Goal: Task Accomplishment & Management: Manage account settings

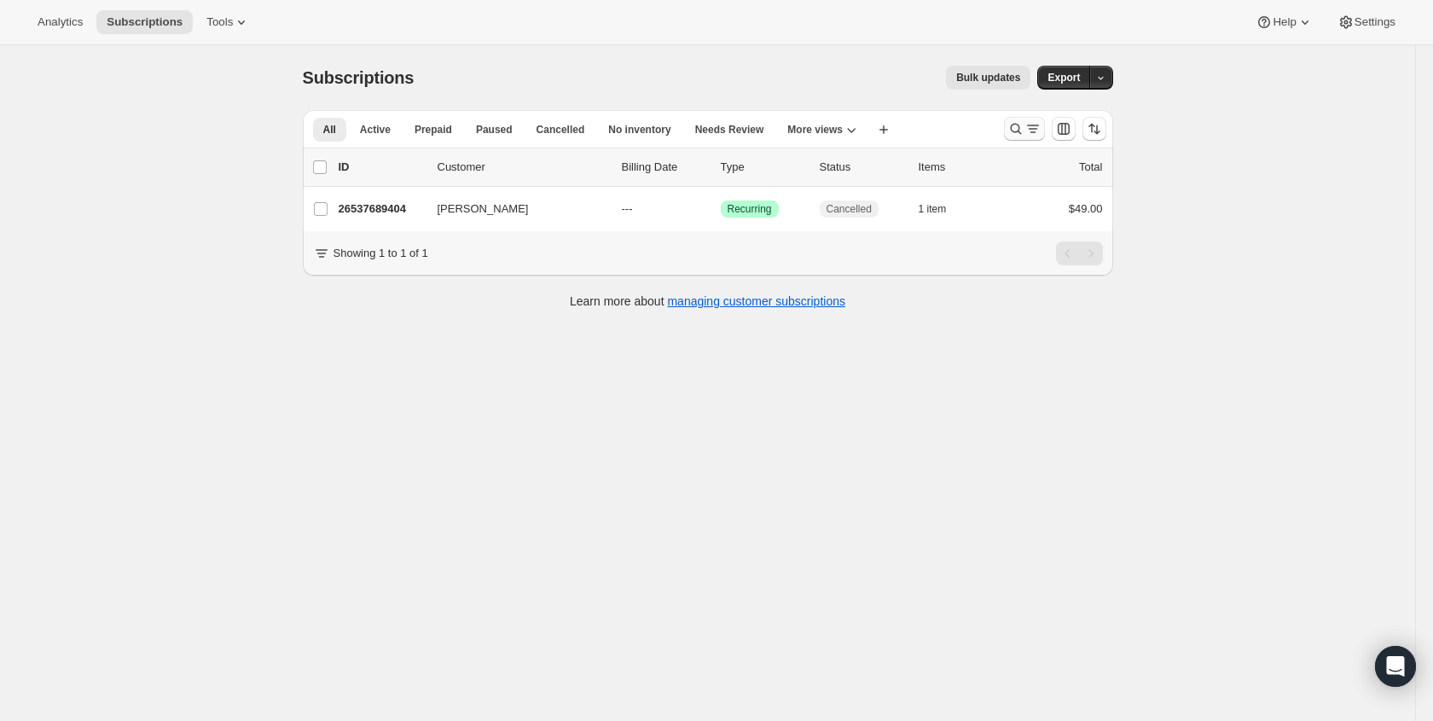
click at [1025, 128] on icon "Search and filter results" at bounding box center [1032, 128] width 17 height 17
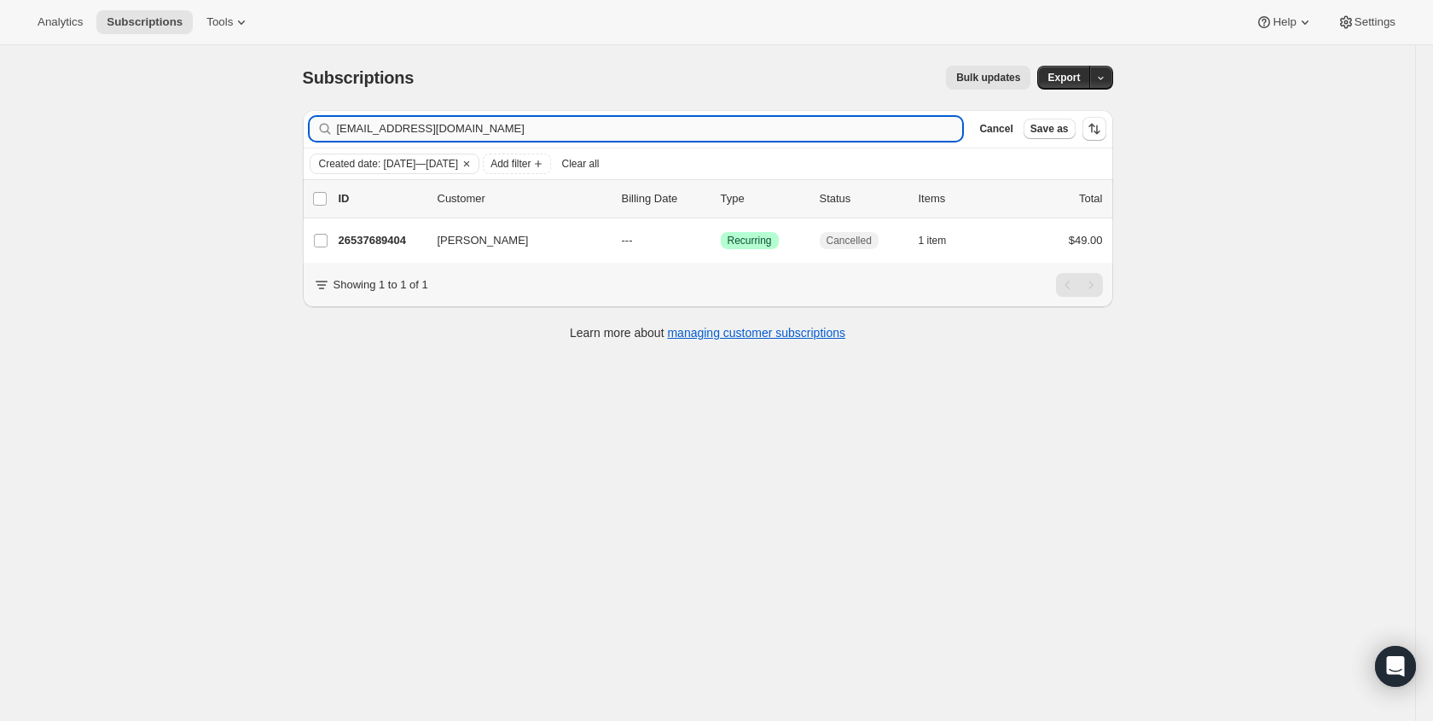
click at [539, 127] on input "[EMAIL_ADDRESS][DOMAIN_NAME]" at bounding box center [650, 129] width 626 height 24
click at [538, 127] on input "[EMAIL_ADDRESS][DOMAIN_NAME]" at bounding box center [650, 129] width 626 height 24
click at [538, 128] on input "[EMAIL_ADDRESS][DOMAIN_NAME]" at bounding box center [650, 129] width 626 height 24
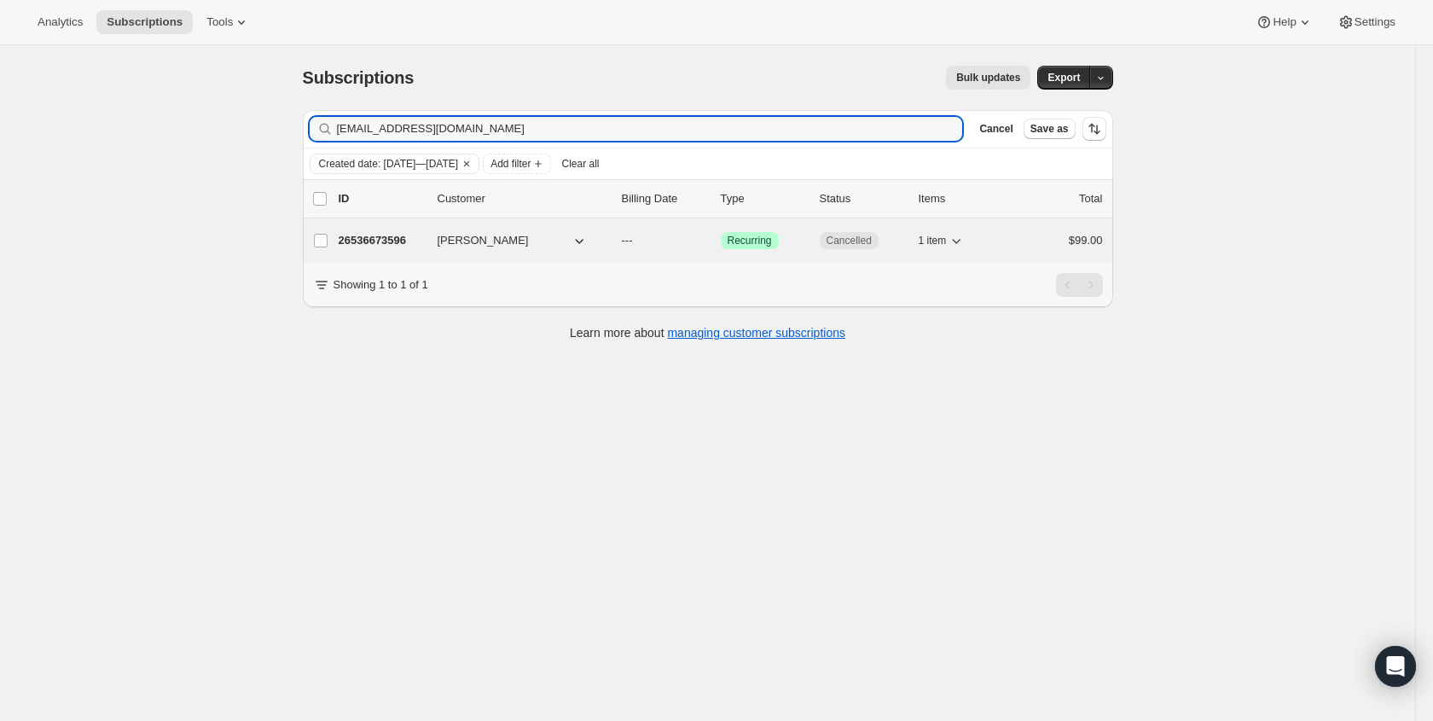
type input "[EMAIL_ADDRESS][DOMAIN_NAME]"
click at [840, 240] on span "Cancelled" at bounding box center [848, 241] width 45 height 14
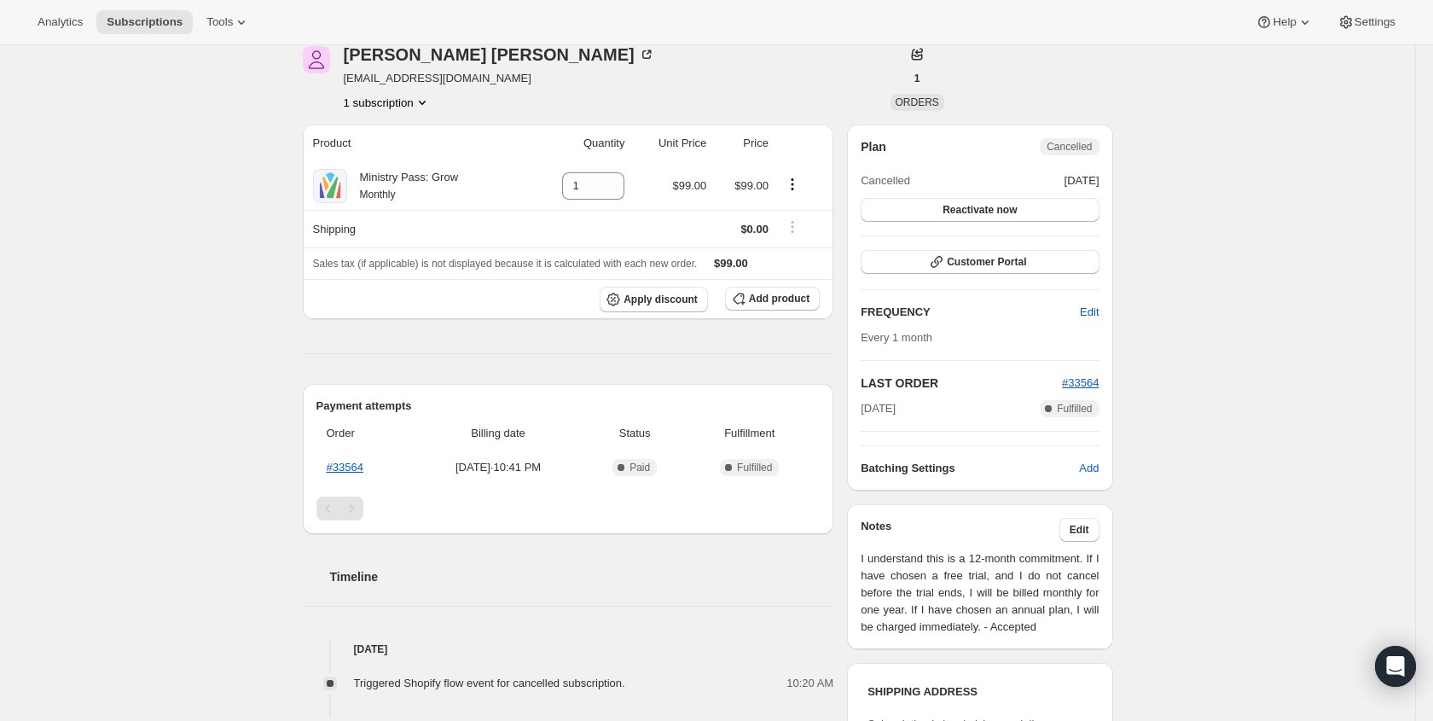
scroll to position [78, 0]
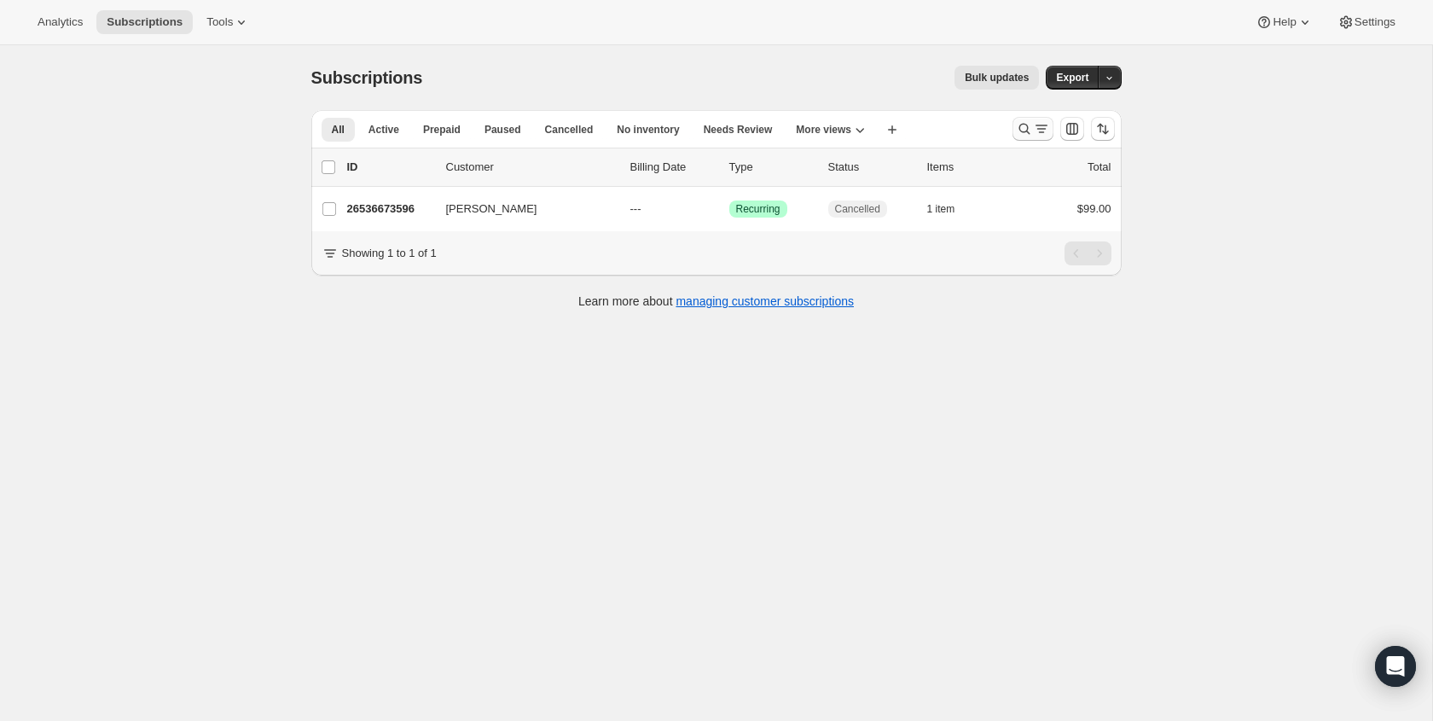
click at [1030, 119] on button "Search and filter results" at bounding box center [1032, 129] width 41 height 24
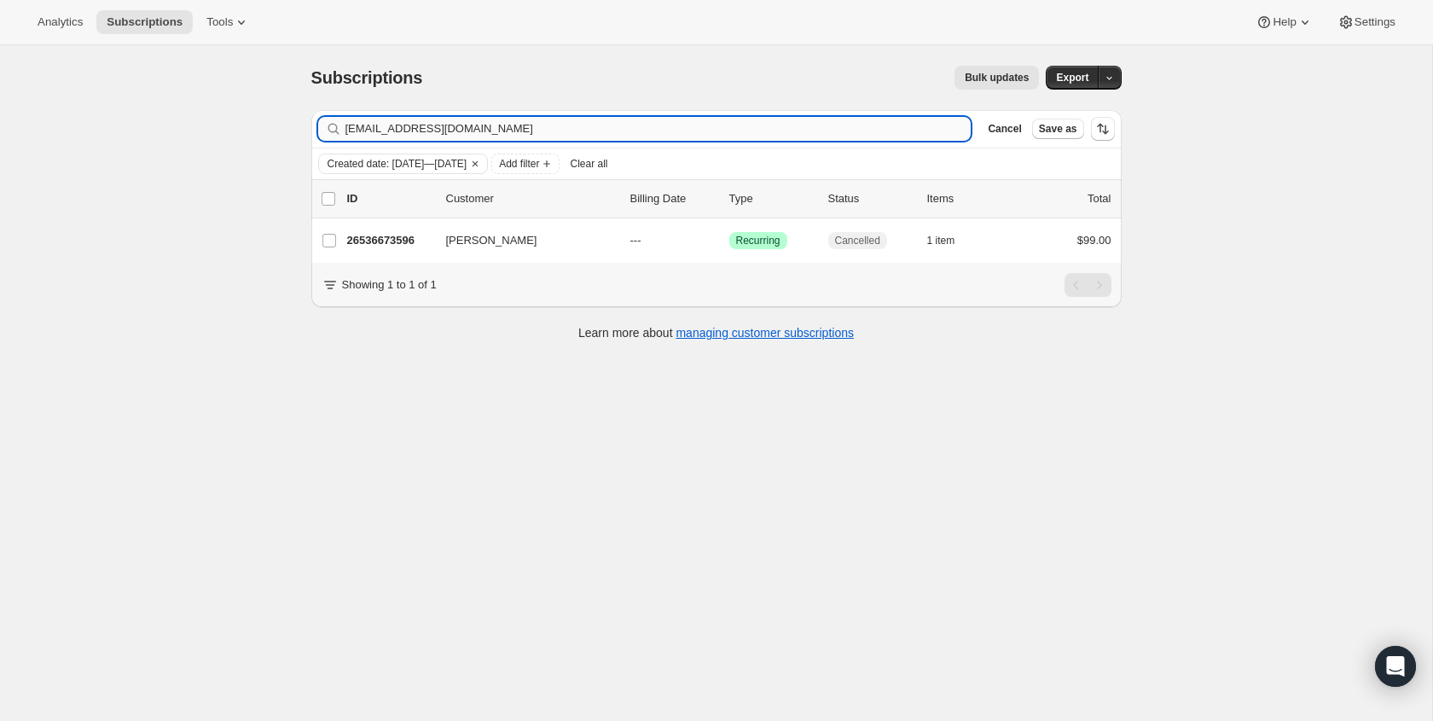
click at [498, 137] on input "rlrmin@gmail.com" at bounding box center [658, 129] width 626 height 24
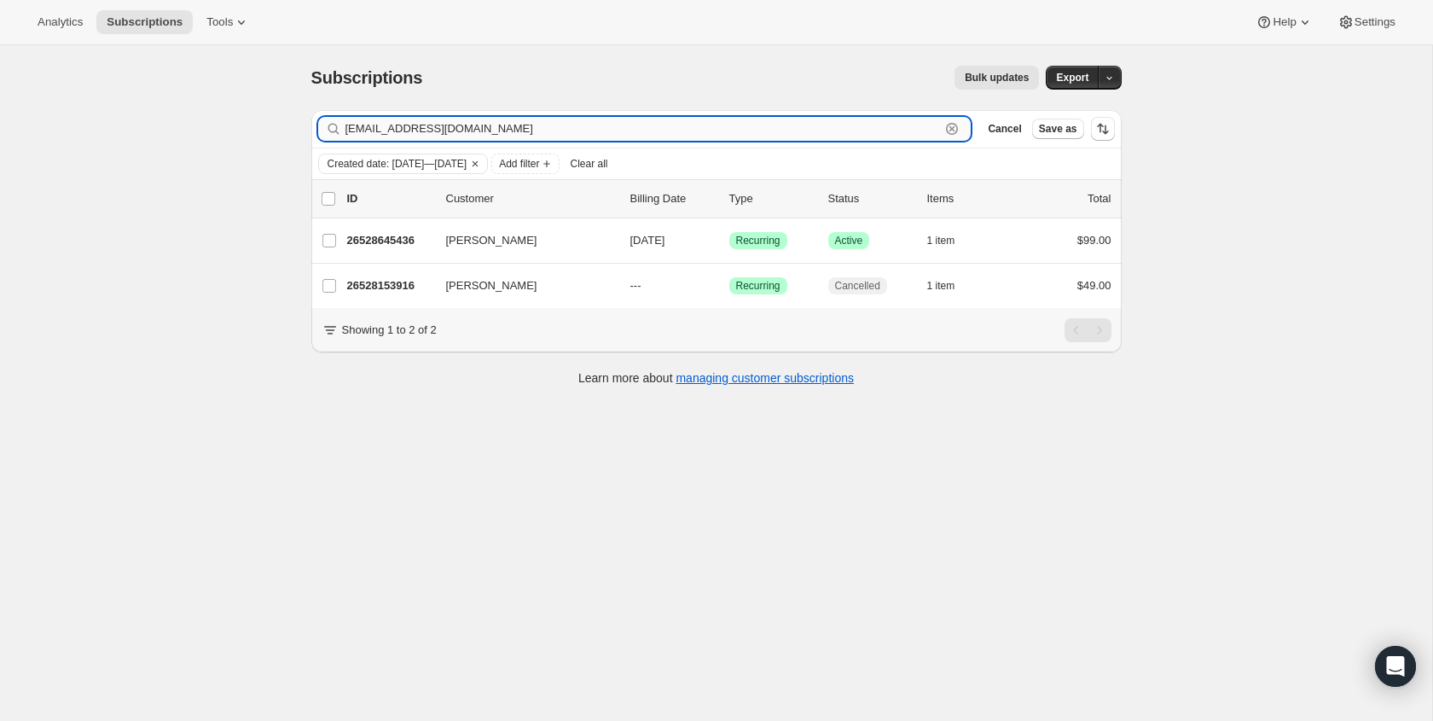
click at [886, 124] on input "fern@canyonhills.com" at bounding box center [642, 129] width 595 height 24
click at [918, 138] on input "fern@canyonhills.com" at bounding box center [642, 129] width 595 height 24
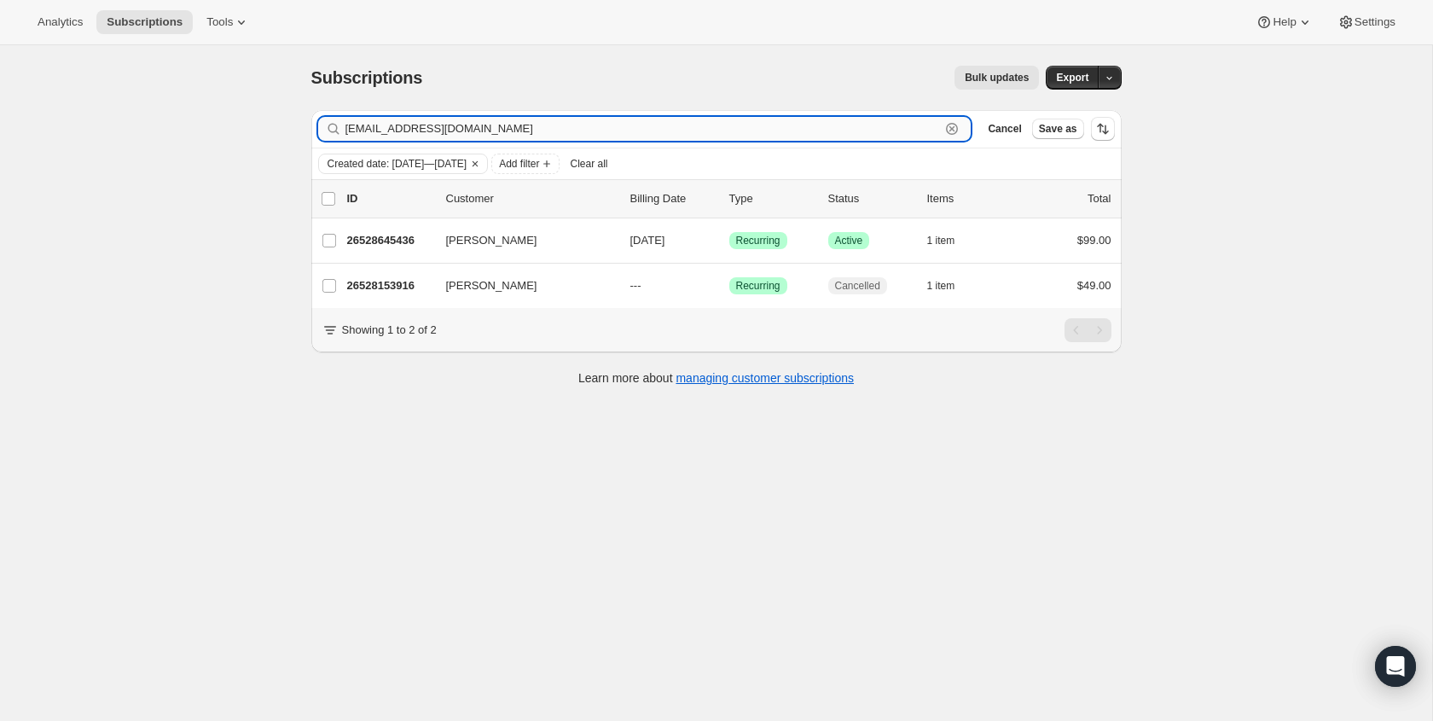
click at [918, 137] on input "fern@canyonhills.com" at bounding box center [642, 129] width 595 height 24
paste input "mgonzales@grace.one"
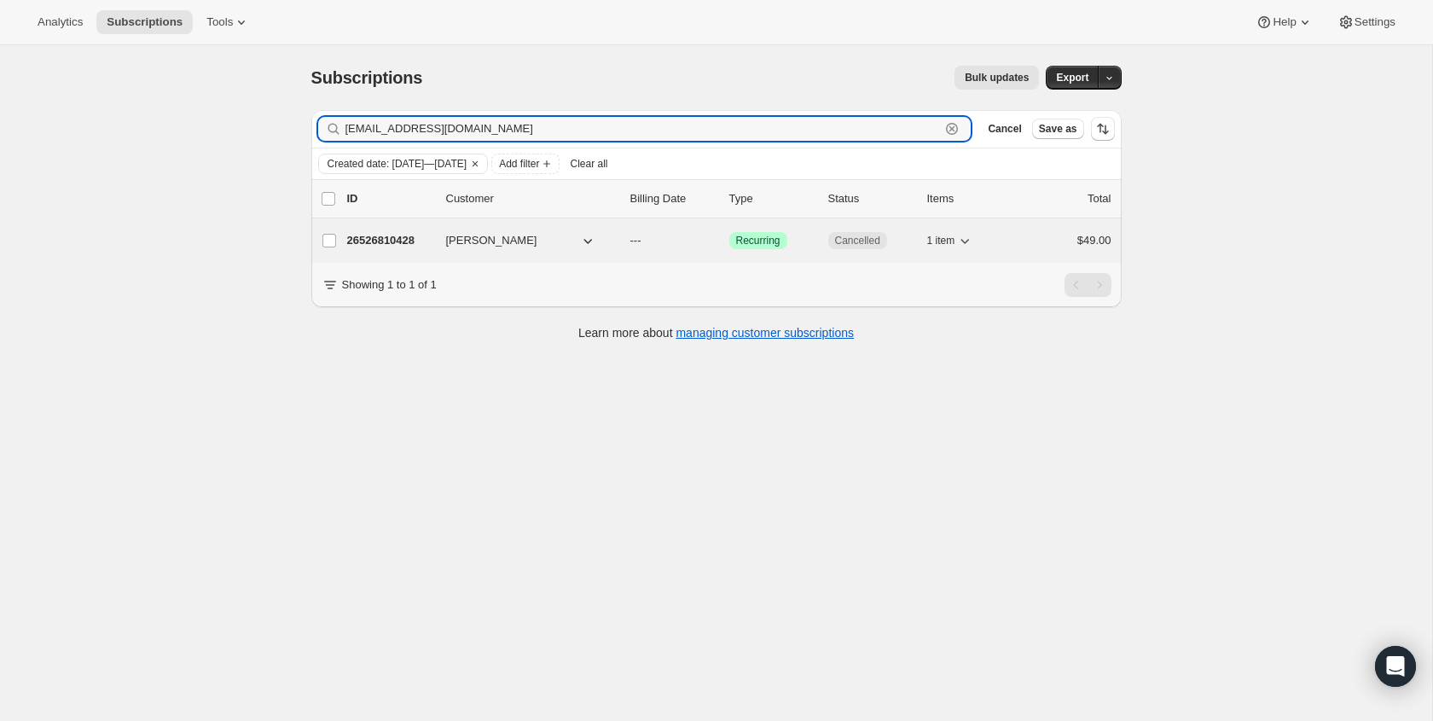
type input "mgonzales@grace.one"
click at [883, 238] on span "Cancelled" at bounding box center [857, 240] width 59 height 17
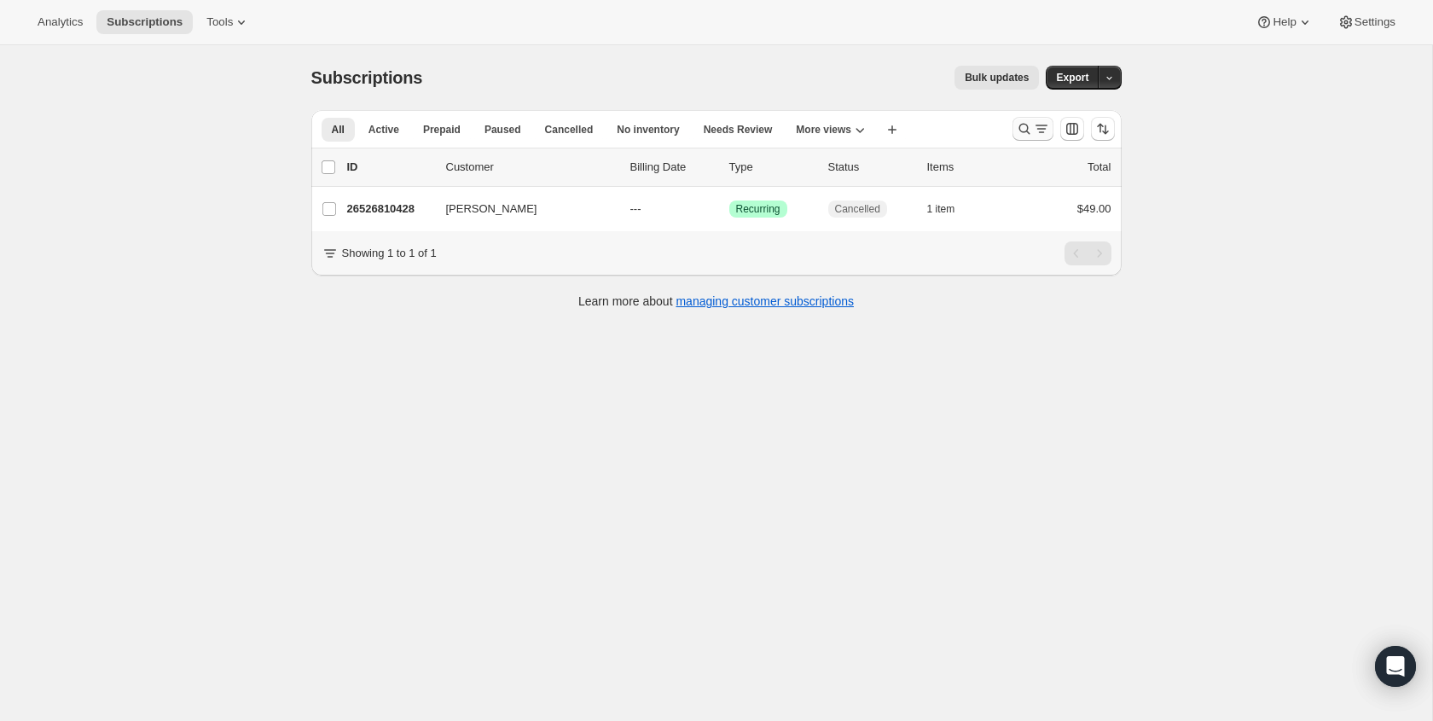
click at [1016, 128] on icon "Search and filter results" at bounding box center [1024, 128] width 17 height 17
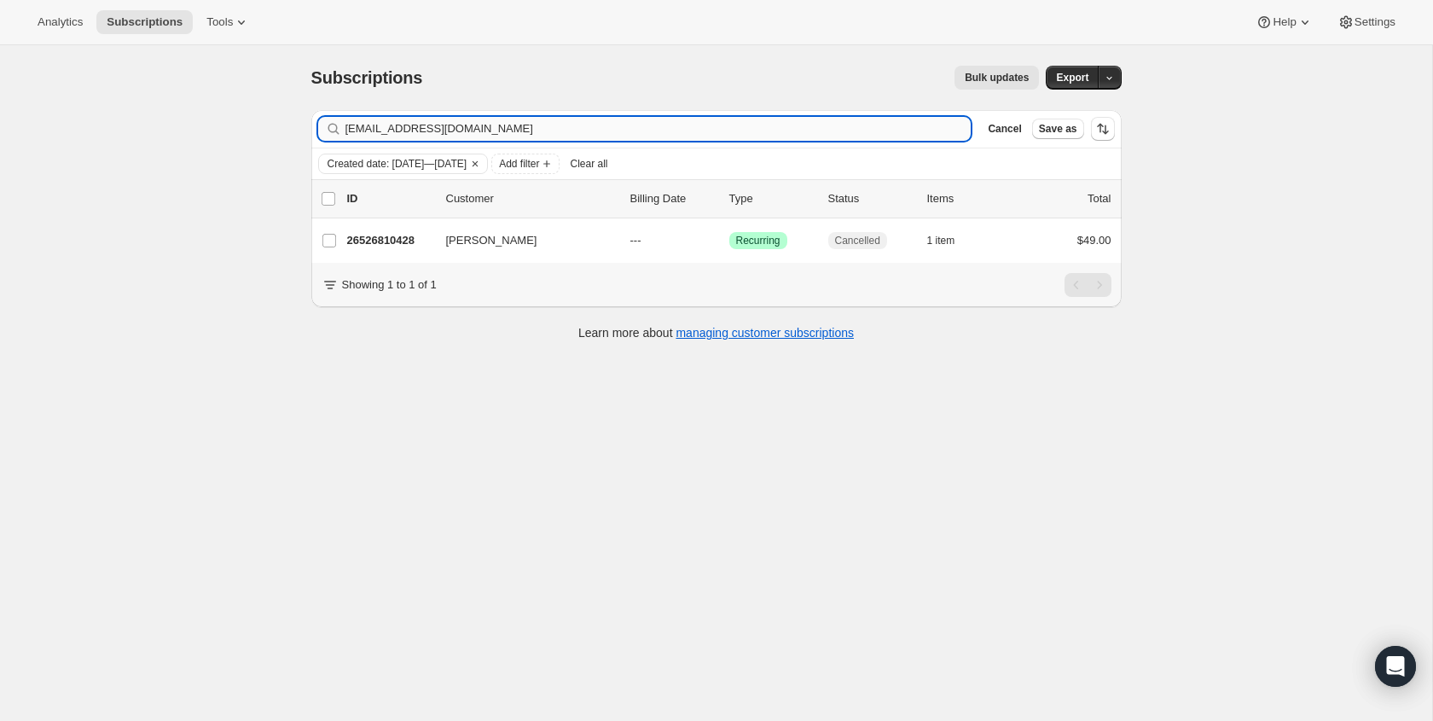
click at [625, 128] on input "mgonzales@grace.one" at bounding box center [658, 129] width 626 height 24
click at [625, 129] on input "mgonzales@grace.one" at bounding box center [658, 129] width 626 height 24
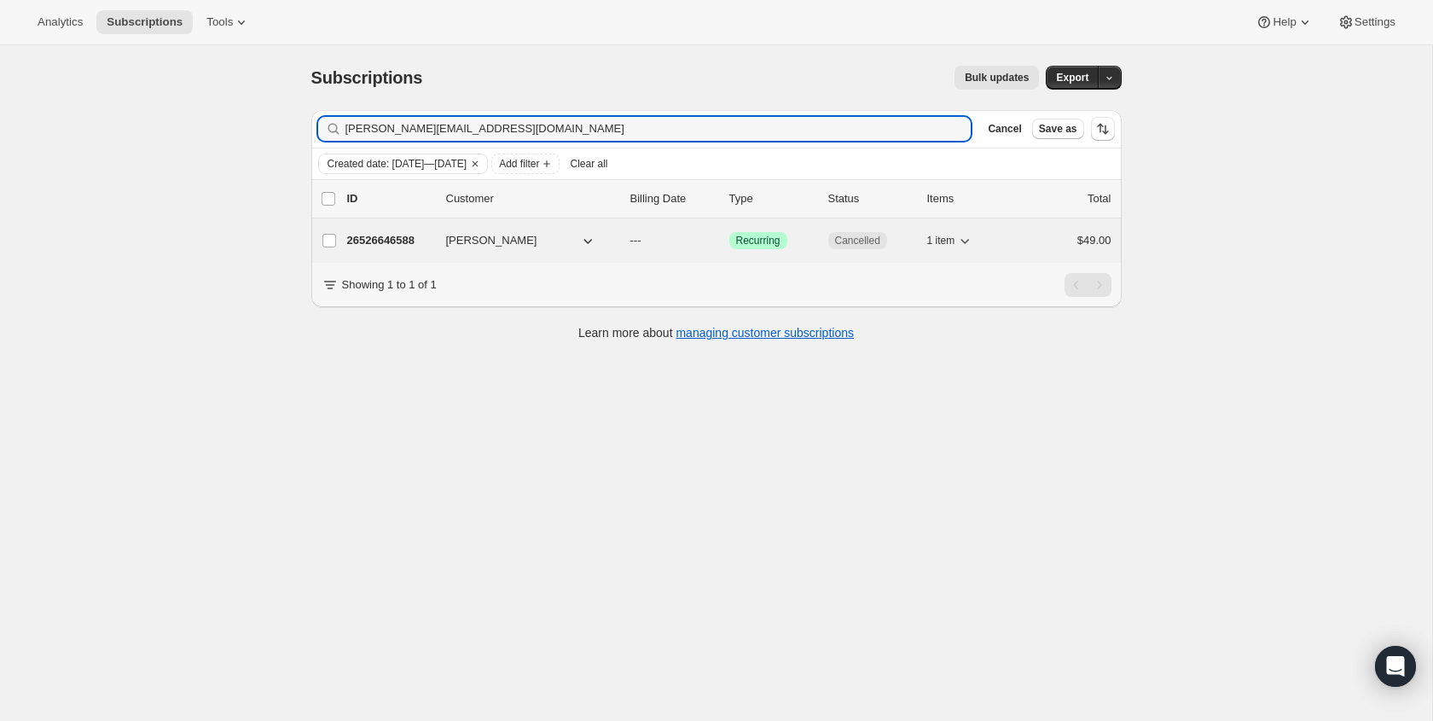
type input "[PERSON_NAME][EMAIL_ADDRESS][DOMAIN_NAME]"
click at [848, 246] on span "Cancelled" at bounding box center [857, 241] width 45 height 14
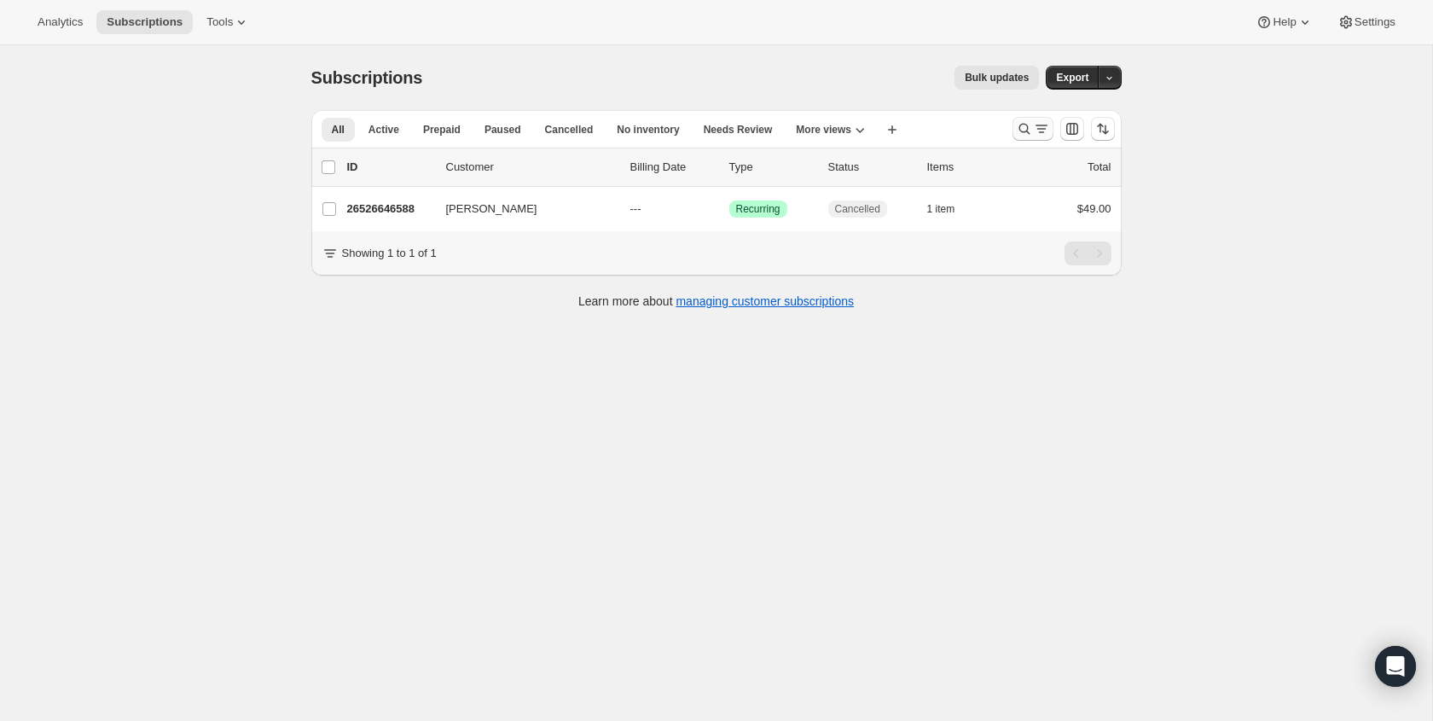
click at [1041, 131] on icon "Search and filter results" at bounding box center [1041, 128] width 17 height 17
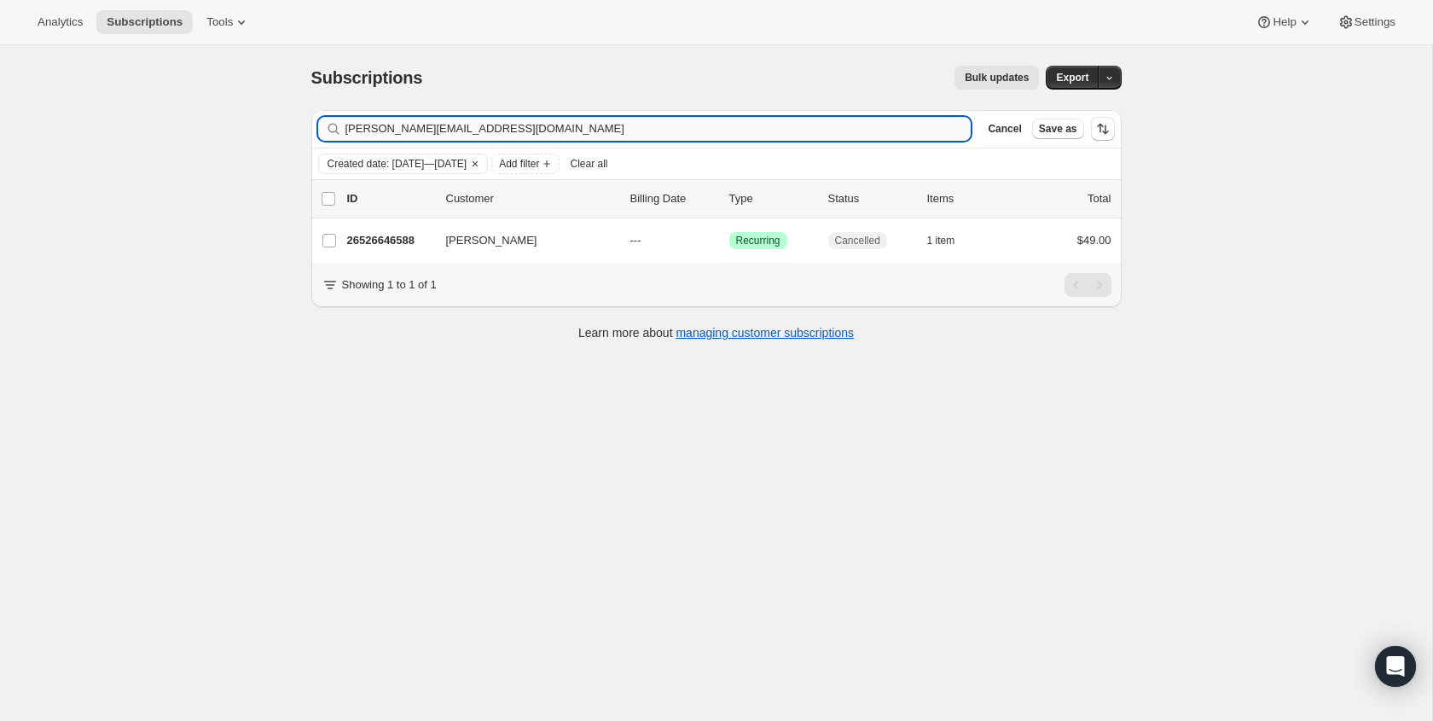
click at [480, 131] on input "[PERSON_NAME][EMAIL_ADDRESS][DOMAIN_NAME]" at bounding box center [658, 129] width 626 height 24
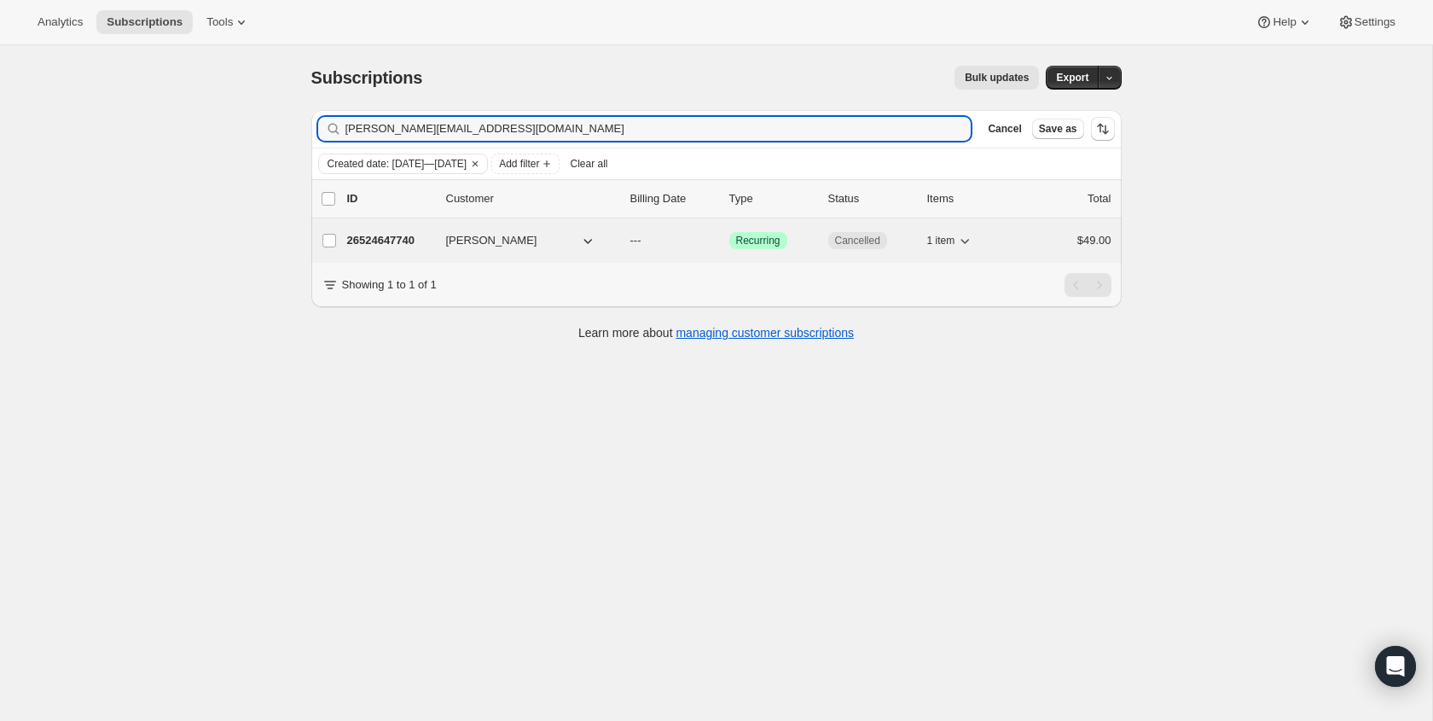
type input "chris@highlandgrovecity.com"
click at [844, 245] on span "Cancelled" at bounding box center [857, 241] width 45 height 14
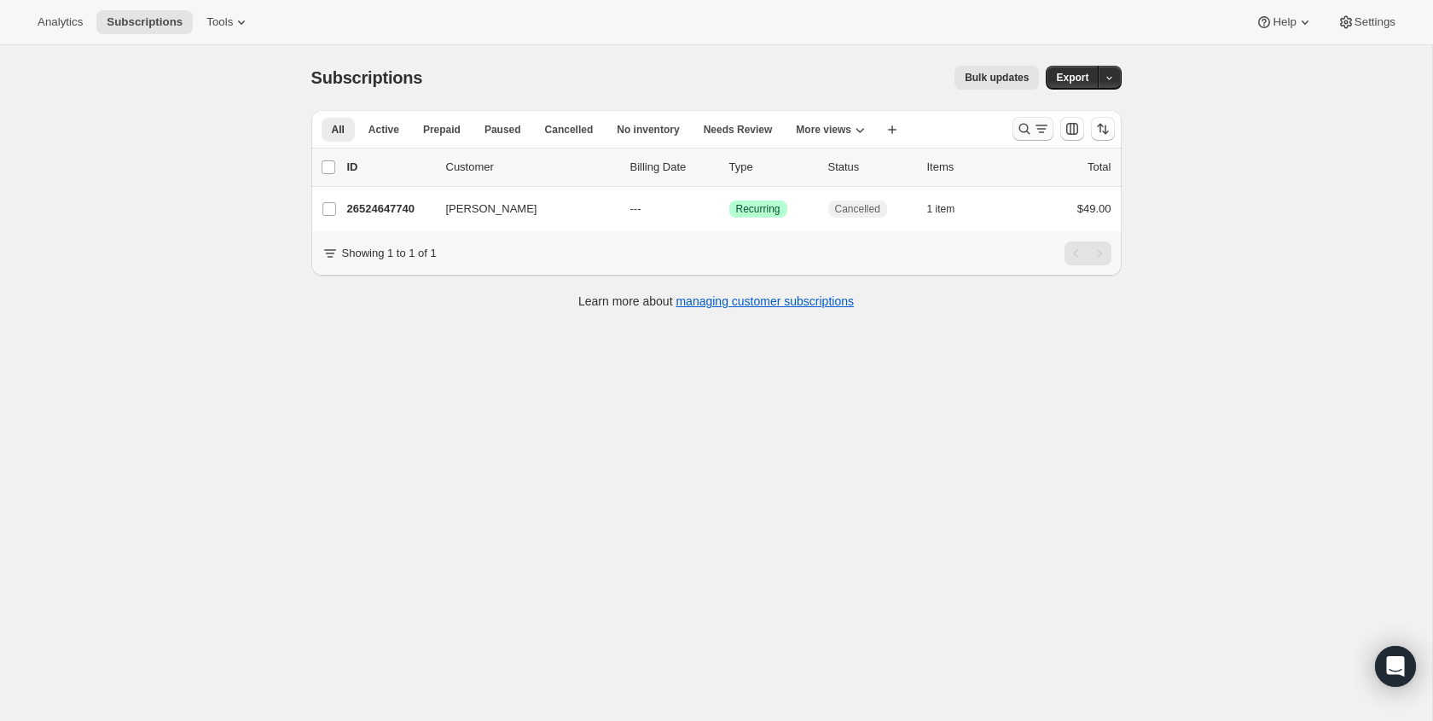
click at [1038, 134] on icon "Search and filter results" at bounding box center [1041, 128] width 17 height 17
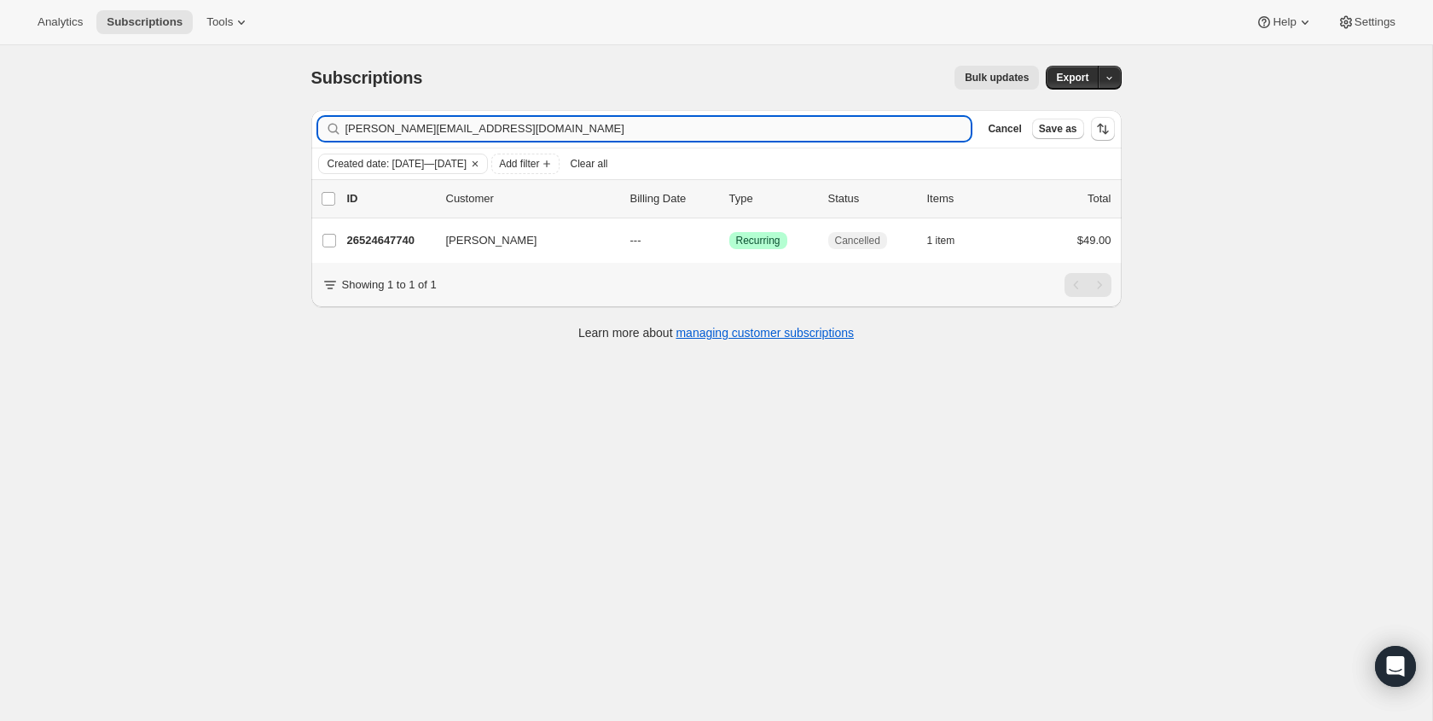
click at [642, 122] on input "chris@highlandgrovecity.com" at bounding box center [658, 129] width 626 height 24
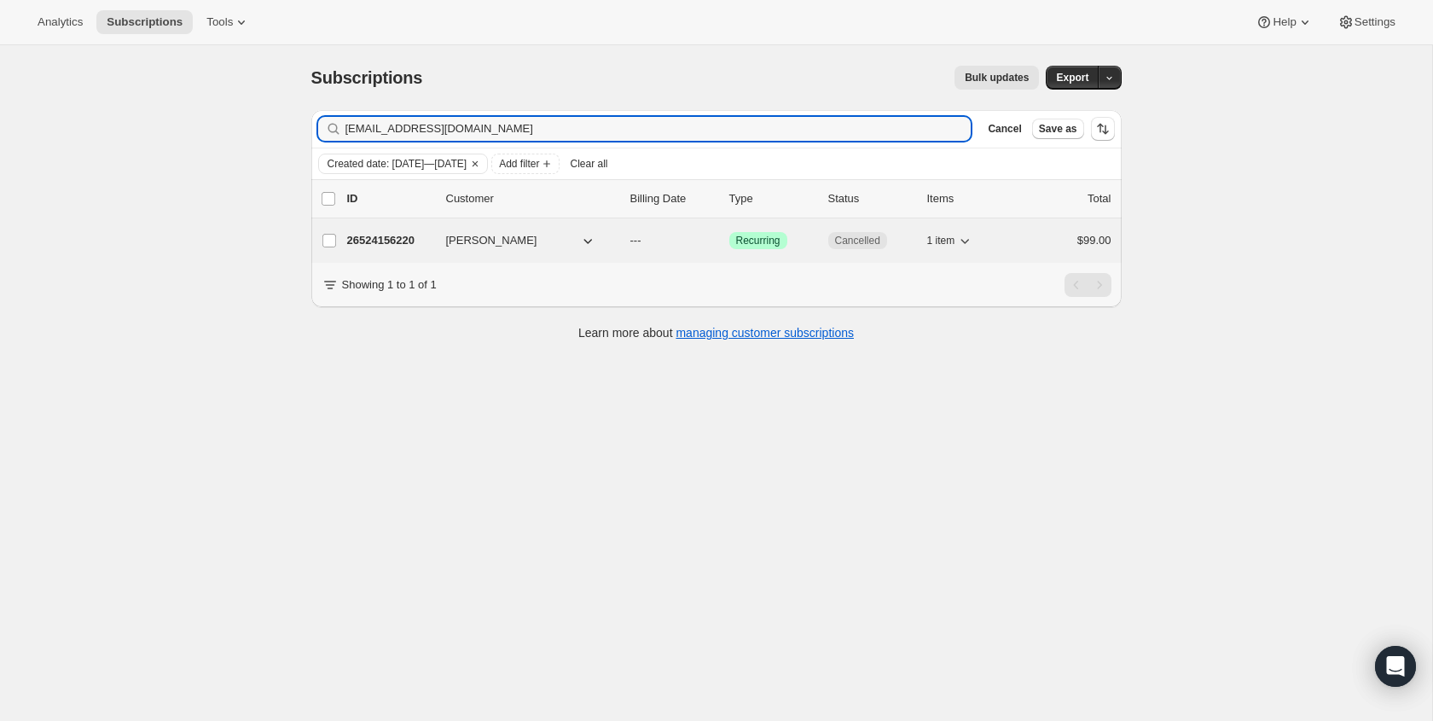
type input "lx_reznichenko@yahoo.com"
click at [861, 246] on span "Cancelled" at bounding box center [857, 241] width 45 height 14
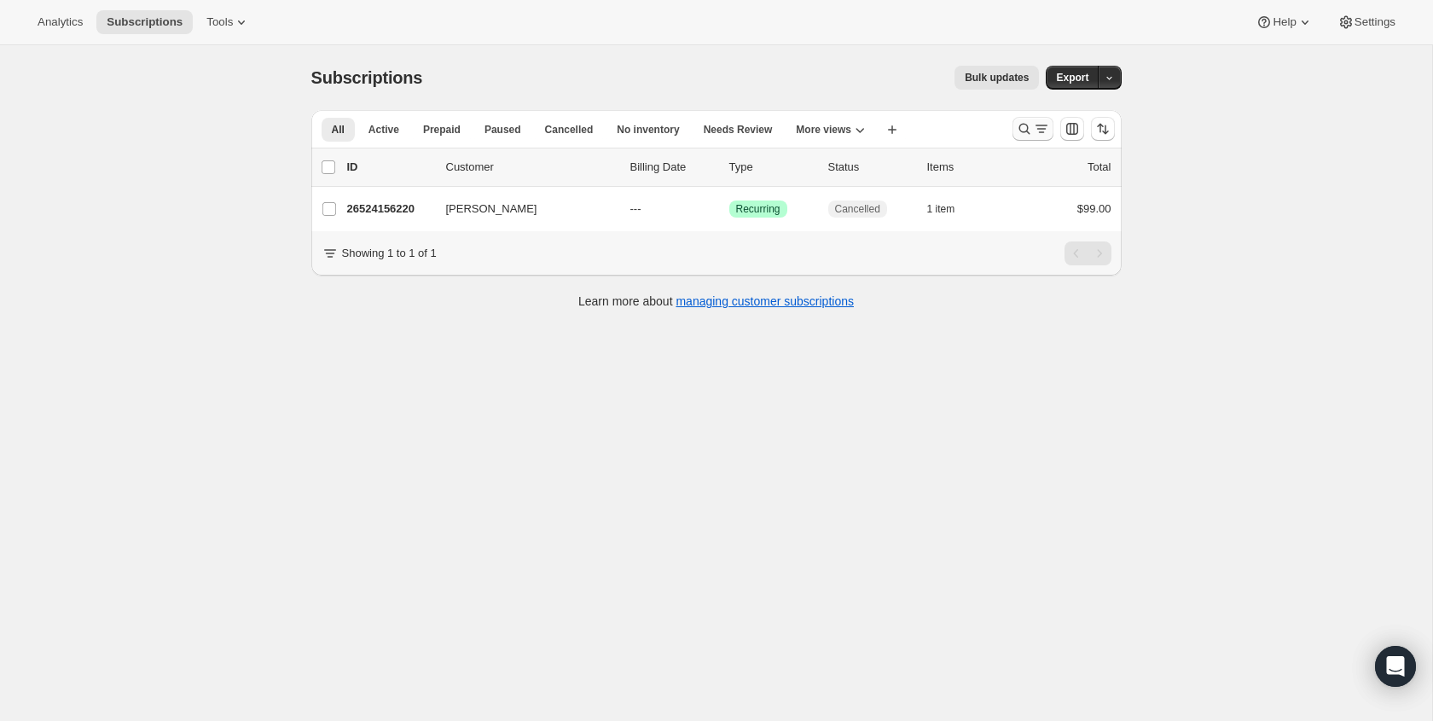
click at [1030, 128] on div "Search and filter results" at bounding box center [1033, 128] width 34 height 17
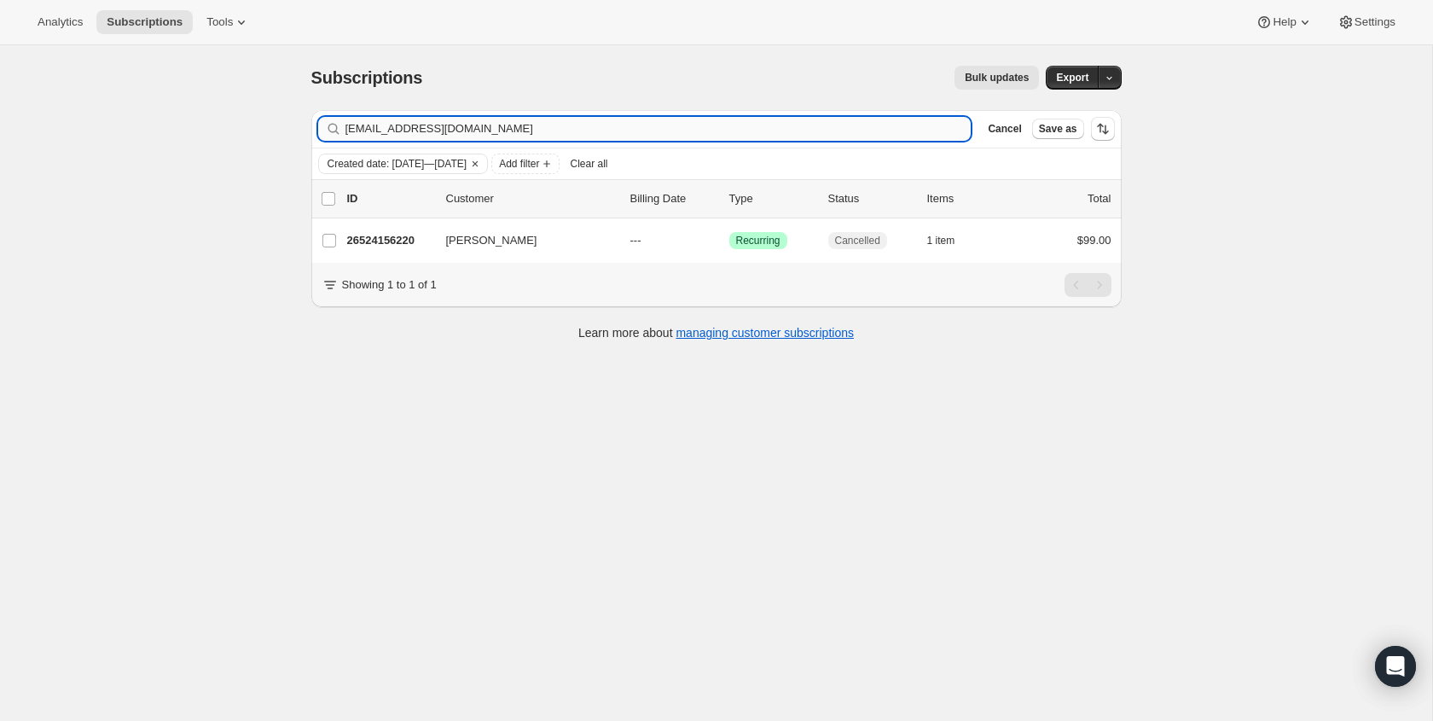
click at [584, 129] on input "lx_reznichenko@yahoo.com" at bounding box center [658, 129] width 626 height 24
type input "dmathewson@davisville.org"
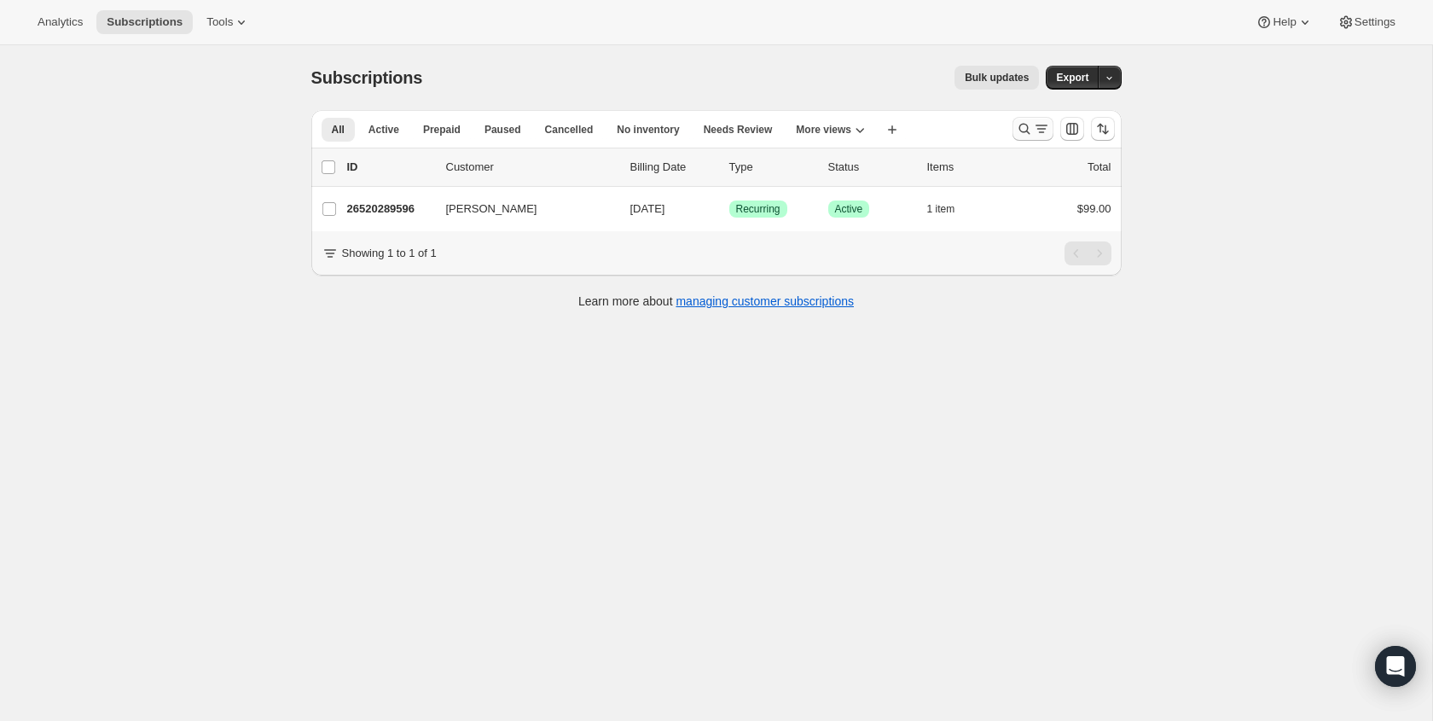
click at [1024, 128] on icon "Search and filter results" at bounding box center [1024, 128] width 17 height 17
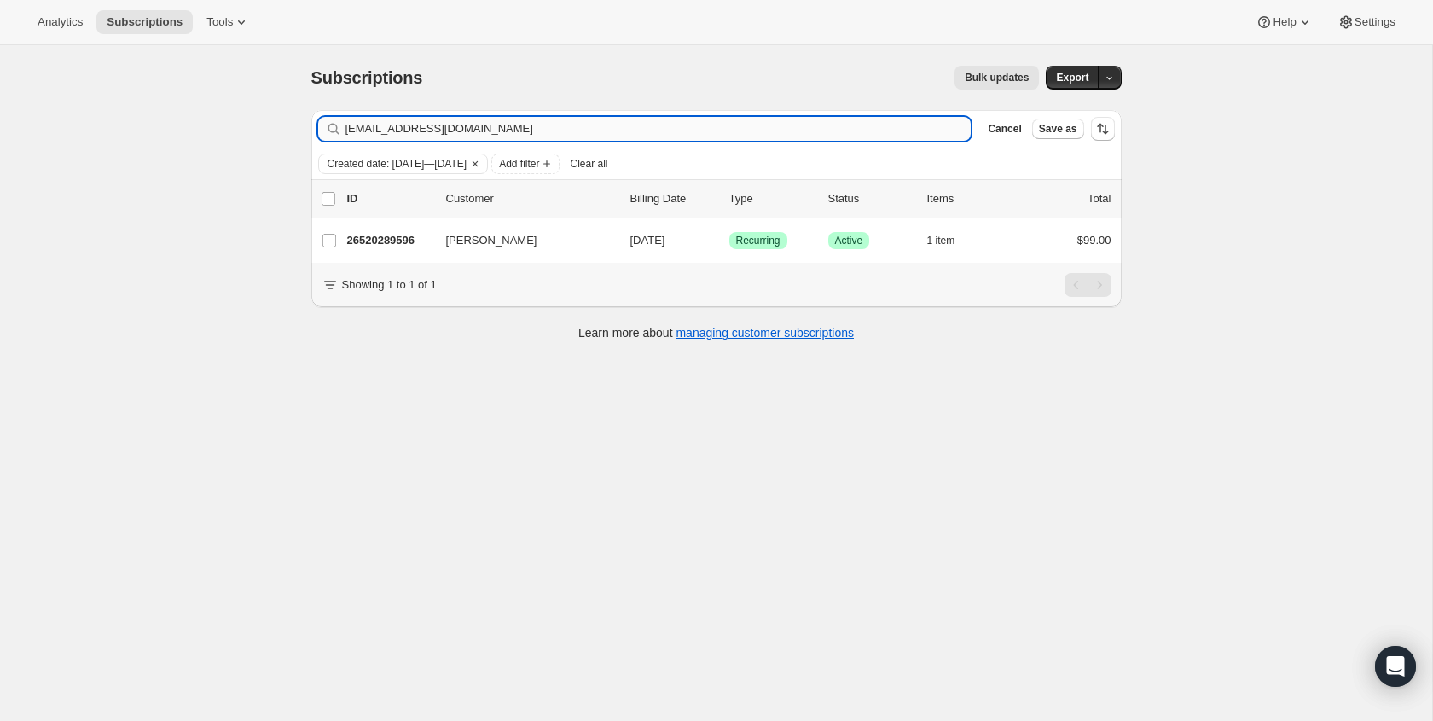
click at [604, 130] on input "dmathewson@davisville.org" at bounding box center [658, 129] width 626 height 24
click at [603, 130] on input "dmathewson@davisville.org" at bounding box center [658, 129] width 626 height 24
click at [604, 130] on input "dmathewson@davisville.org" at bounding box center [658, 129] width 626 height 24
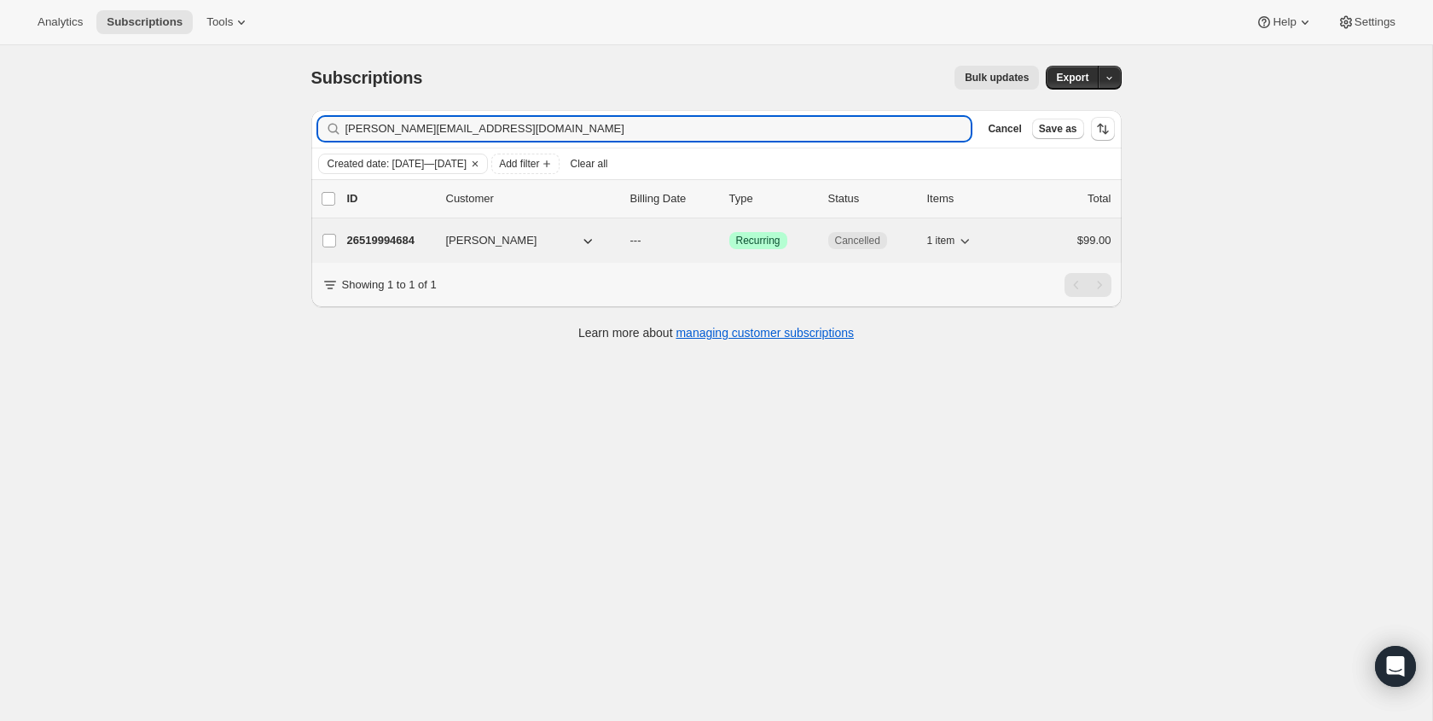
type input "clayton@devonalliancechurch.ca"
click at [837, 243] on span "Cancelled" at bounding box center [857, 241] width 45 height 14
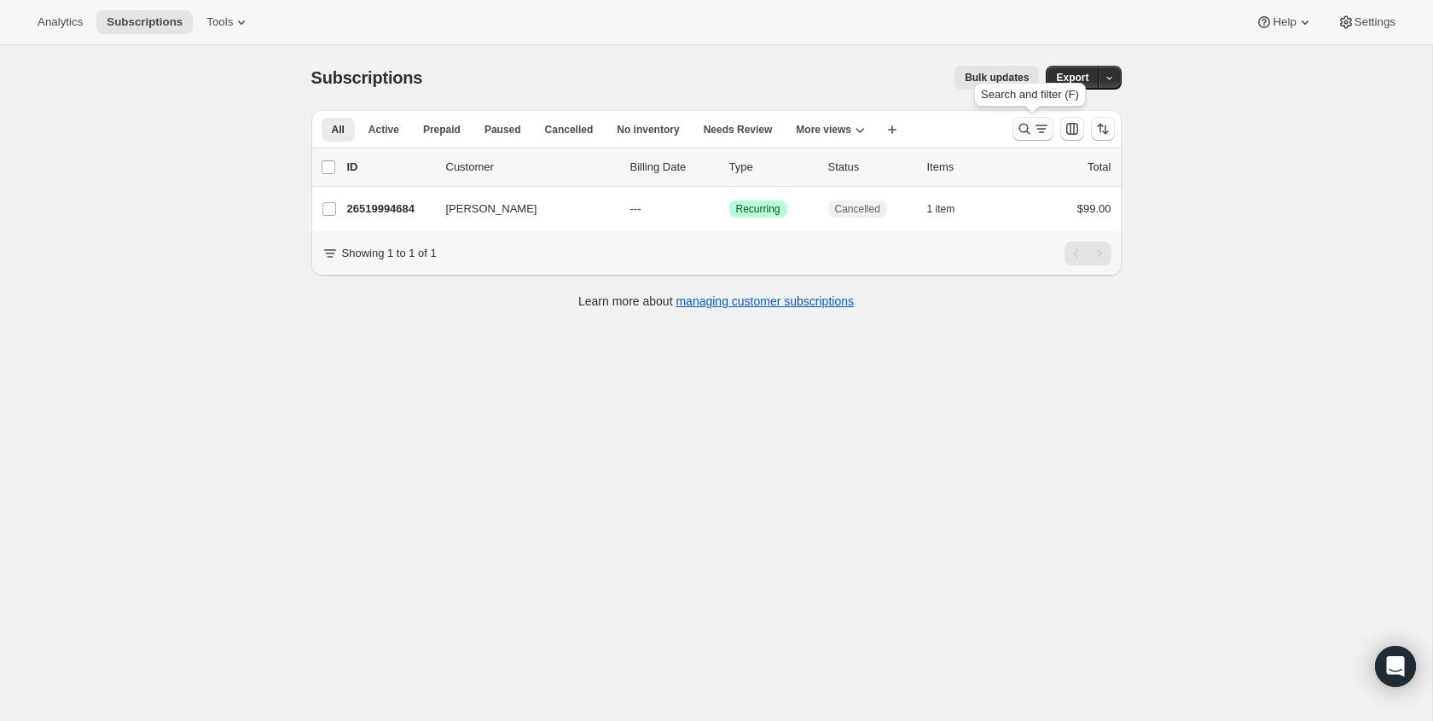
click at [1033, 131] on icon "Search and filter results" at bounding box center [1041, 128] width 17 height 17
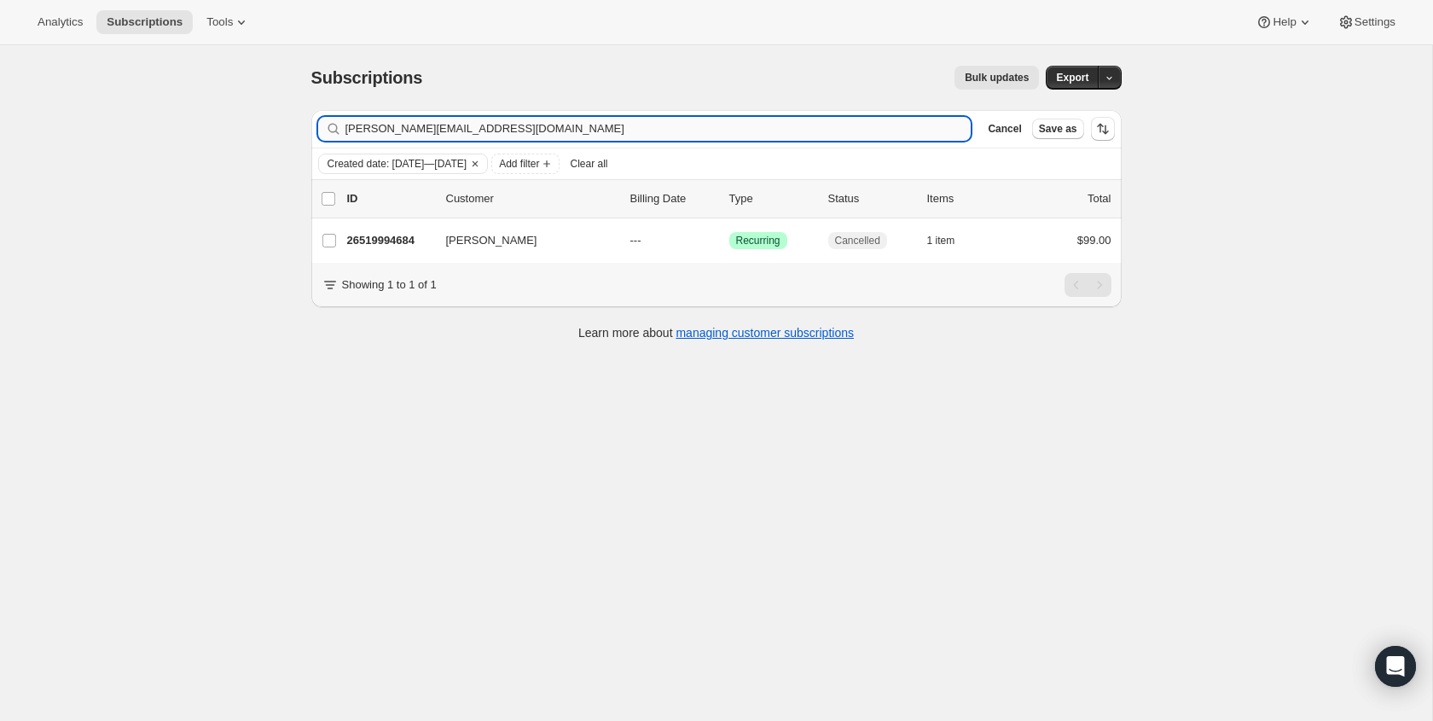
click at [739, 135] on input "clayton@devonalliancechurch.ca" at bounding box center [658, 129] width 626 height 24
click at [740, 133] on input "clayton@devonalliancechurch.ca" at bounding box center [658, 129] width 626 height 24
click at [929, 130] on input "brenthudson7@gmail.com" at bounding box center [642, 129] width 595 height 24
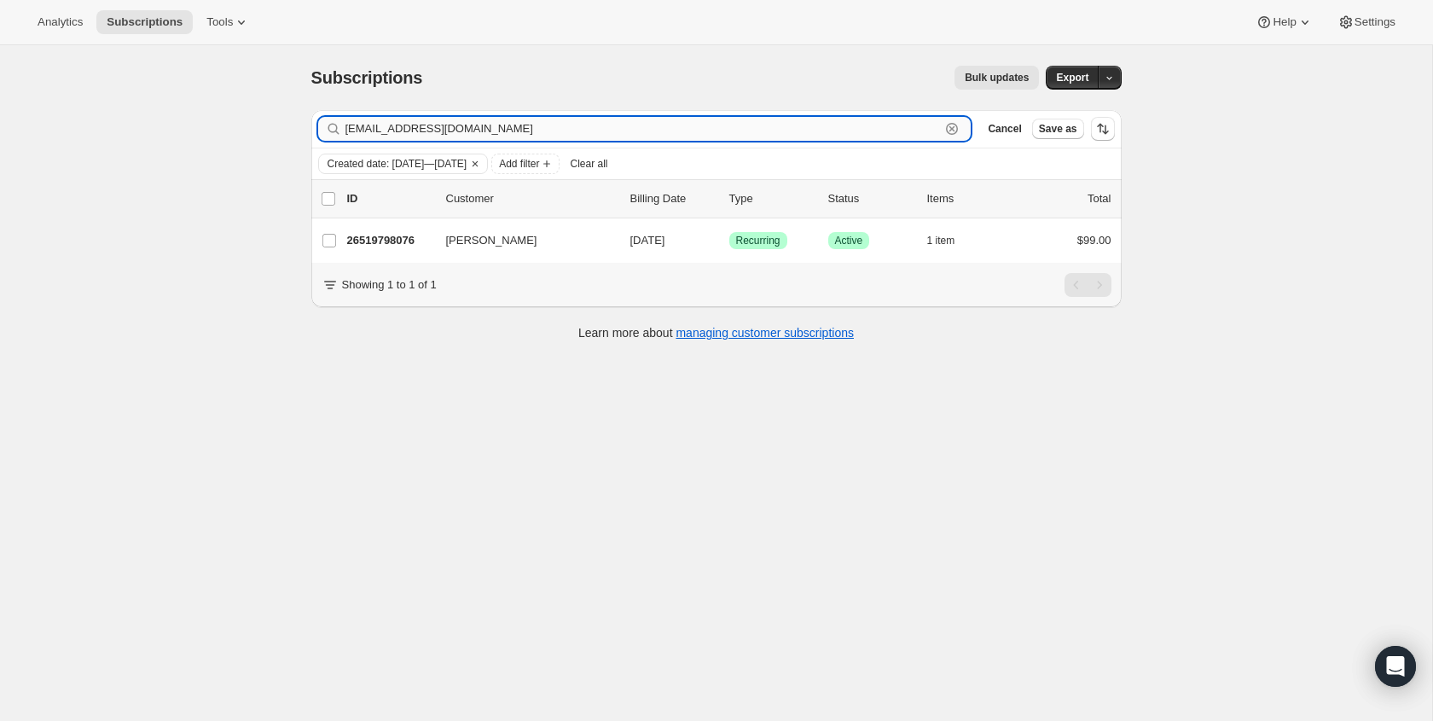
click at [929, 130] on input "brenthudson7@gmail.com" at bounding box center [642, 129] width 595 height 24
paste input "jeepracing722@yahoo"
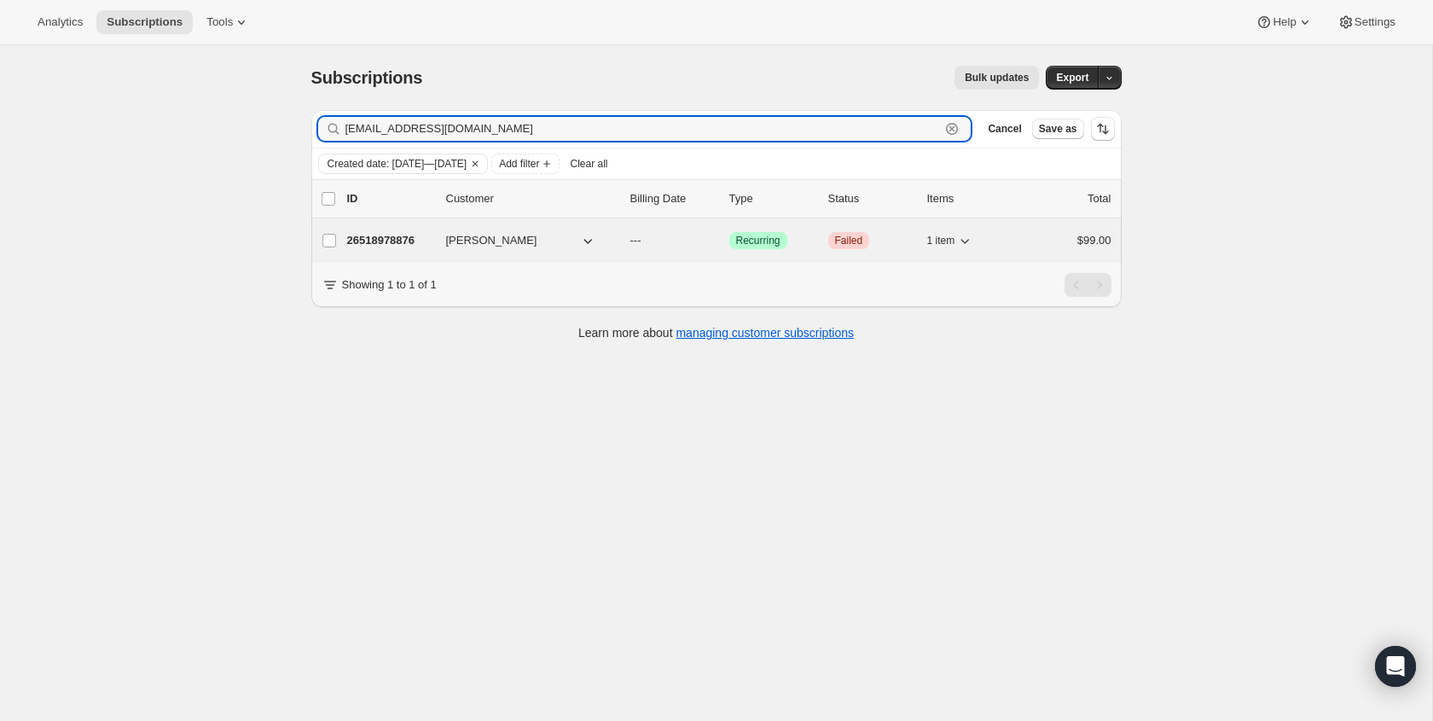
type input "jeepracing722@yahoo.com"
click at [860, 250] on div "26518978876 Dan Allen --- Success Recurring Critical Failed 1 item $99.00" at bounding box center [729, 241] width 764 height 24
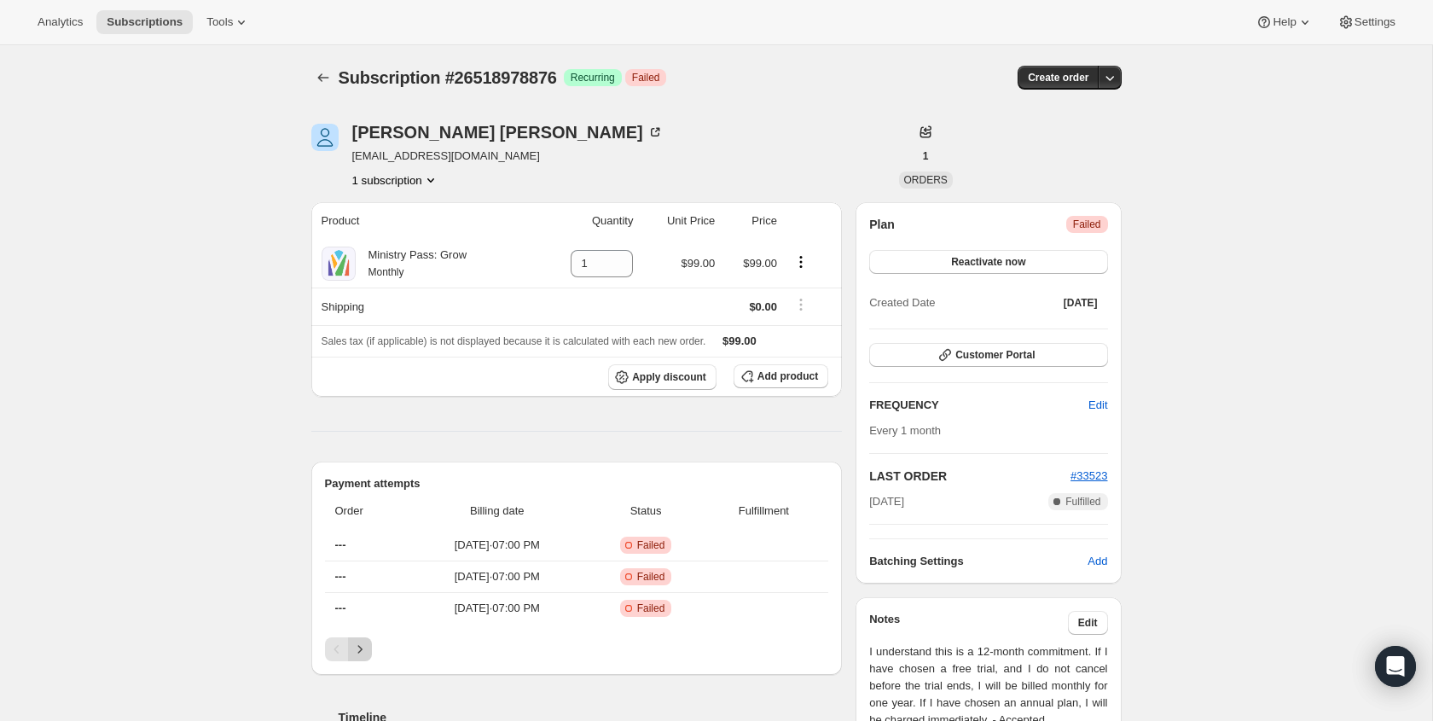
click at [370, 650] on button "Next" at bounding box center [360, 649] width 24 height 24
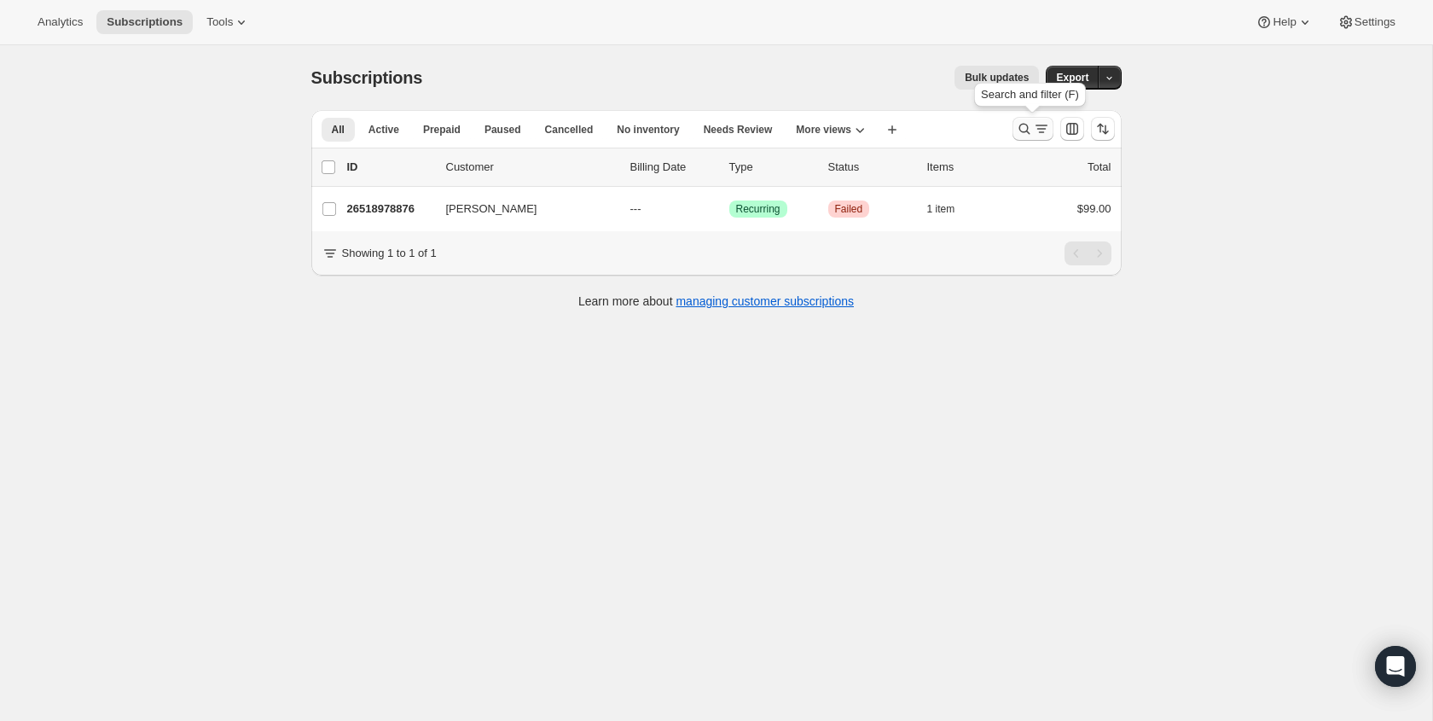
click at [1022, 124] on icon "Search and filter results" at bounding box center [1024, 128] width 17 height 17
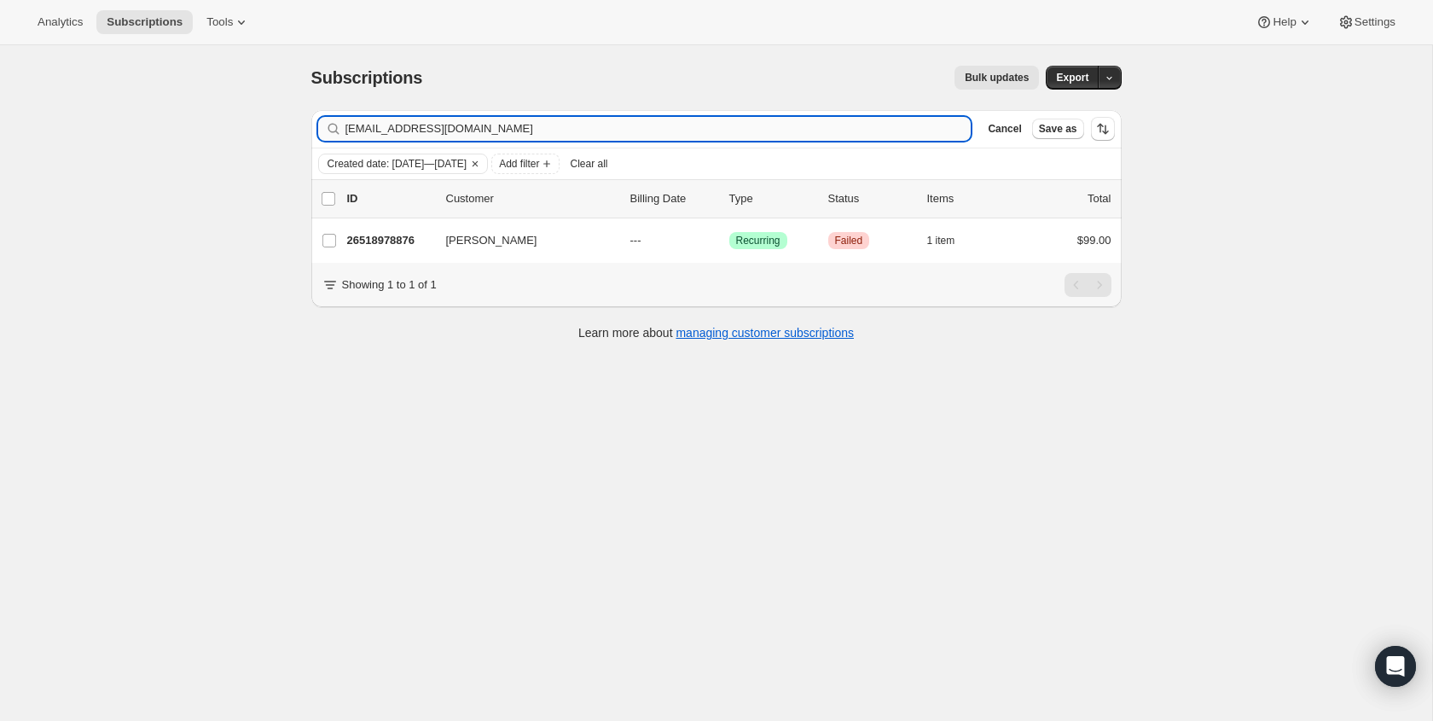
click at [575, 126] on input "jeepracing722@yahoo.com" at bounding box center [658, 129] width 626 height 24
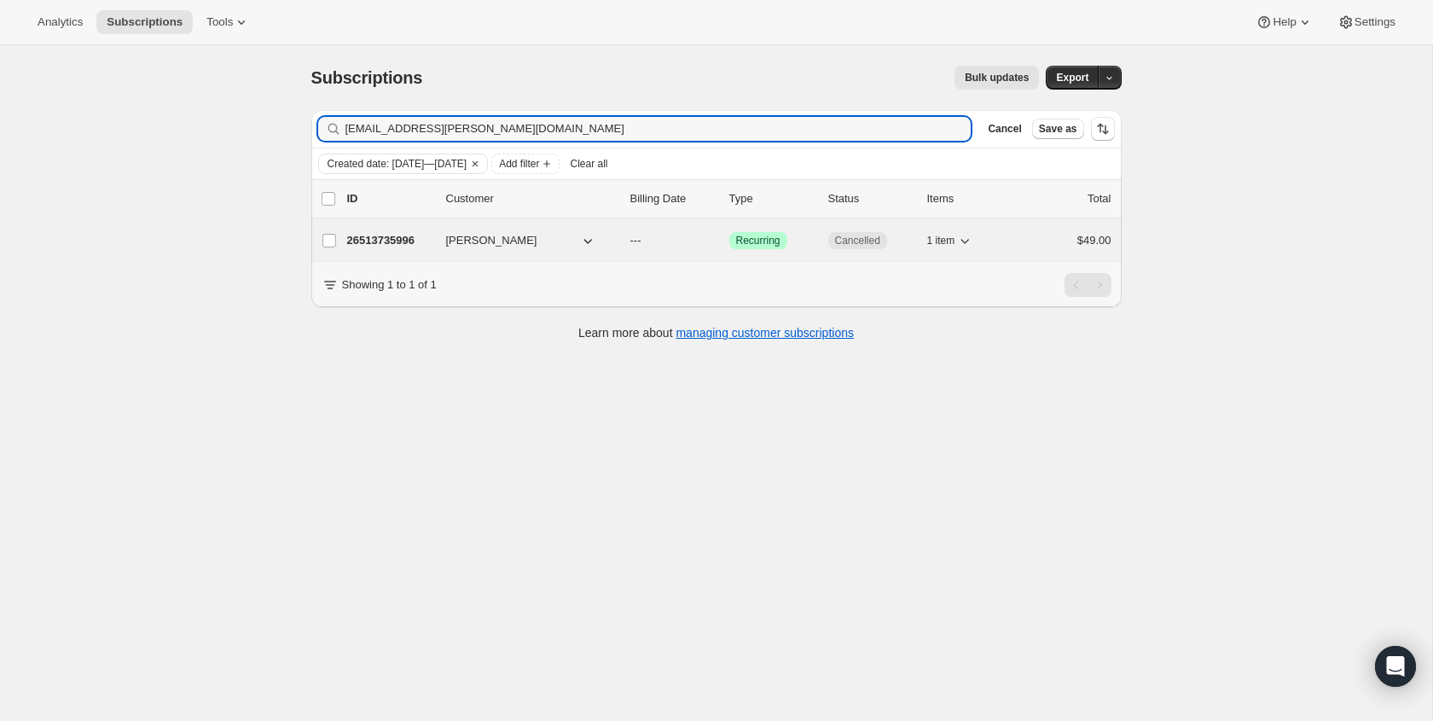
type input "jordan.e.wilson@outlook.com"
click at [843, 244] on span "Cancelled" at bounding box center [857, 241] width 45 height 14
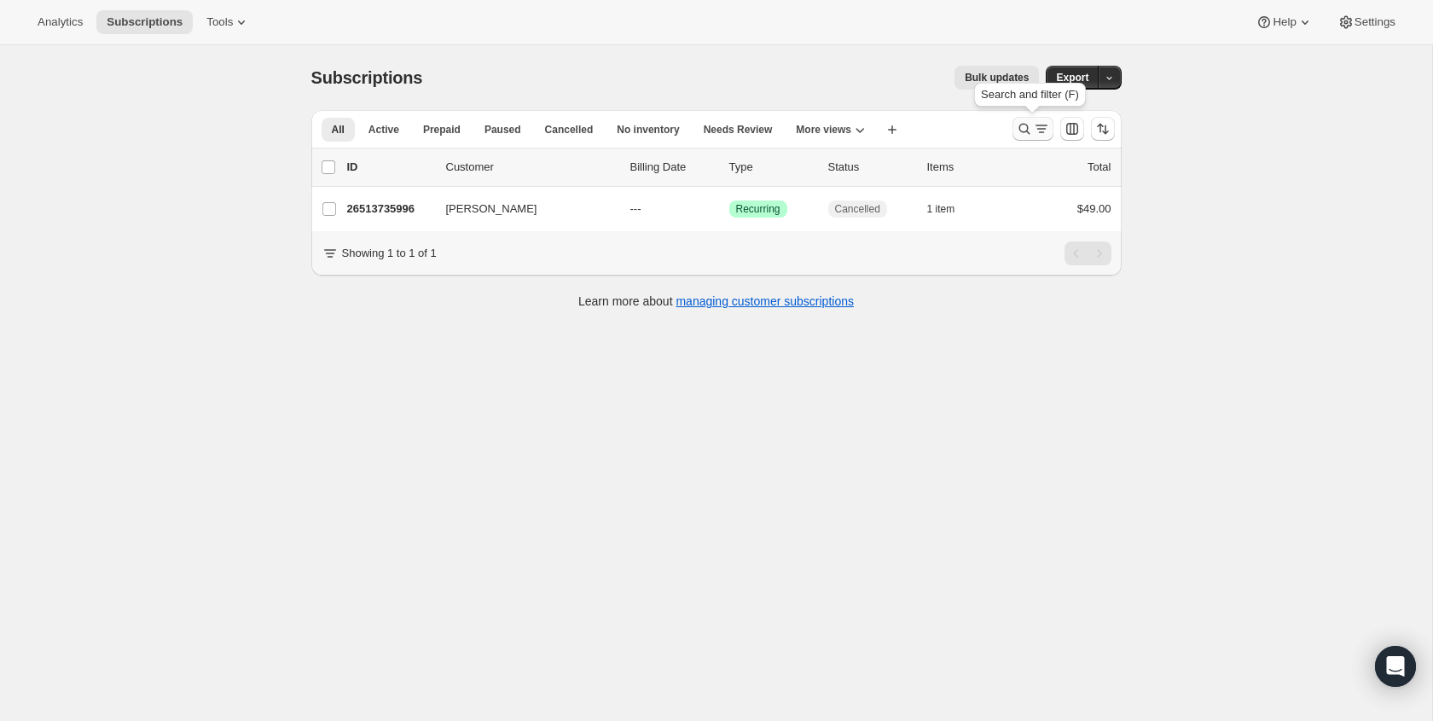
click at [1016, 128] on icon "Search and filter results" at bounding box center [1024, 128] width 17 height 17
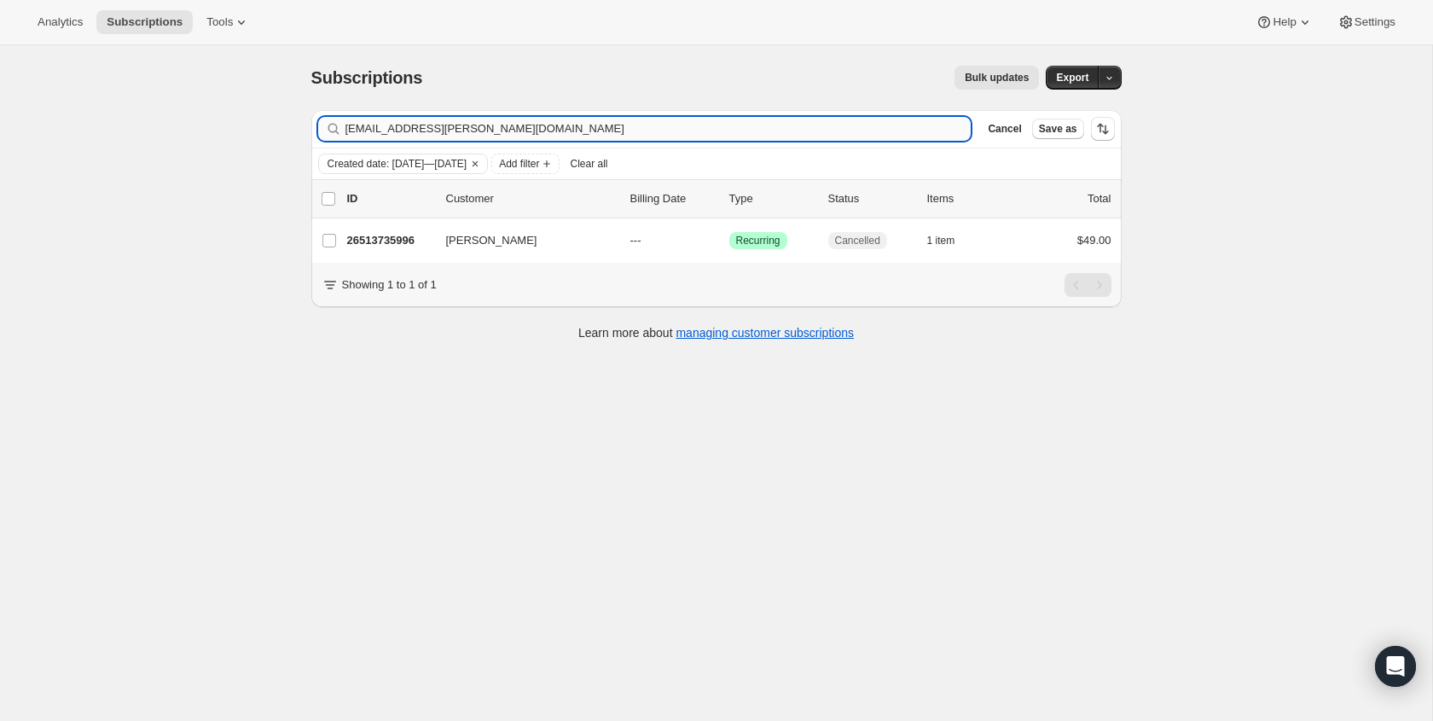
click at [767, 130] on input "jordan.e.wilson@outlook.com" at bounding box center [658, 129] width 626 height 24
click at [489, 137] on input "pkorallus@yahoo.com" at bounding box center [642, 129] width 595 height 24
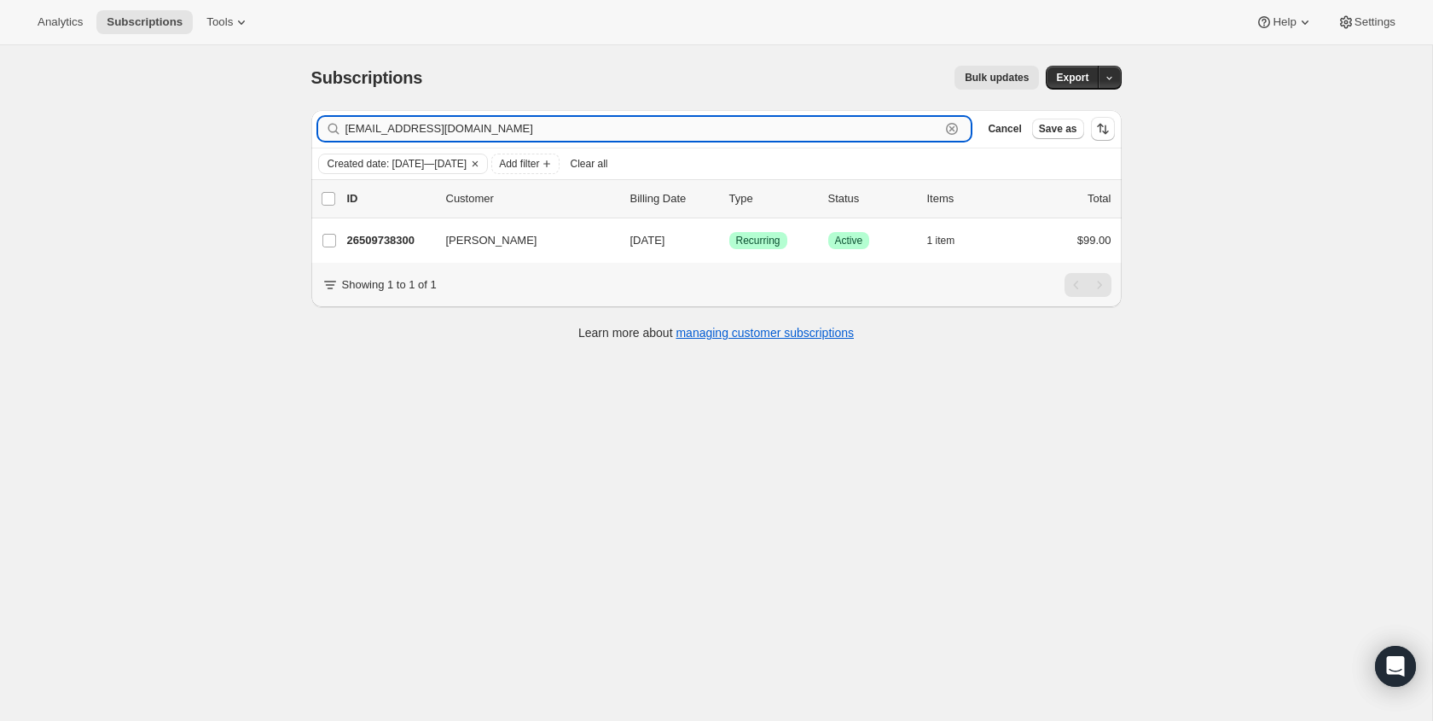
click at [489, 137] on input "pkorallus@yahoo.com" at bounding box center [642, 129] width 595 height 24
paste input "dscott@cornerstonemanteca"
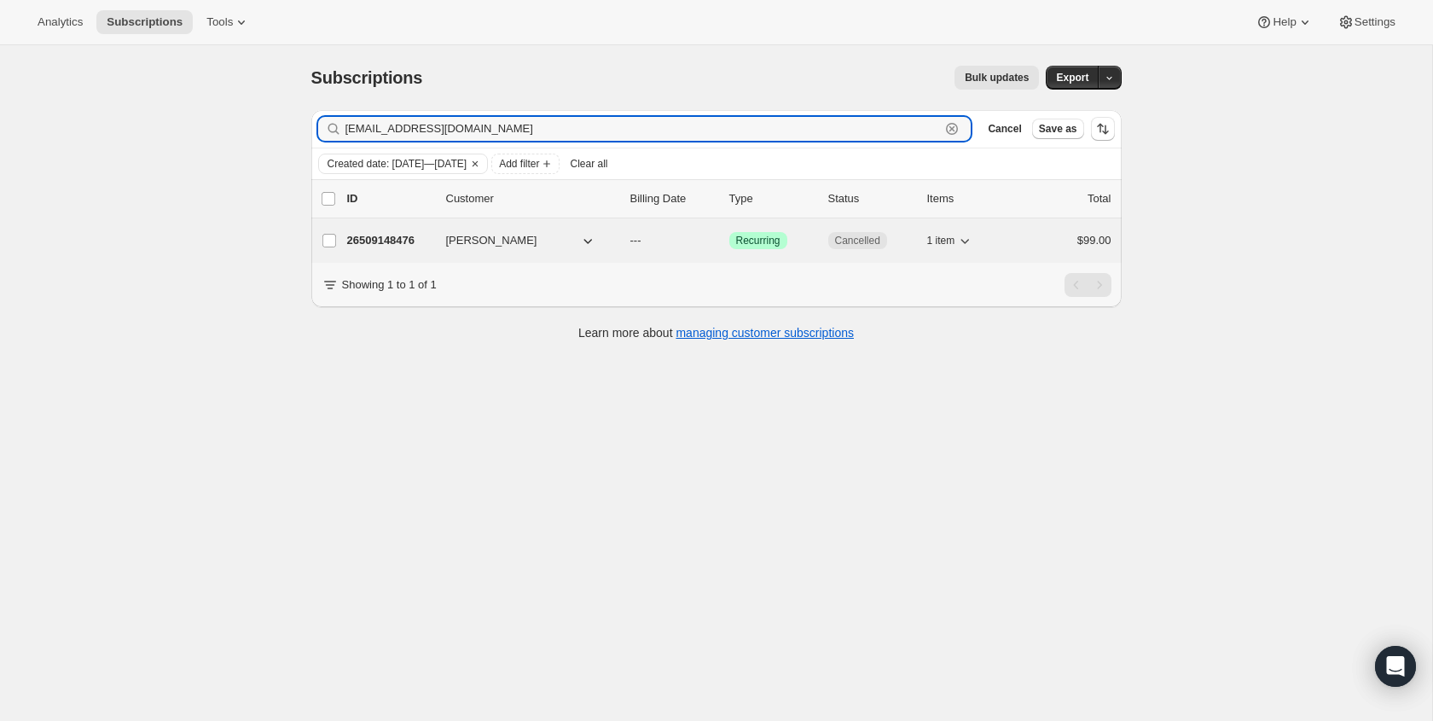
type input "dscott@cornerstonemanteca.com"
click at [829, 245] on span "Cancelled" at bounding box center [857, 240] width 59 height 17
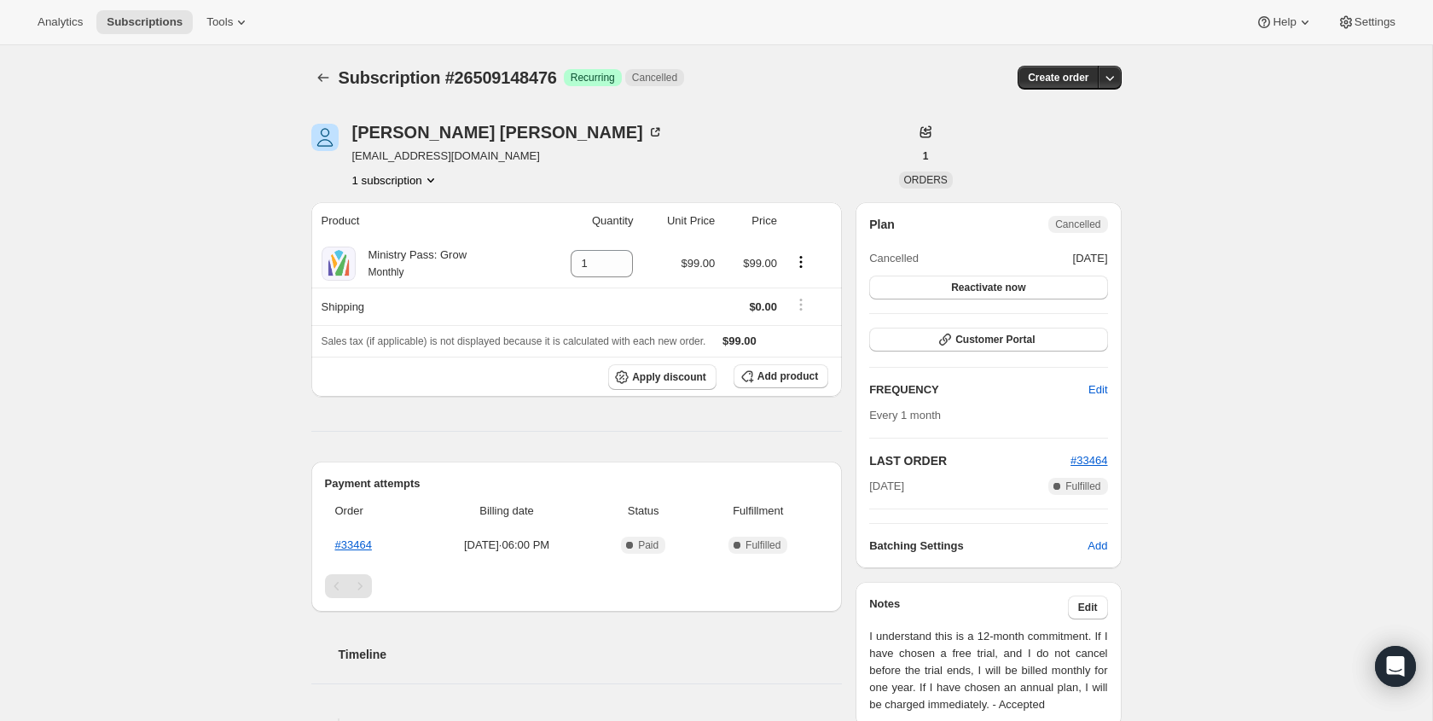
scroll to position [4, 0]
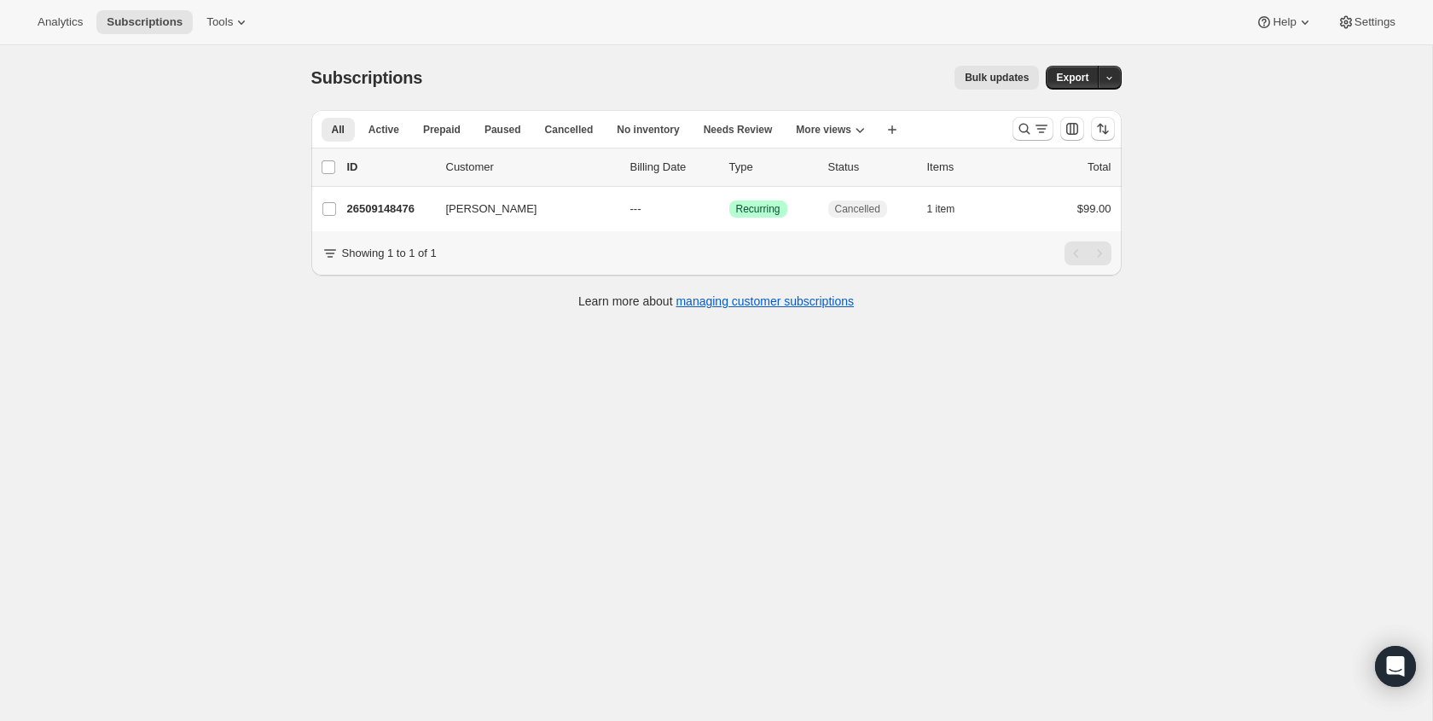
click at [1010, 130] on div at bounding box center [1063, 129] width 116 height 34
click at [1018, 130] on icon "Search and filter results" at bounding box center [1024, 128] width 17 height 17
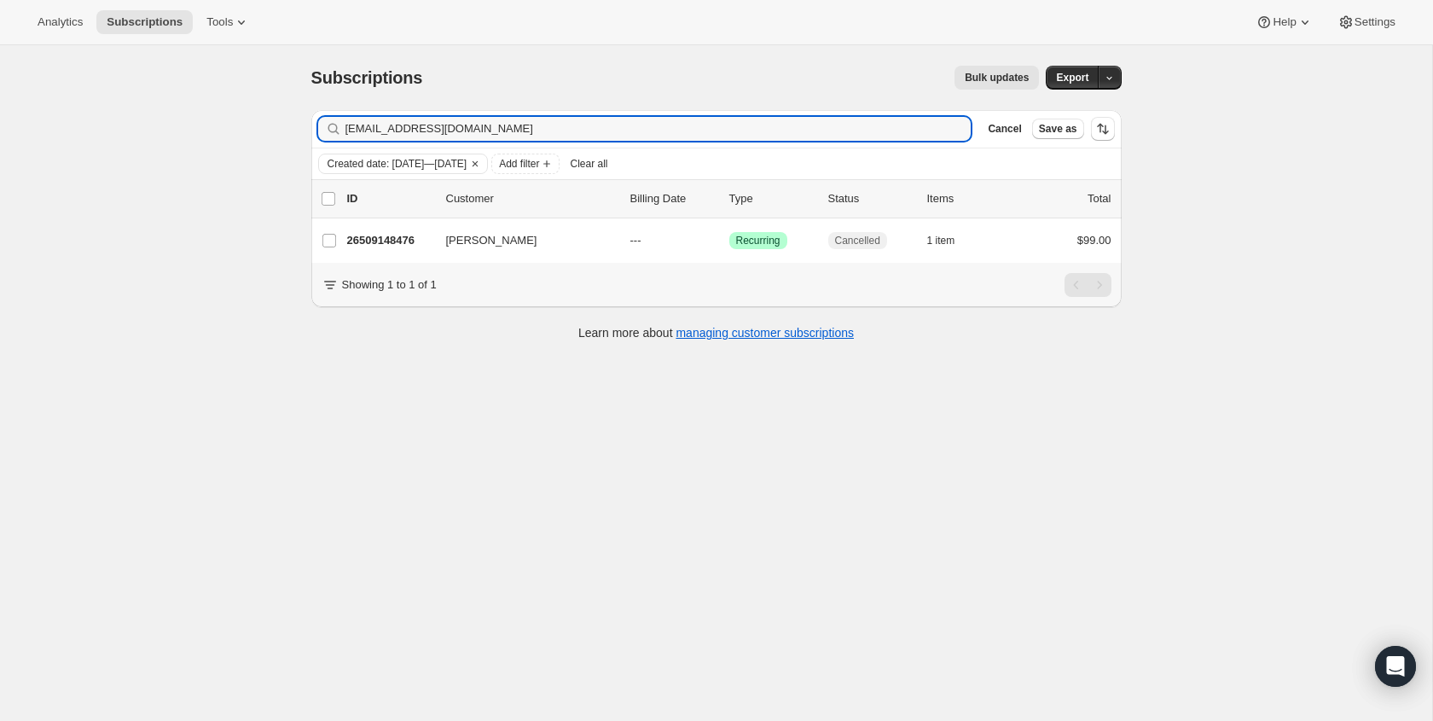
click at [747, 141] on div "Filter subscribers dscott@cornerstonemanteca.com Clear Cancel Save as" at bounding box center [716, 129] width 810 height 38
click at [747, 135] on input "dscott@cornerstonemanteca.com" at bounding box center [642, 129] width 595 height 24
click at [748, 135] on input "dscott@cornerstonemanteca.com" at bounding box center [642, 129] width 595 height 24
paste input "martha@mtolive-anoka.org"
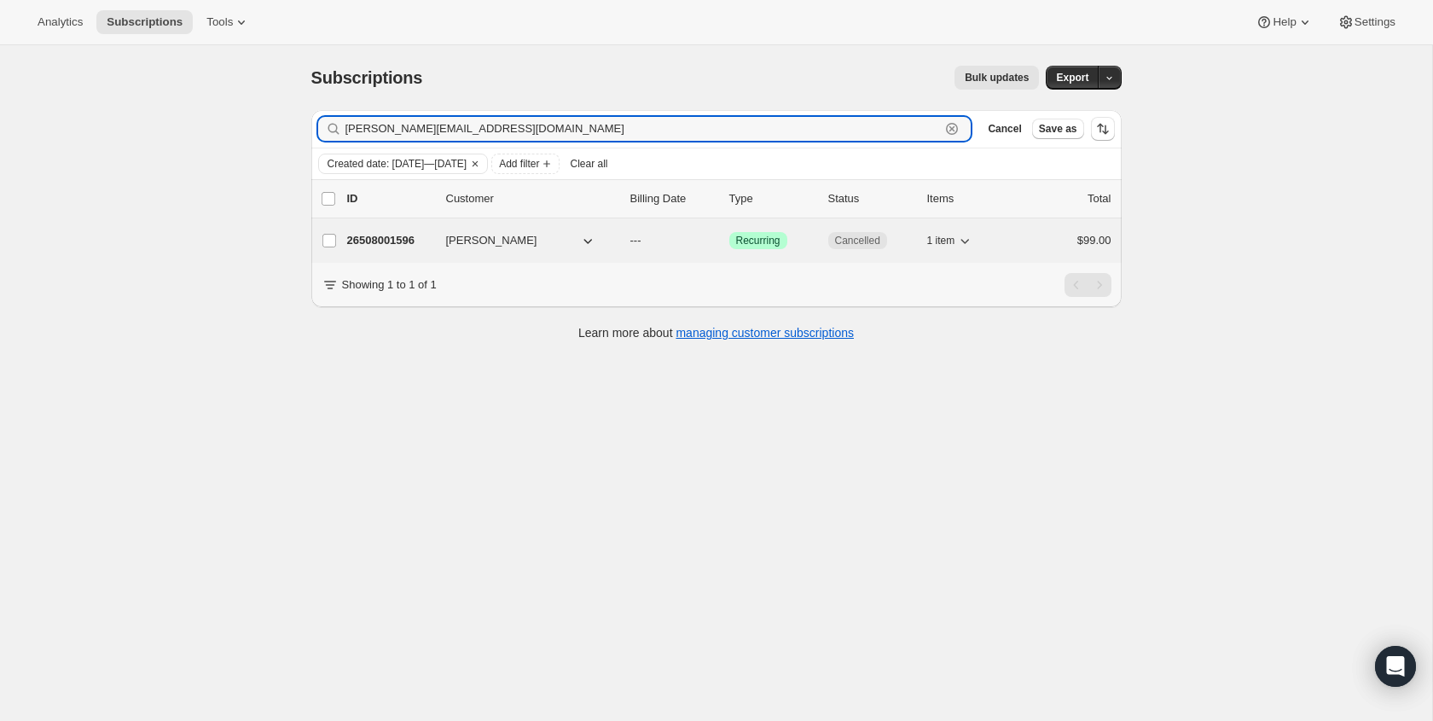
type input "martha@mtolive-anoka.org"
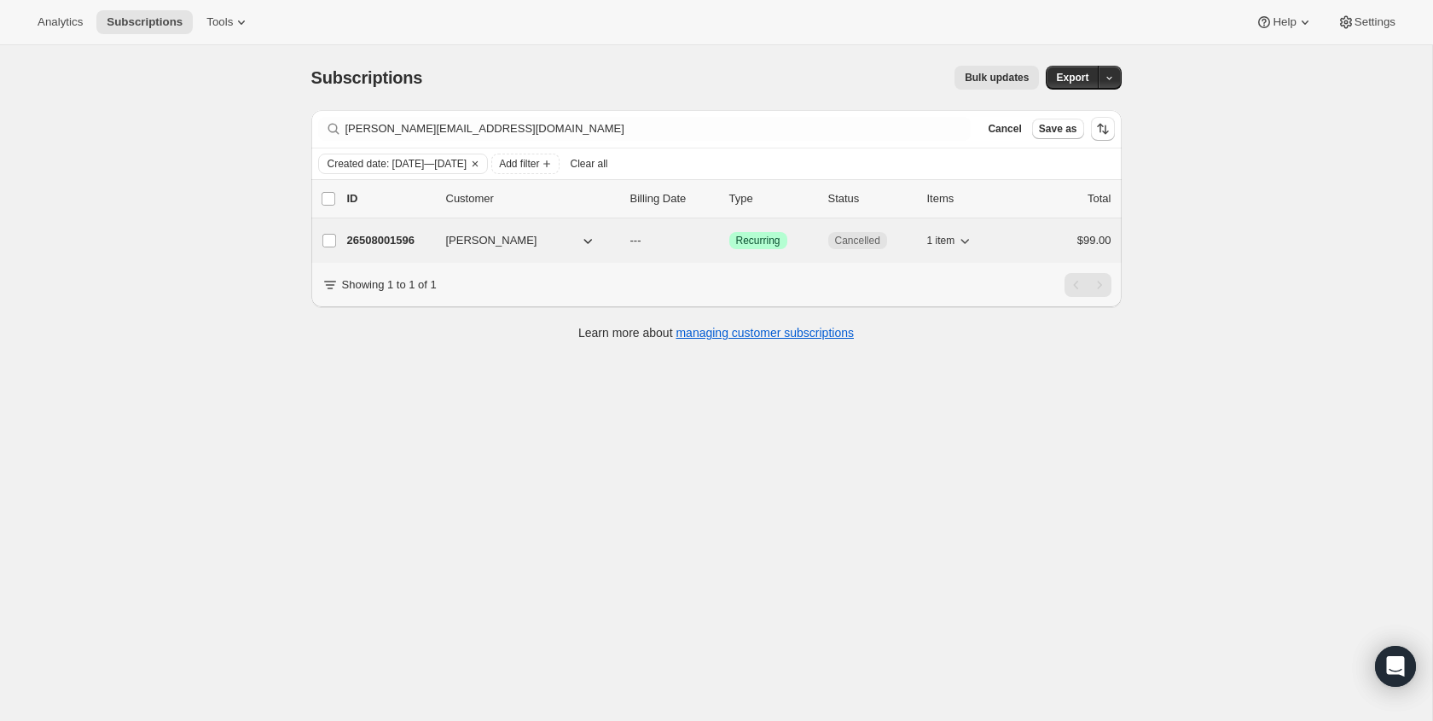
click at [889, 236] on p "Cancelled" at bounding box center [870, 240] width 85 height 17
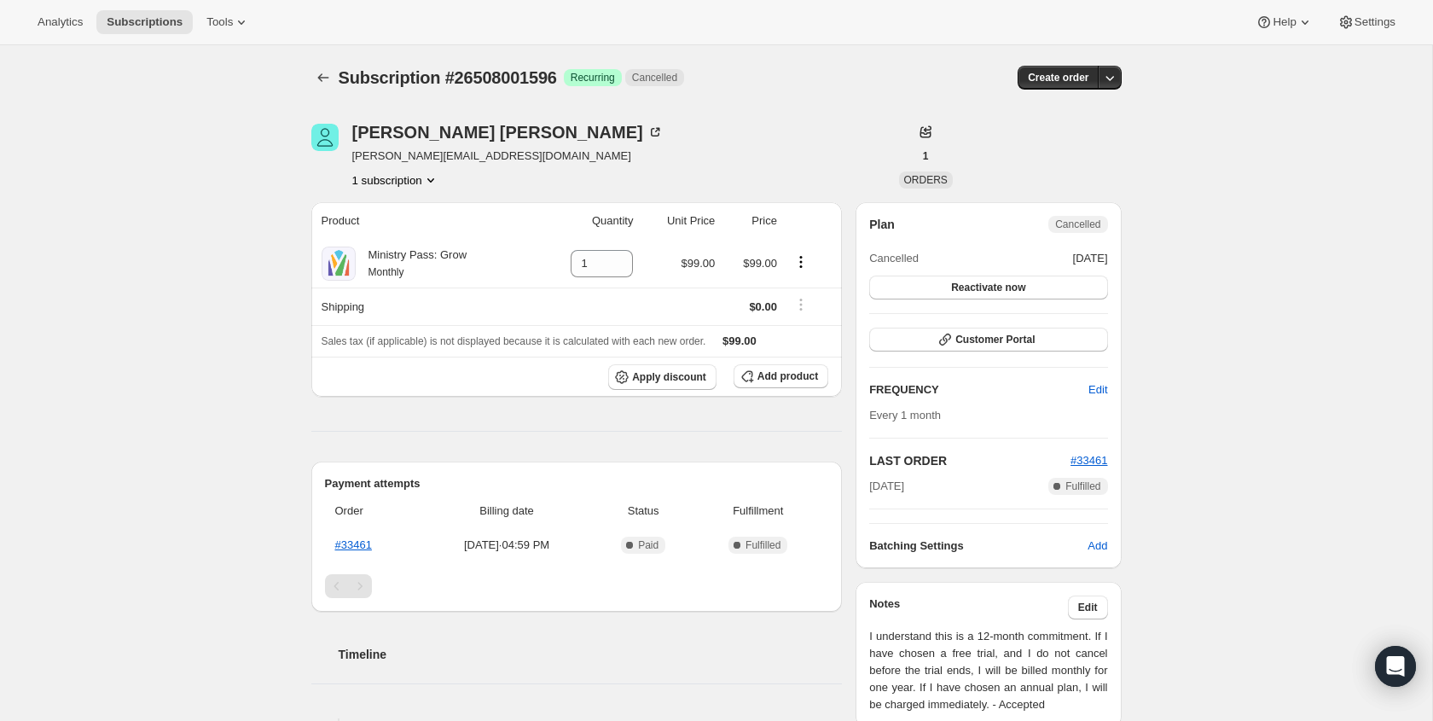
click at [1, 292] on div "Subscription #26508001596. This page is ready Subscription #26508001596 Success…" at bounding box center [716, 602] width 1432 height 1114
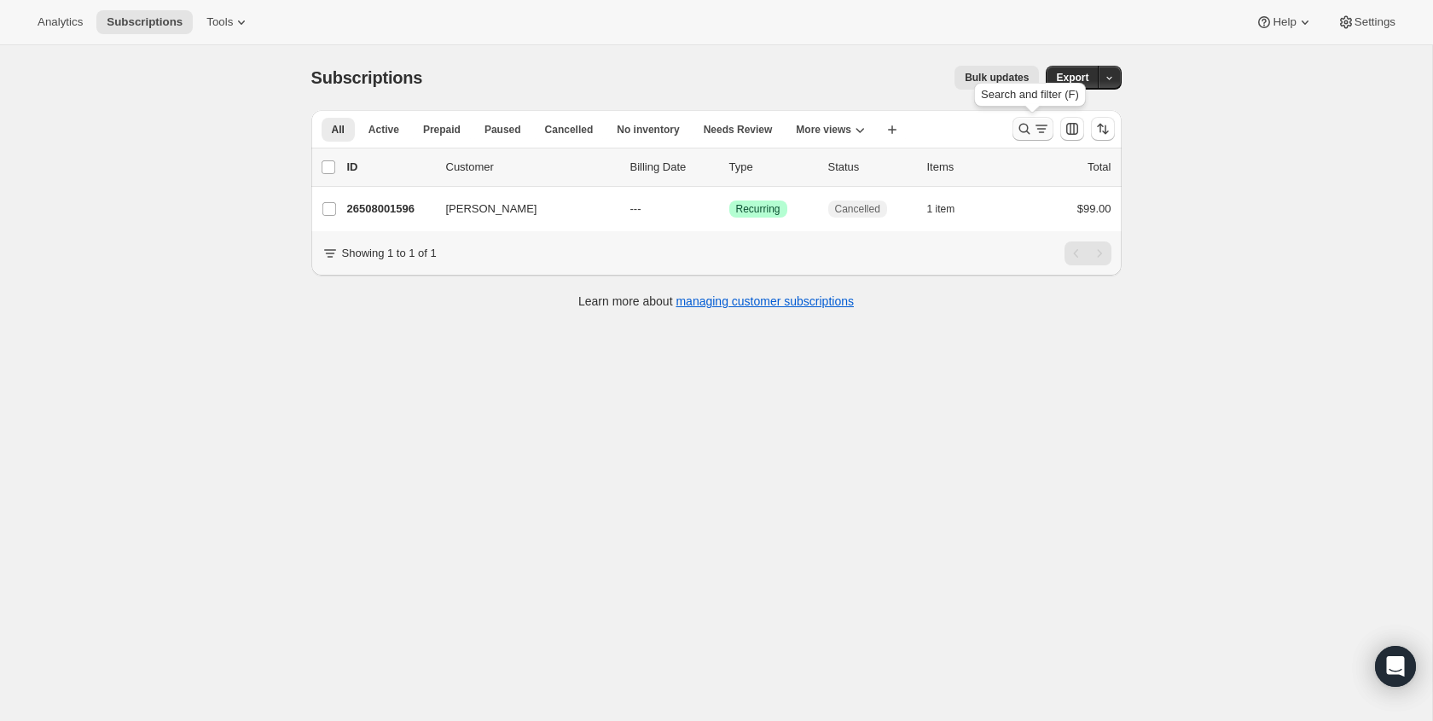
click at [1026, 127] on icon "Search and filter results" at bounding box center [1024, 128] width 17 height 17
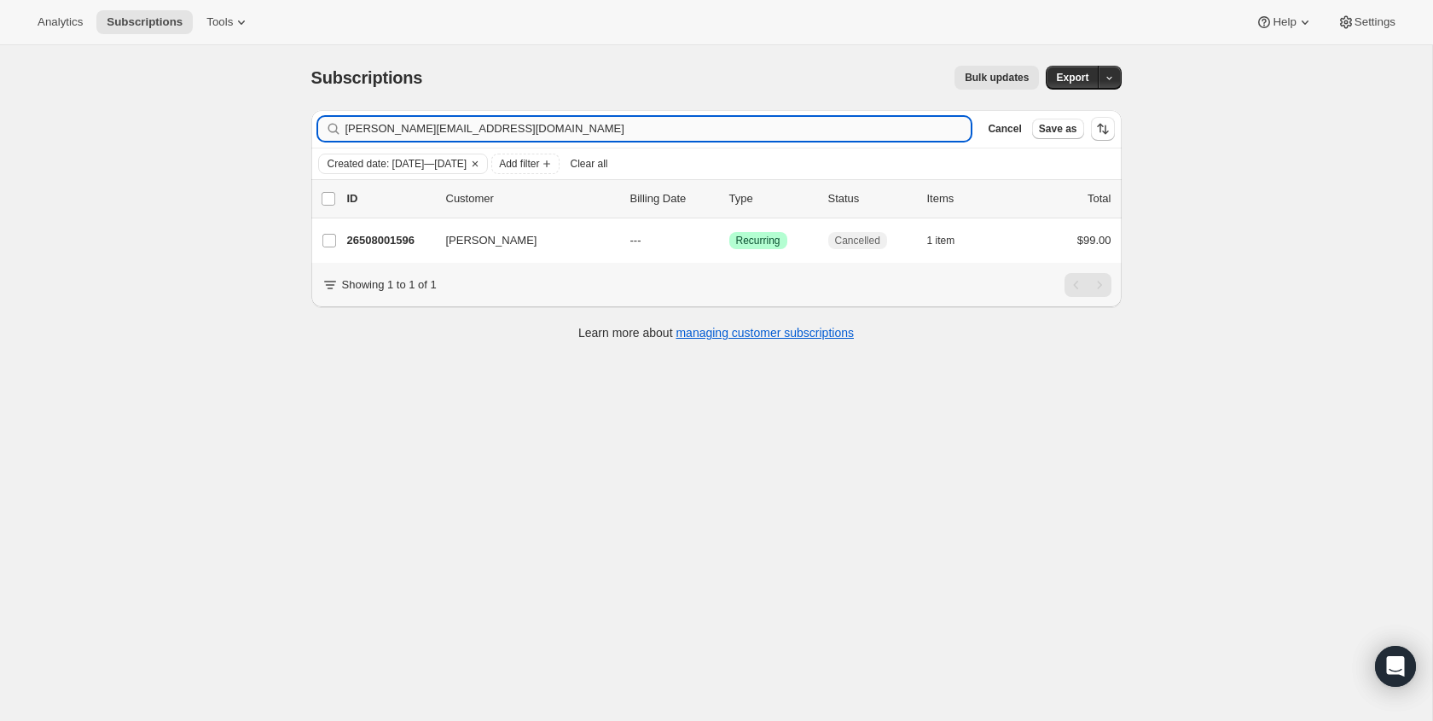
click at [610, 138] on input "martha@mtolive-anoka.org" at bounding box center [658, 129] width 626 height 24
click at [610, 137] on input "martha@mtolive-anoka.org" at bounding box center [658, 129] width 626 height 24
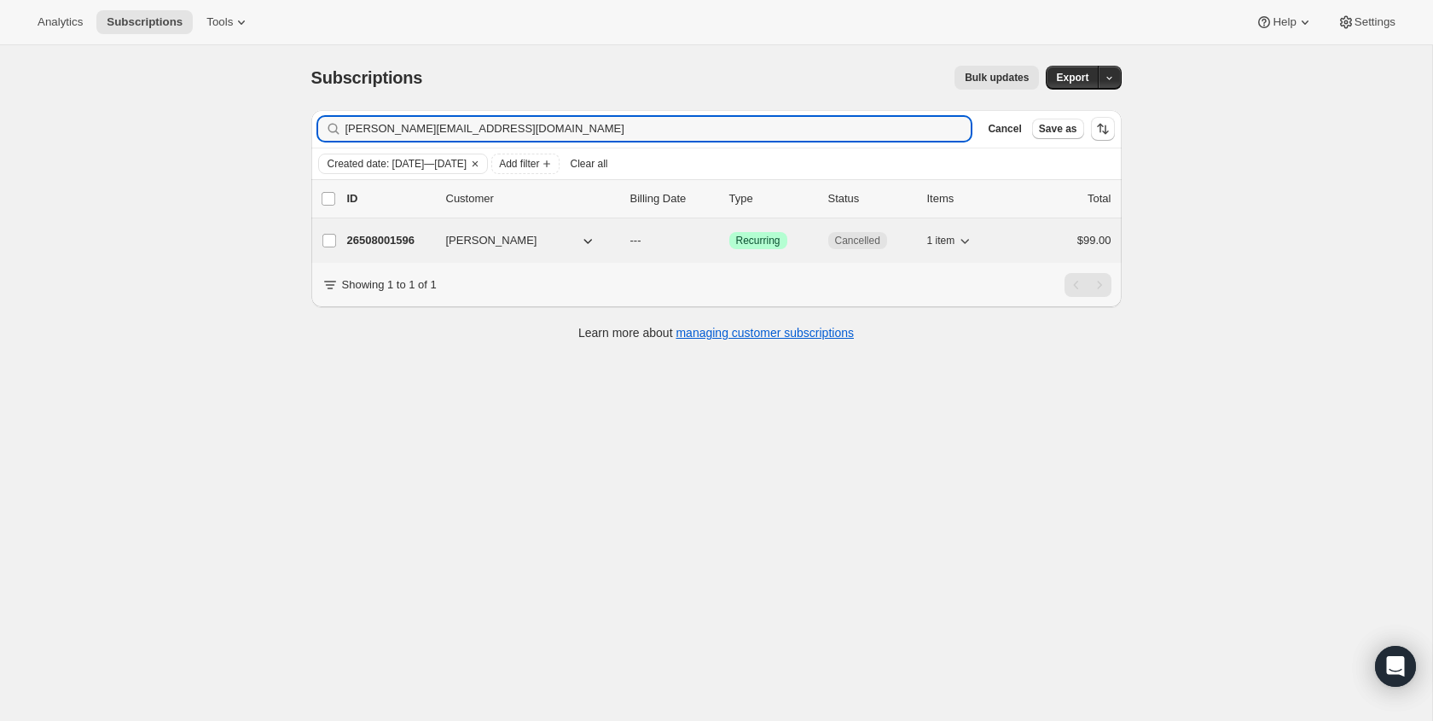
click at [860, 236] on span "Cancelled" at bounding box center [857, 241] width 45 height 14
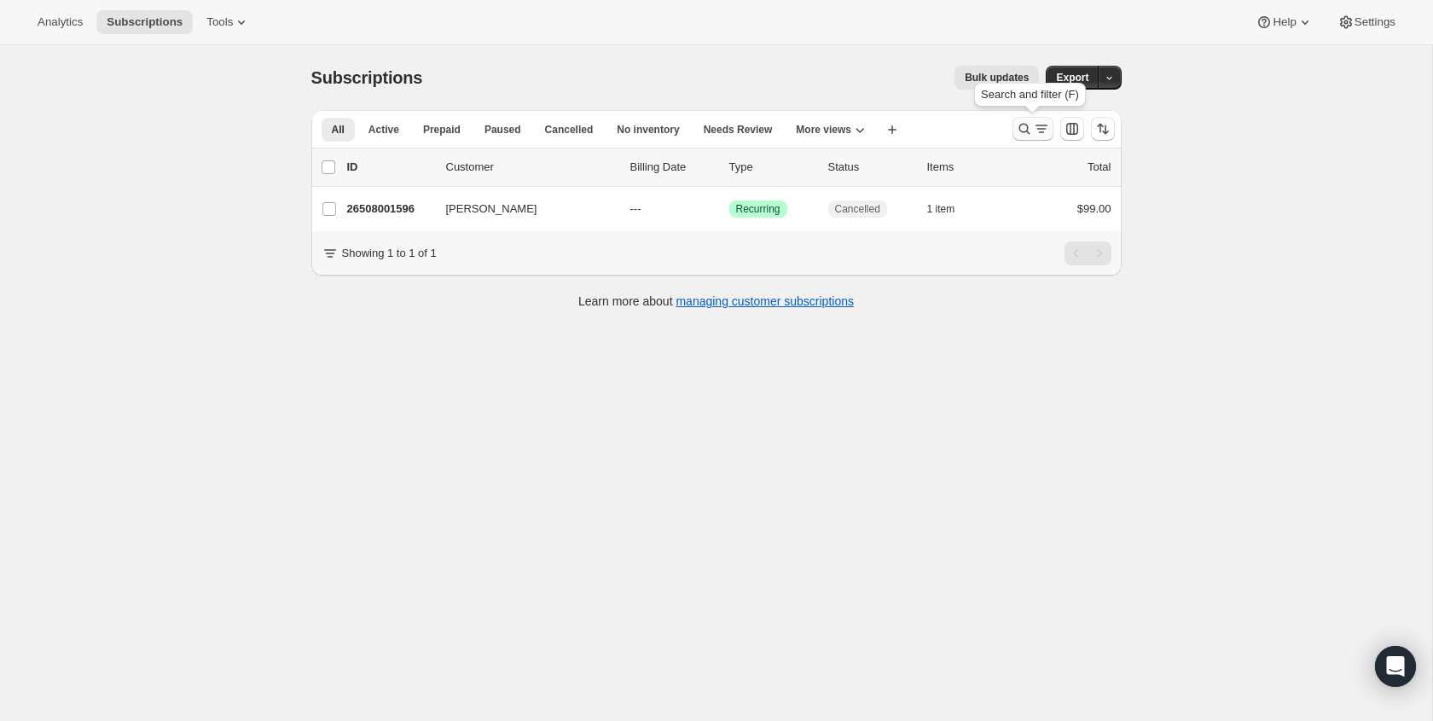
click at [1020, 130] on icon "Search and filter results" at bounding box center [1024, 128] width 17 height 17
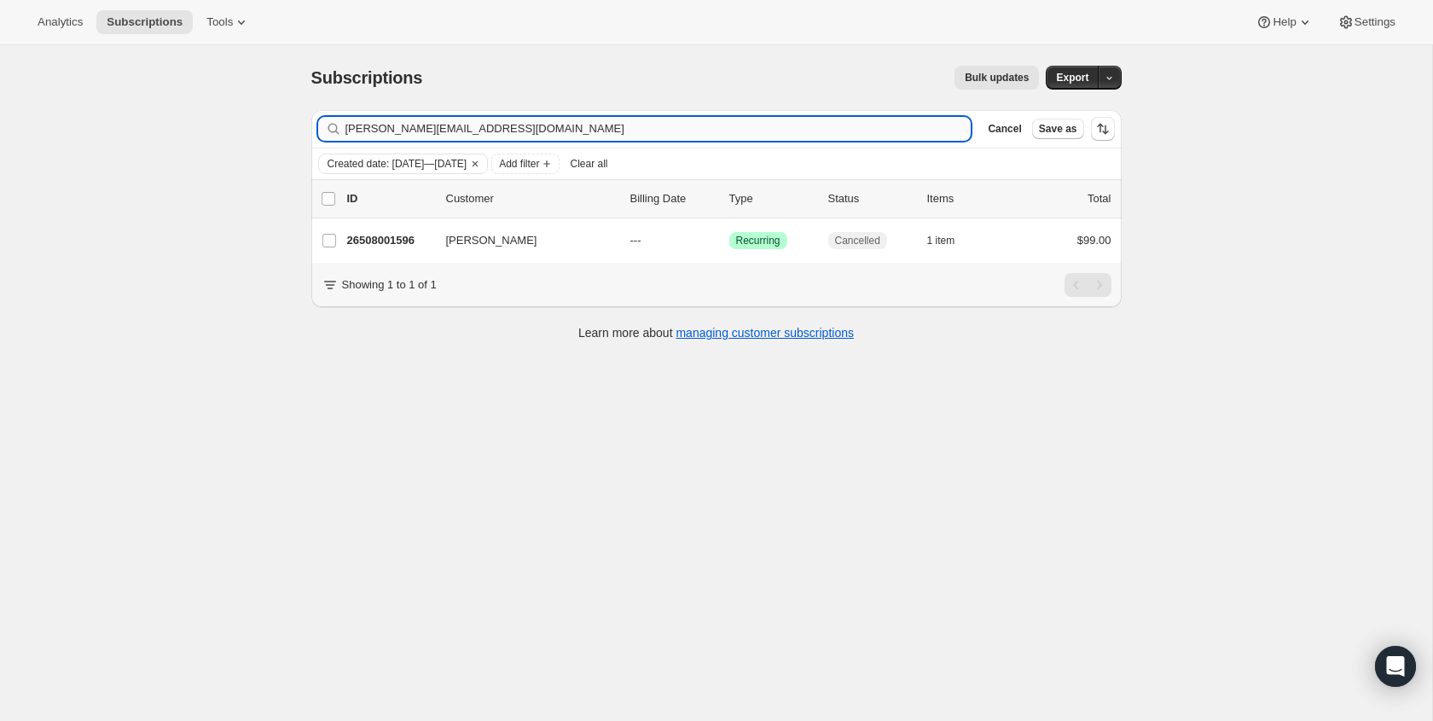
click at [524, 129] on input "martha@mtolive-anoka.org" at bounding box center [658, 129] width 626 height 24
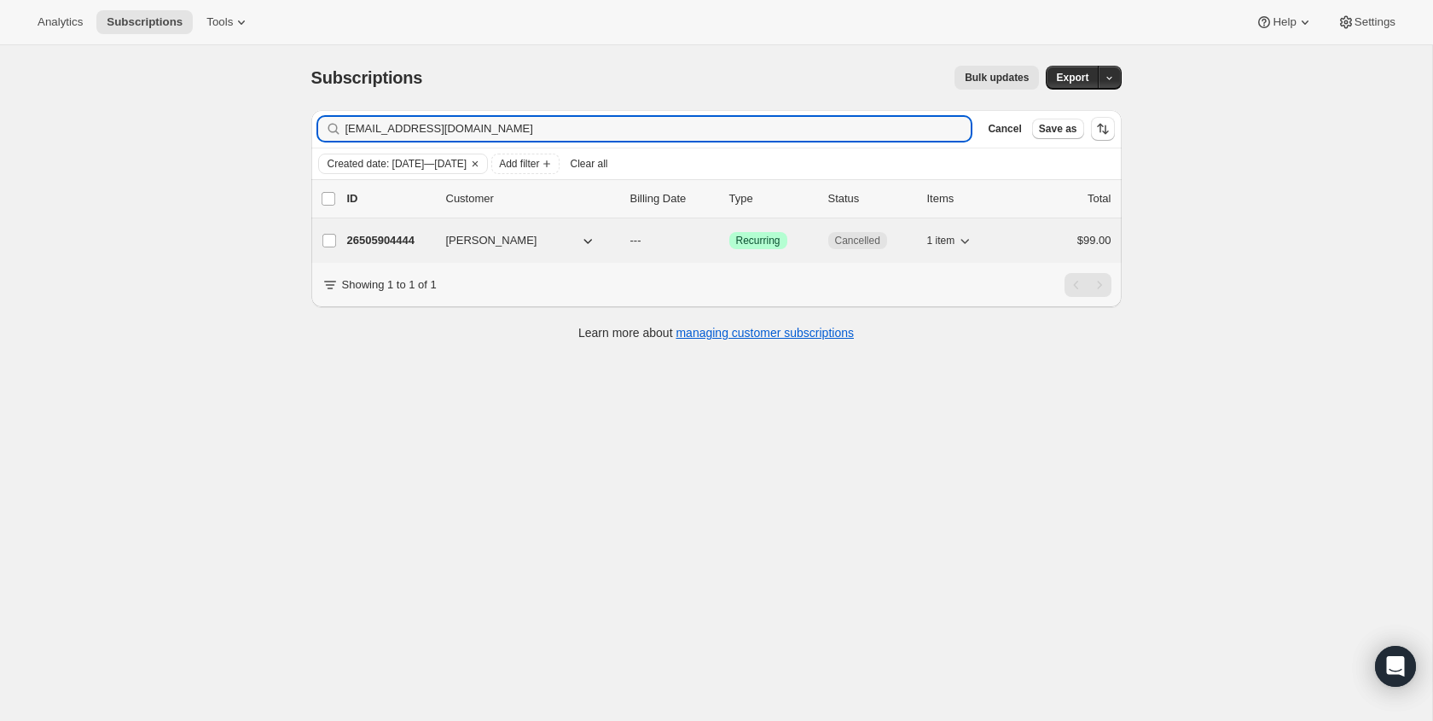
type input "bransonbrooks8@gmail.com"
click at [845, 240] on span "Cancelled" at bounding box center [857, 241] width 45 height 14
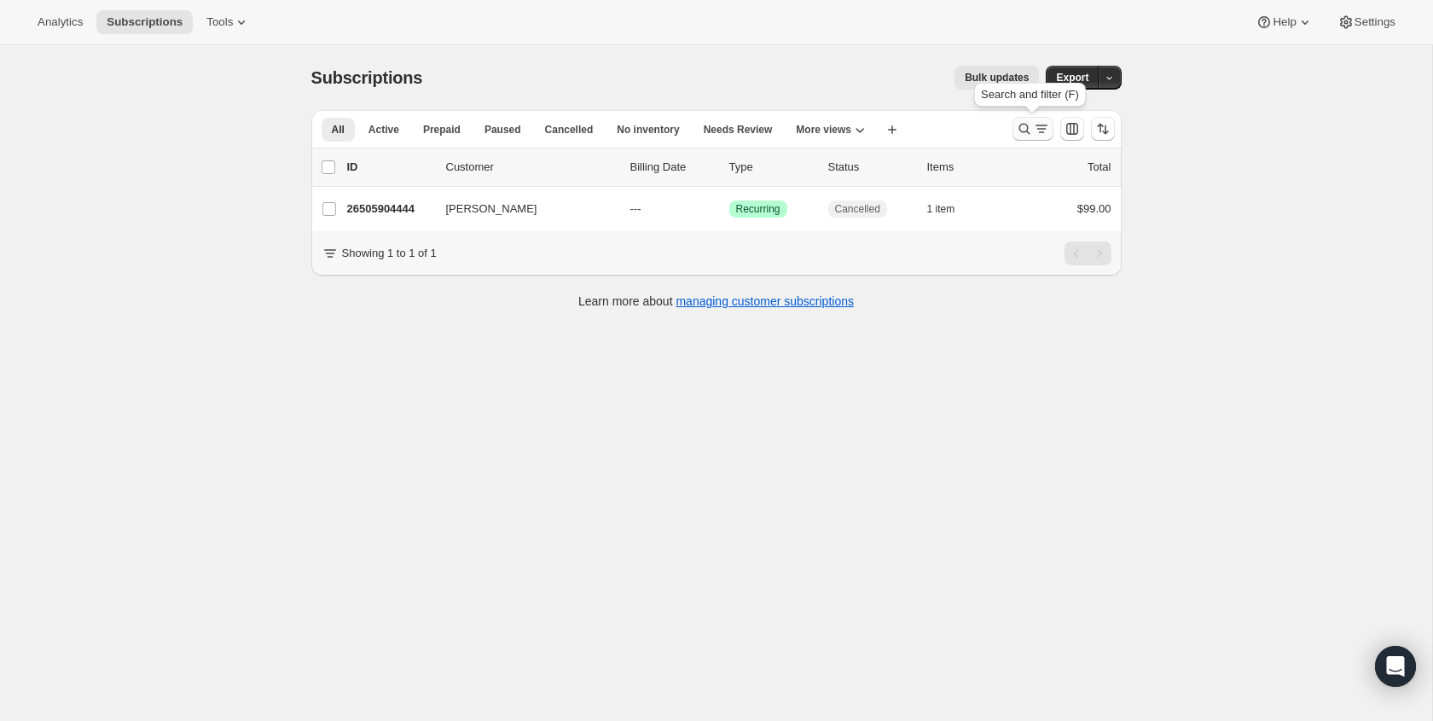
click at [1033, 124] on icon "Search and filter results" at bounding box center [1041, 128] width 17 height 17
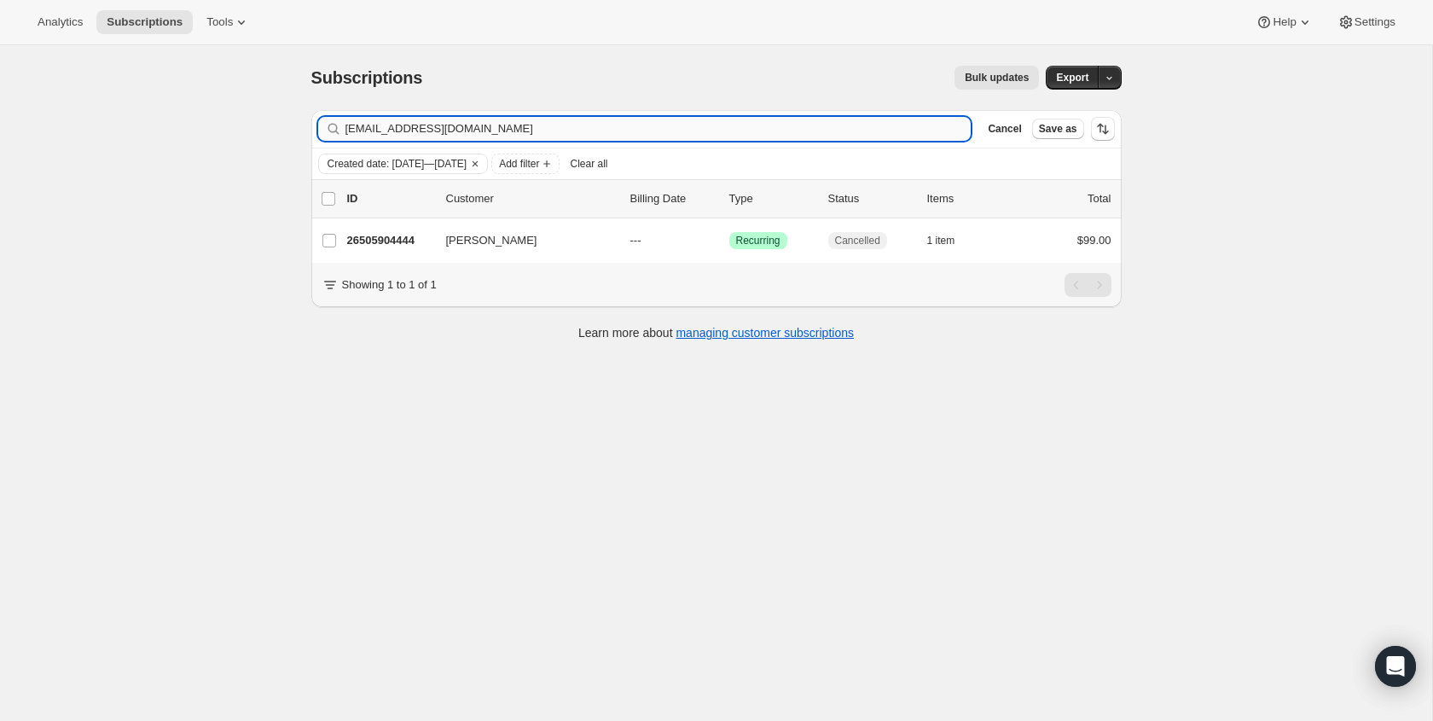
click at [573, 125] on input "bransonbrooks8@gmail.com" at bounding box center [658, 129] width 626 height 24
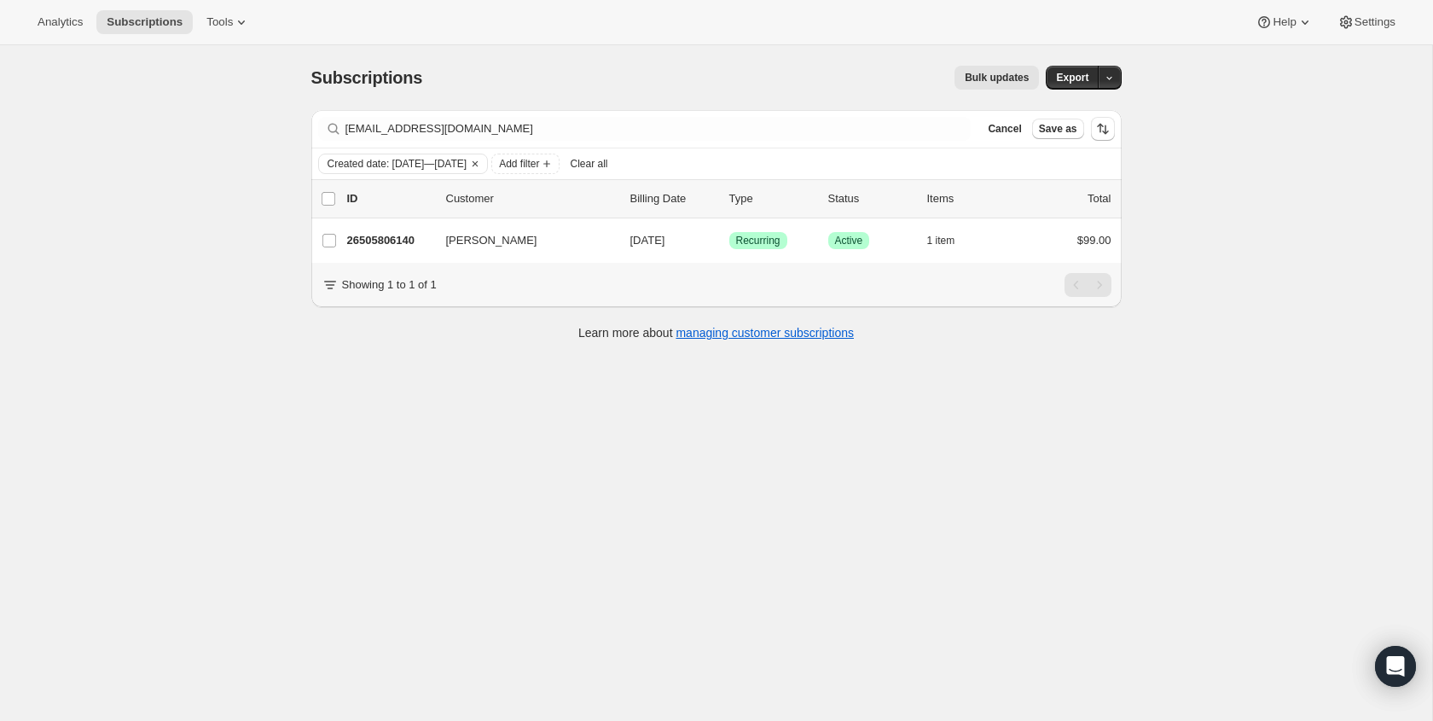
click at [894, 110] on div "Filter subscribers bhartford@napnaz.church Clear Cancel Save as" at bounding box center [716, 129] width 810 height 38
click at [894, 115] on div "Filter subscribers bhartford@napnaz.church Clear Cancel Save as" at bounding box center [716, 129] width 810 height 38
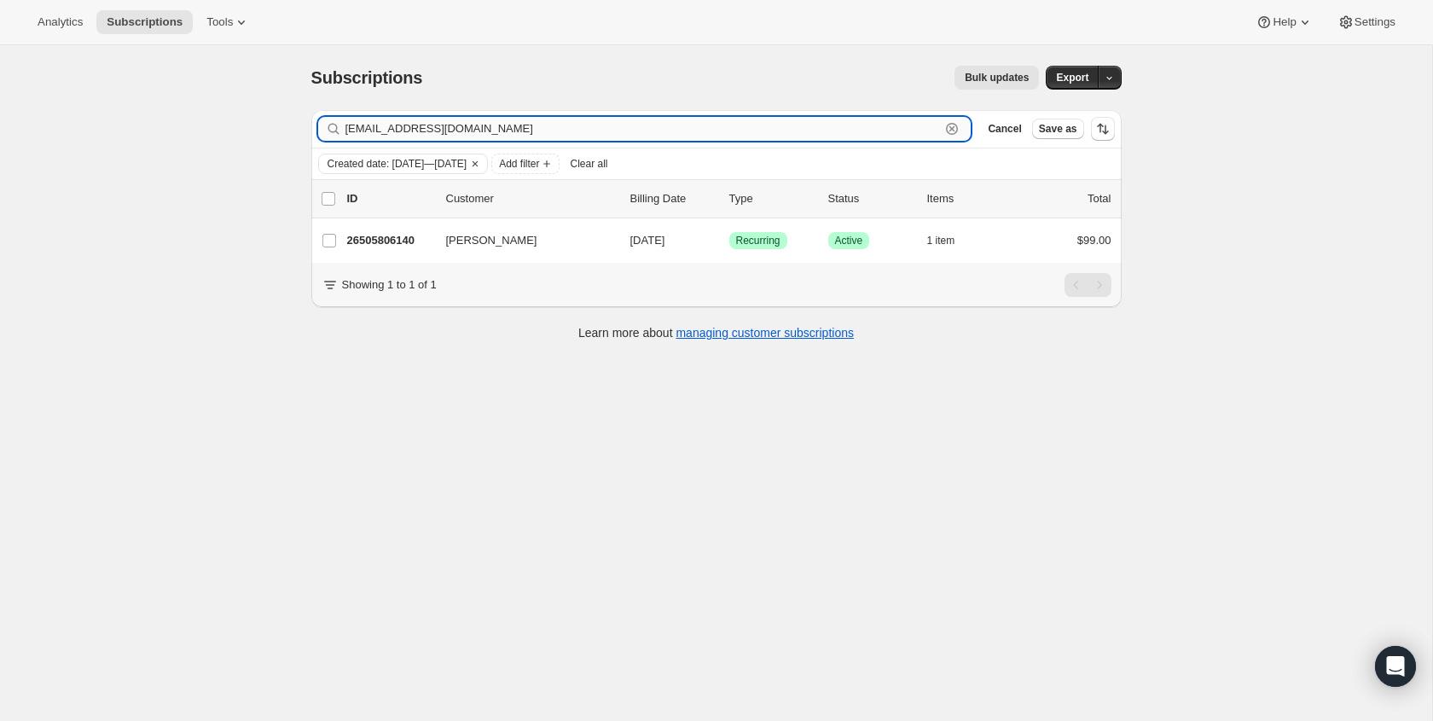
click at [900, 125] on input "bhartford@napnaz.church" at bounding box center [642, 129] width 595 height 24
paste input "tremaine@journeychurchsa.com"
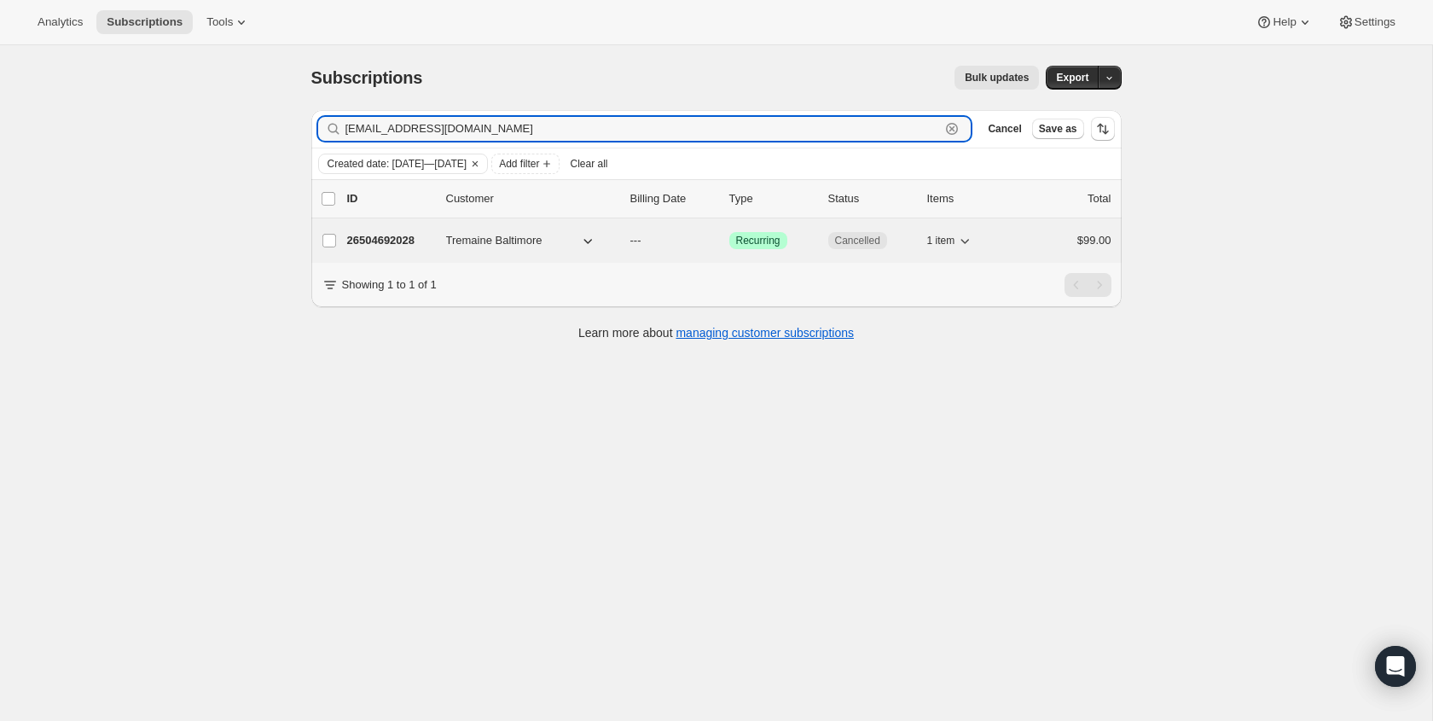
type input "tremaine@journeychurchsa.com"
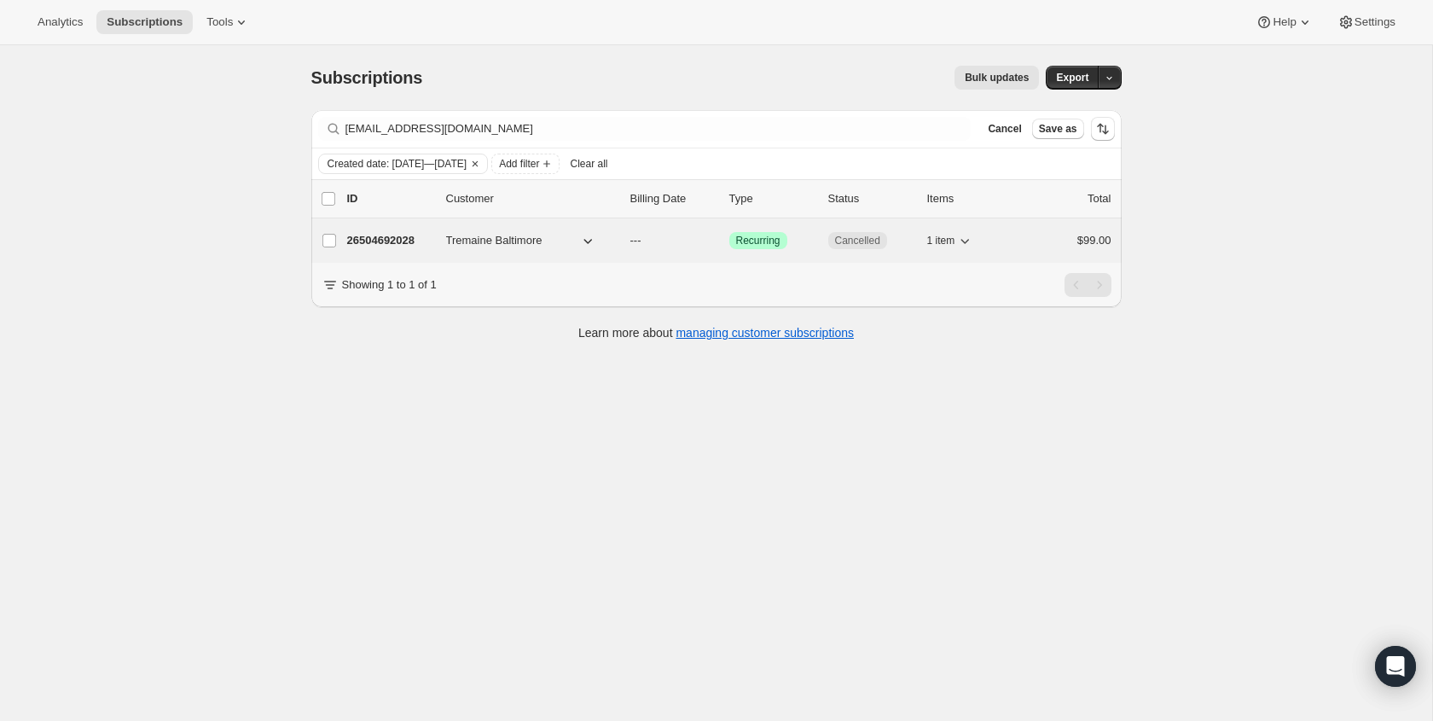
click at [848, 238] on span "Cancelled" at bounding box center [857, 241] width 45 height 14
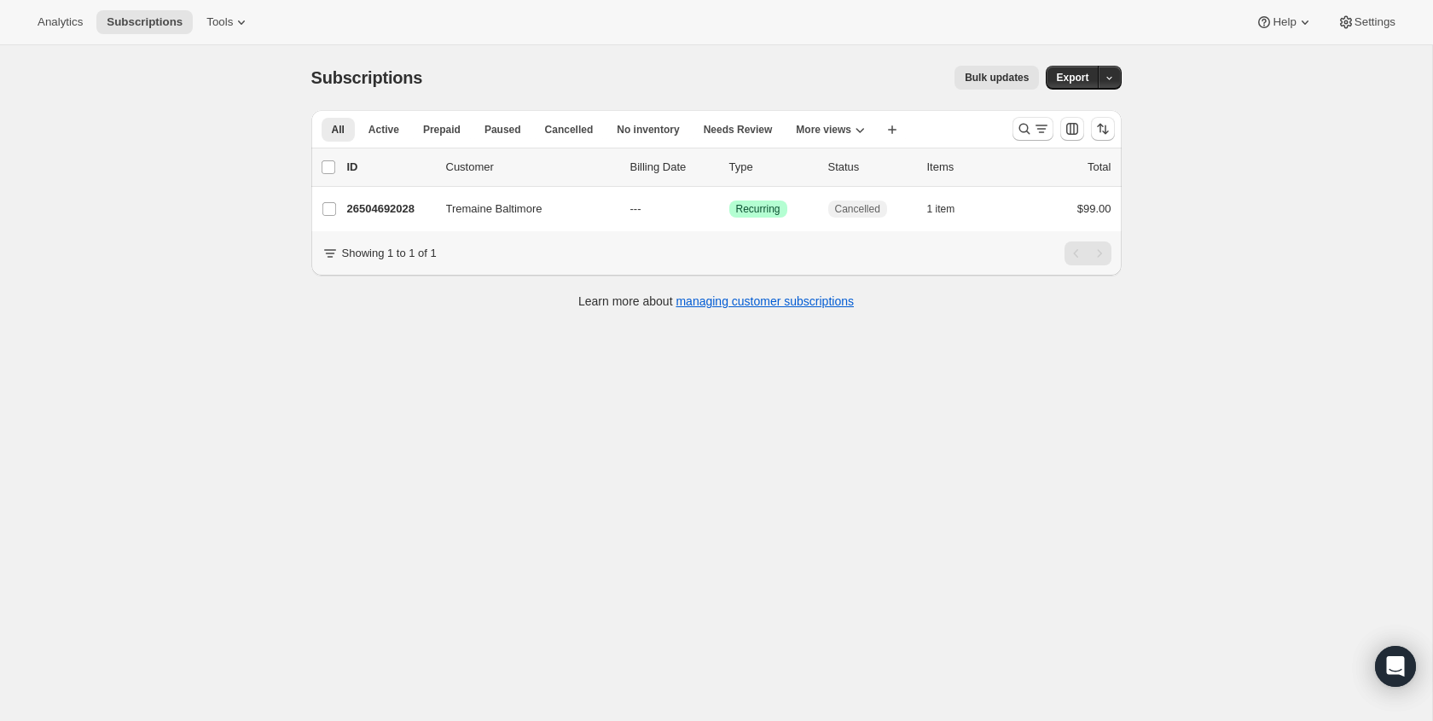
scroll to position [3, 0]
drag, startPoint x: 1039, startPoint y: 138, endPoint x: 1022, endPoint y: 141, distance: 17.2
click at [1039, 138] on div at bounding box center [1063, 126] width 116 height 34
click at [1016, 125] on icon "Search and filter results" at bounding box center [1024, 126] width 17 height 17
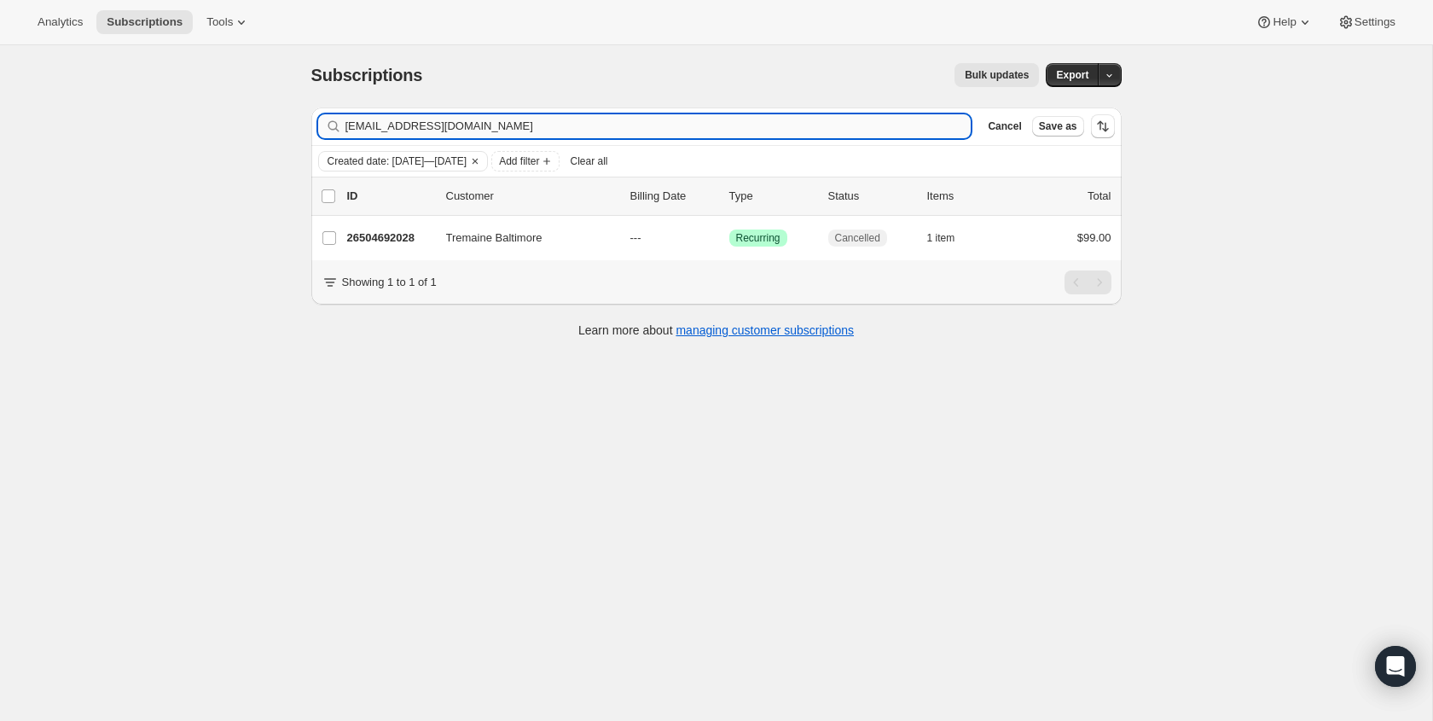
click at [607, 130] on input "tremaine@journeychurchsa.com" at bounding box center [658, 126] width 626 height 24
click at [871, 126] on input "jaket@northminster.us" at bounding box center [642, 124] width 595 height 24
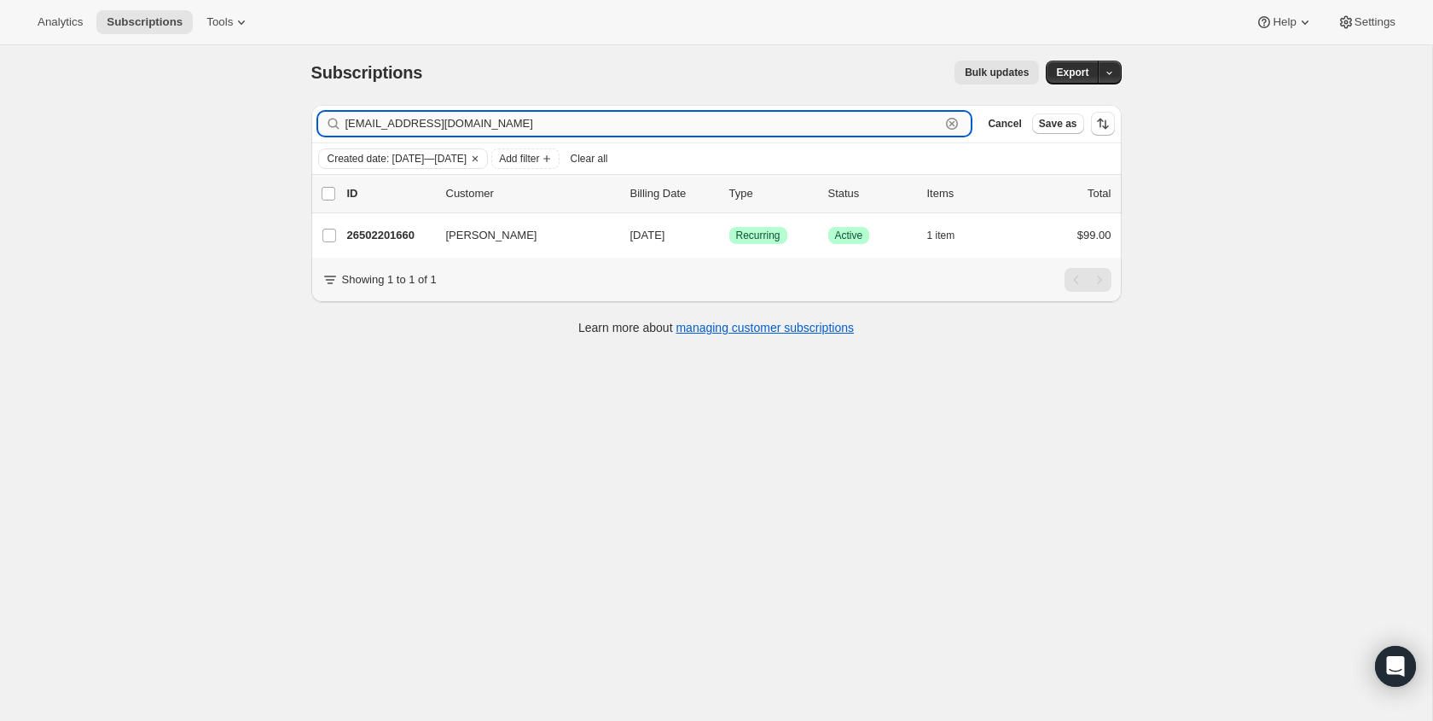
click at [871, 126] on input "jaket@northminster.us" at bounding box center [642, 124] width 595 height 24
paste input "rdouglasclan@msn.com"
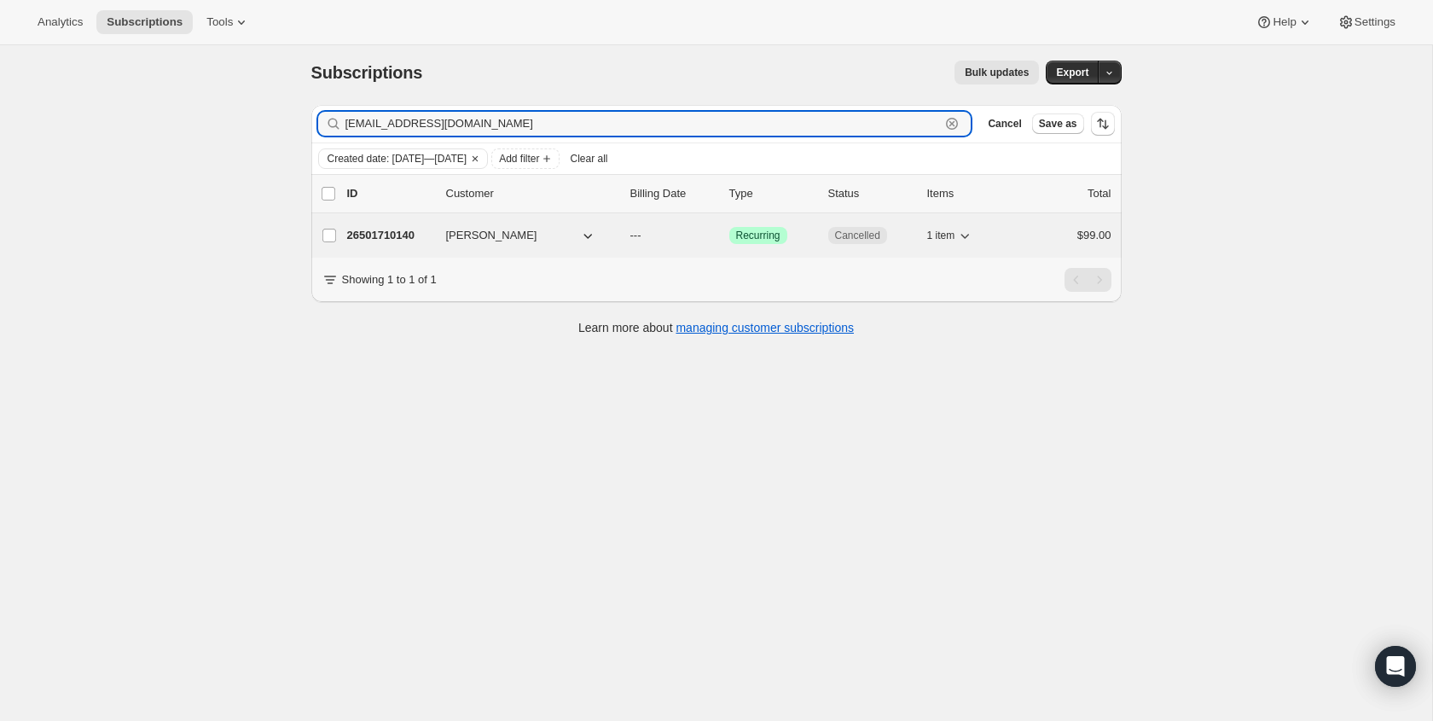
type input "rdouglasclan@msn.com"
click at [854, 240] on span "Cancelled" at bounding box center [857, 236] width 45 height 14
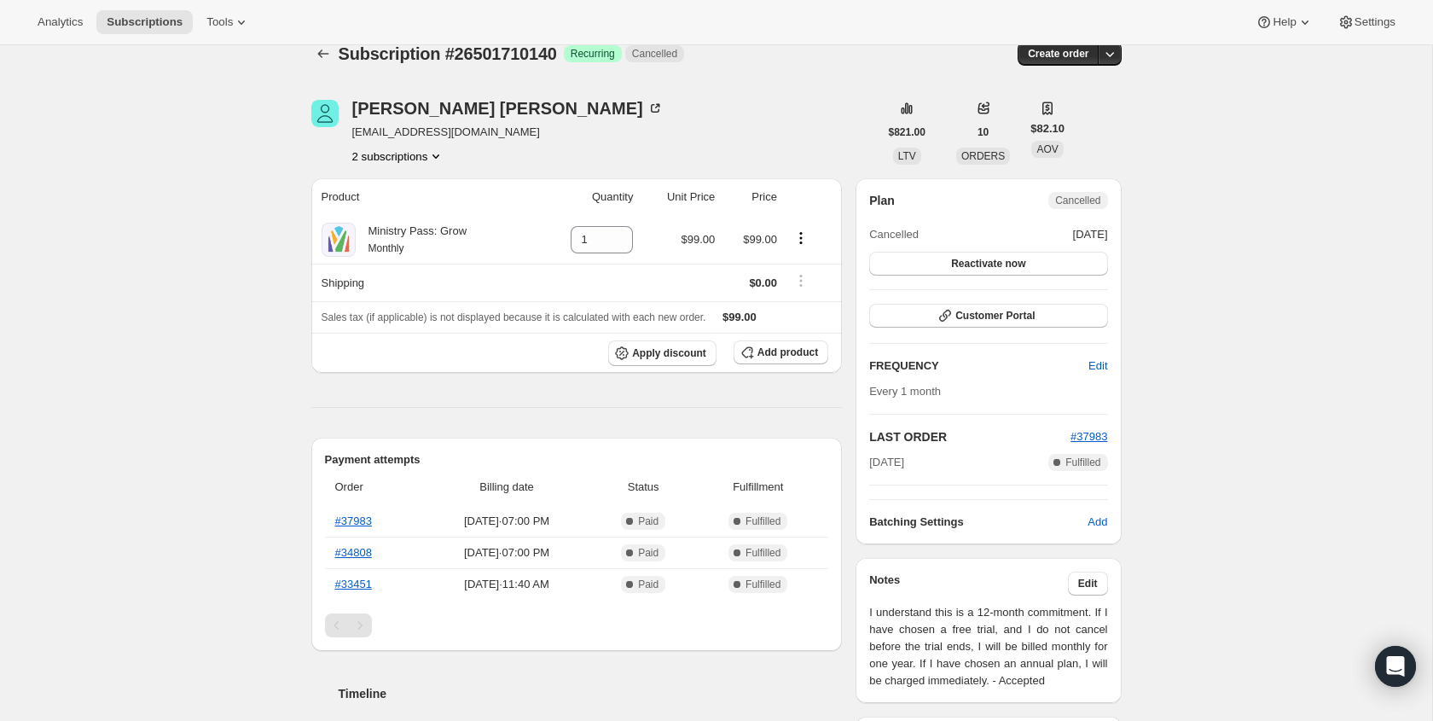
scroll to position [29, 0]
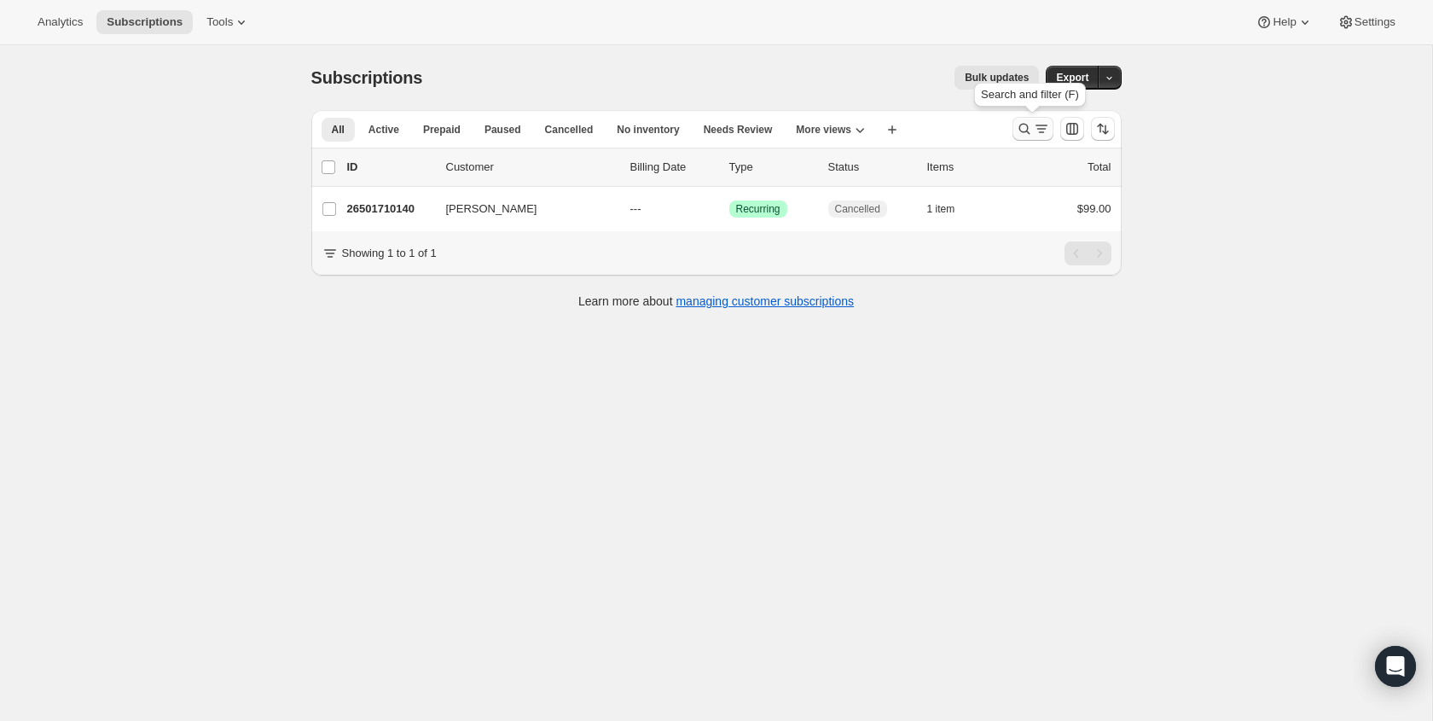
click at [1030, 123] on icon "Search and filter results" at bounding box center [1024, 128] width 17 height 17
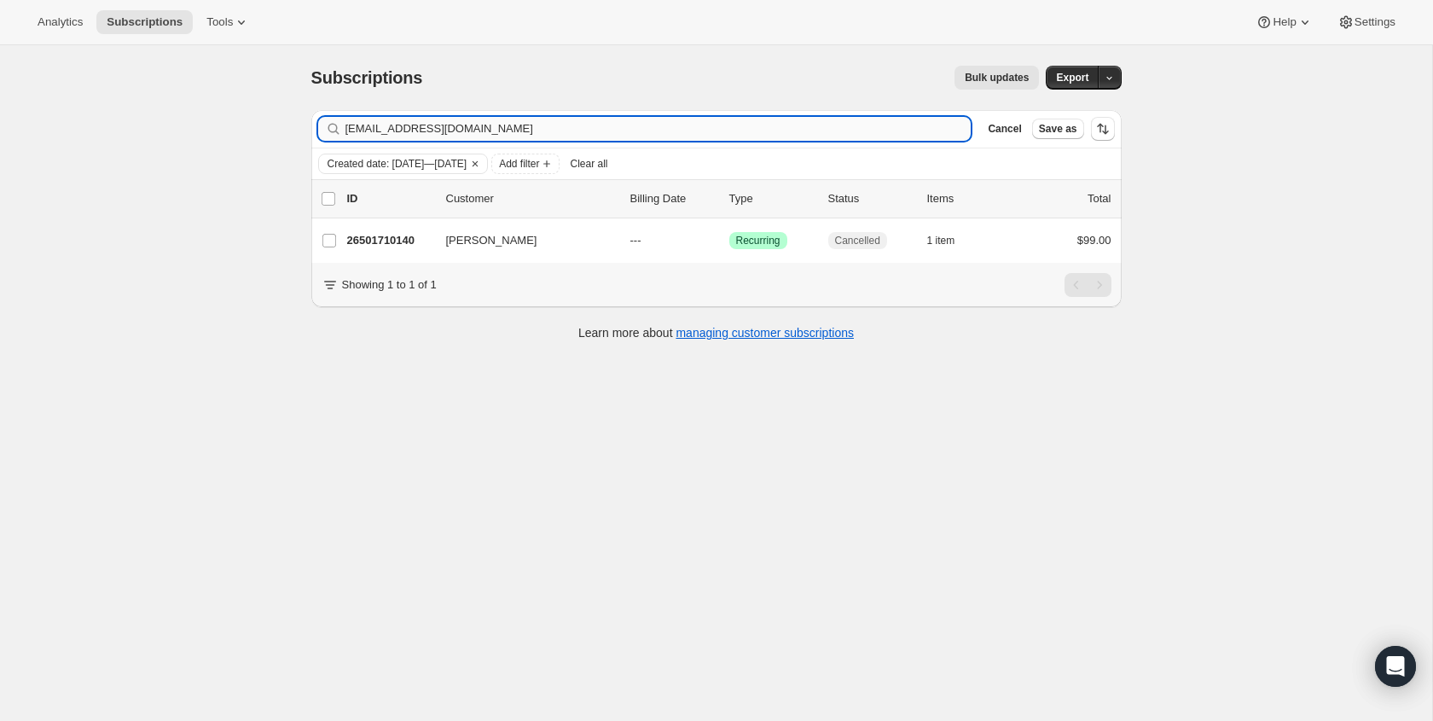
click at [530, 125] on input "rdouglasclan@msn.com" at bounding box center [658, 129] width 626 height 24
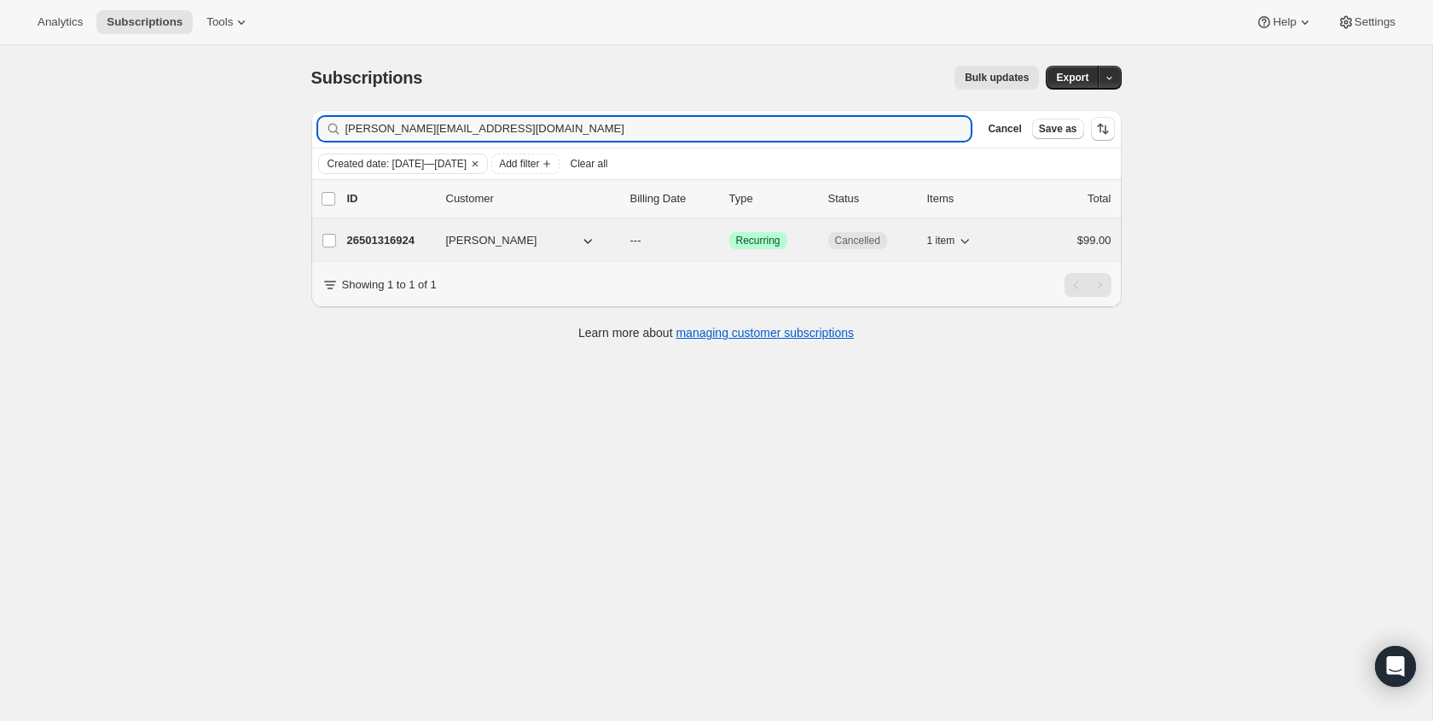
type input "ervin@championschurch.org"
click at [871, 236] on span "Cancelled" at bounding box center [857, 241] width 45 height 14
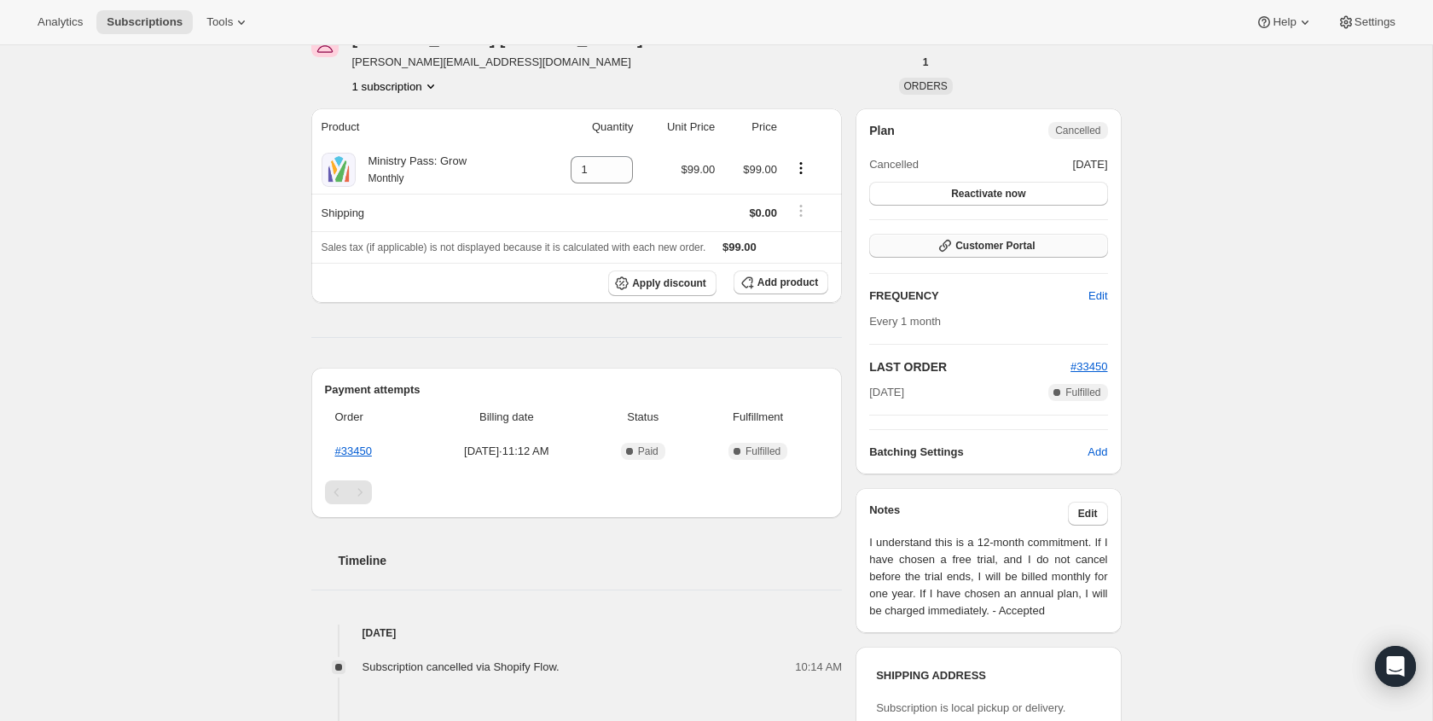
scroll to position [95, 0]
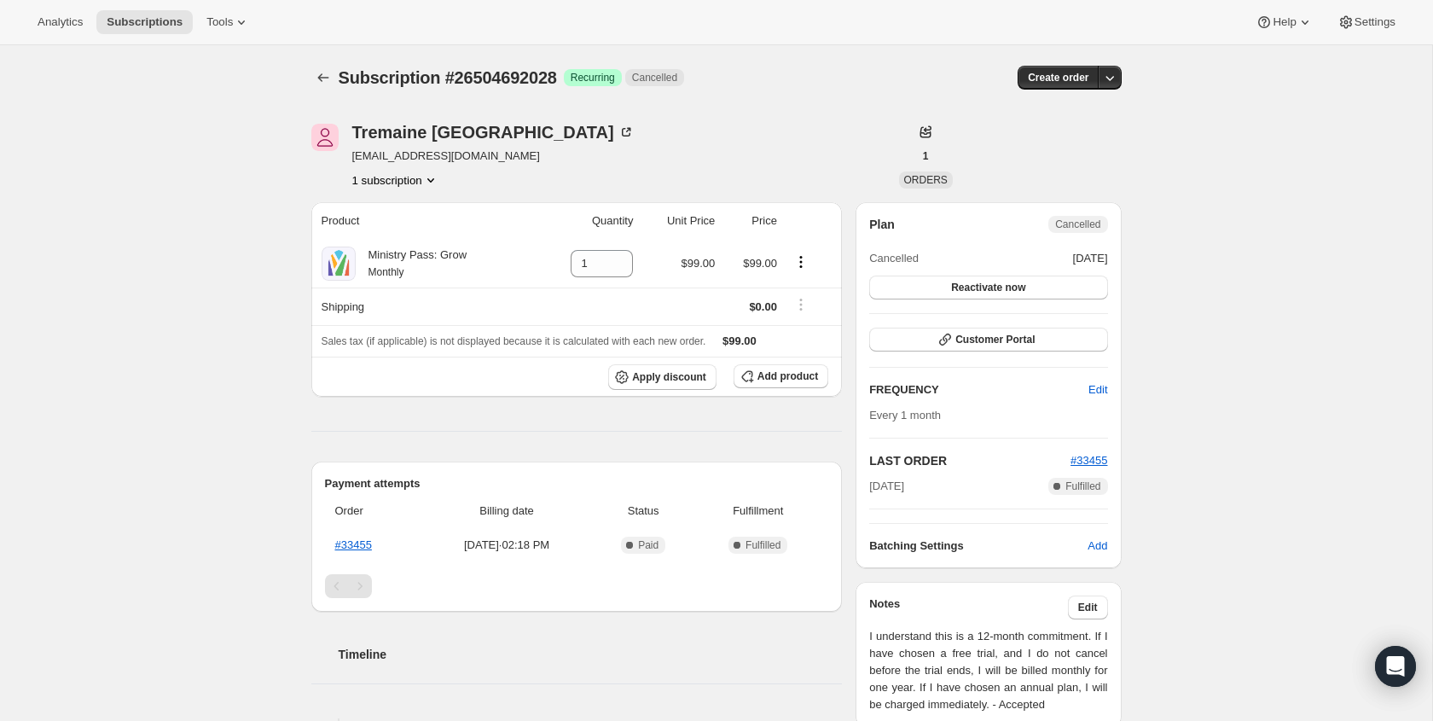
scroll to position [1, 0]
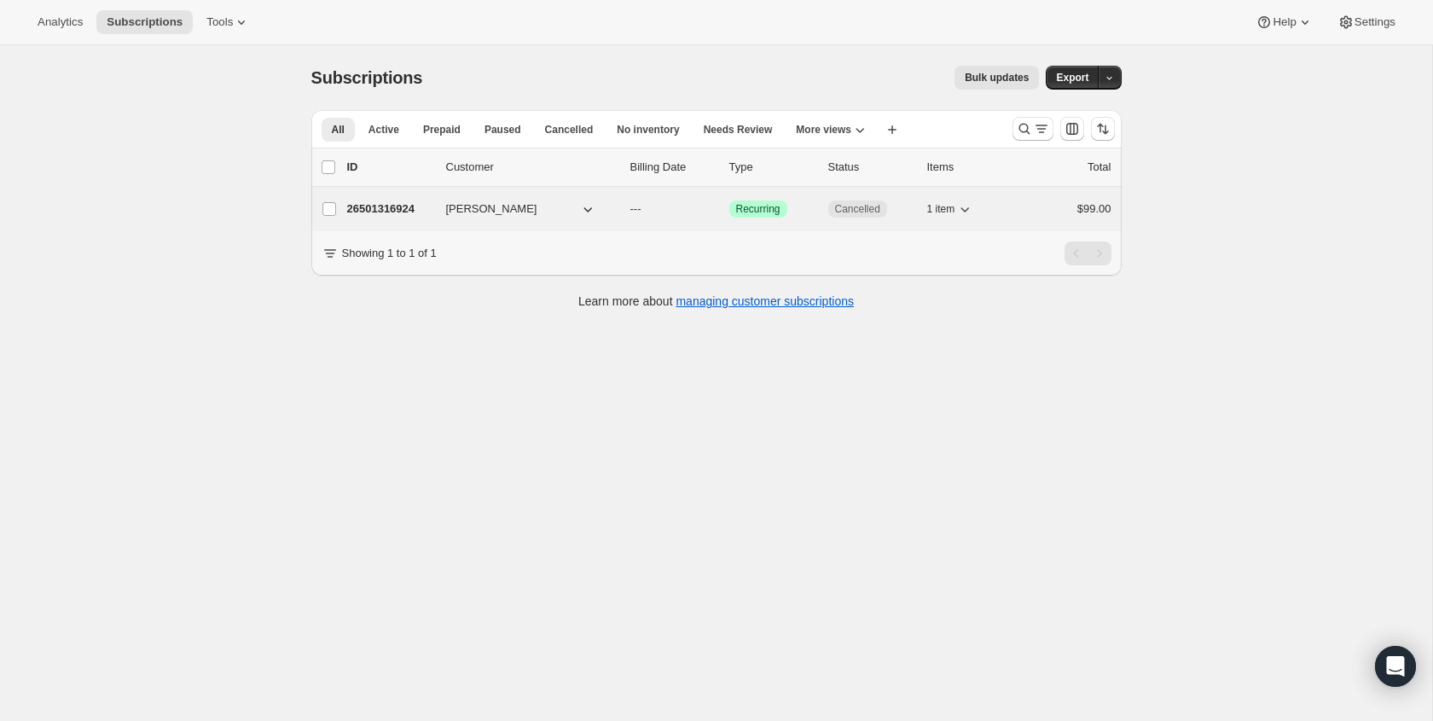
click at [482, 208] on span "Ervin L. Wilson" at bounding box center [491, 208] width 91 height 17
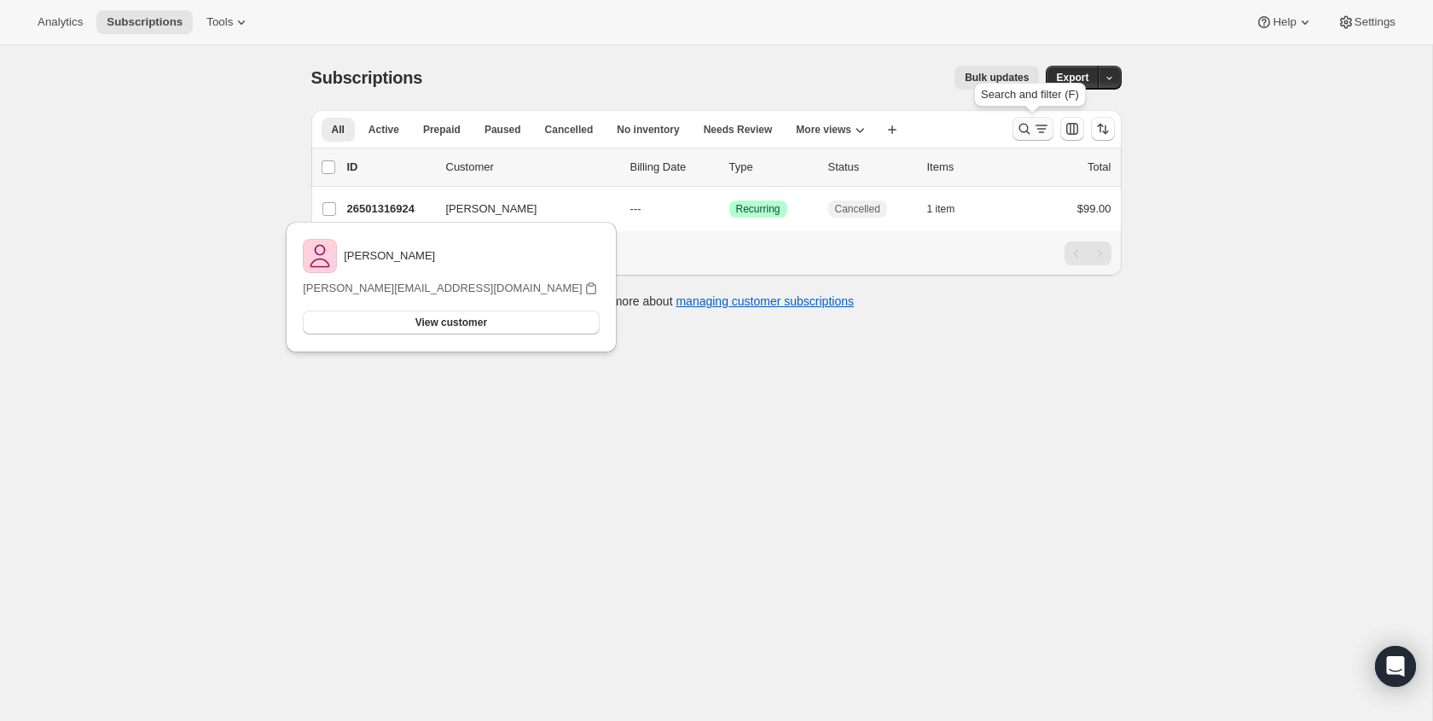
click at [1018, 135] on icon "Search and filter results" at bounding box center [1024, 128] width 17 height 17
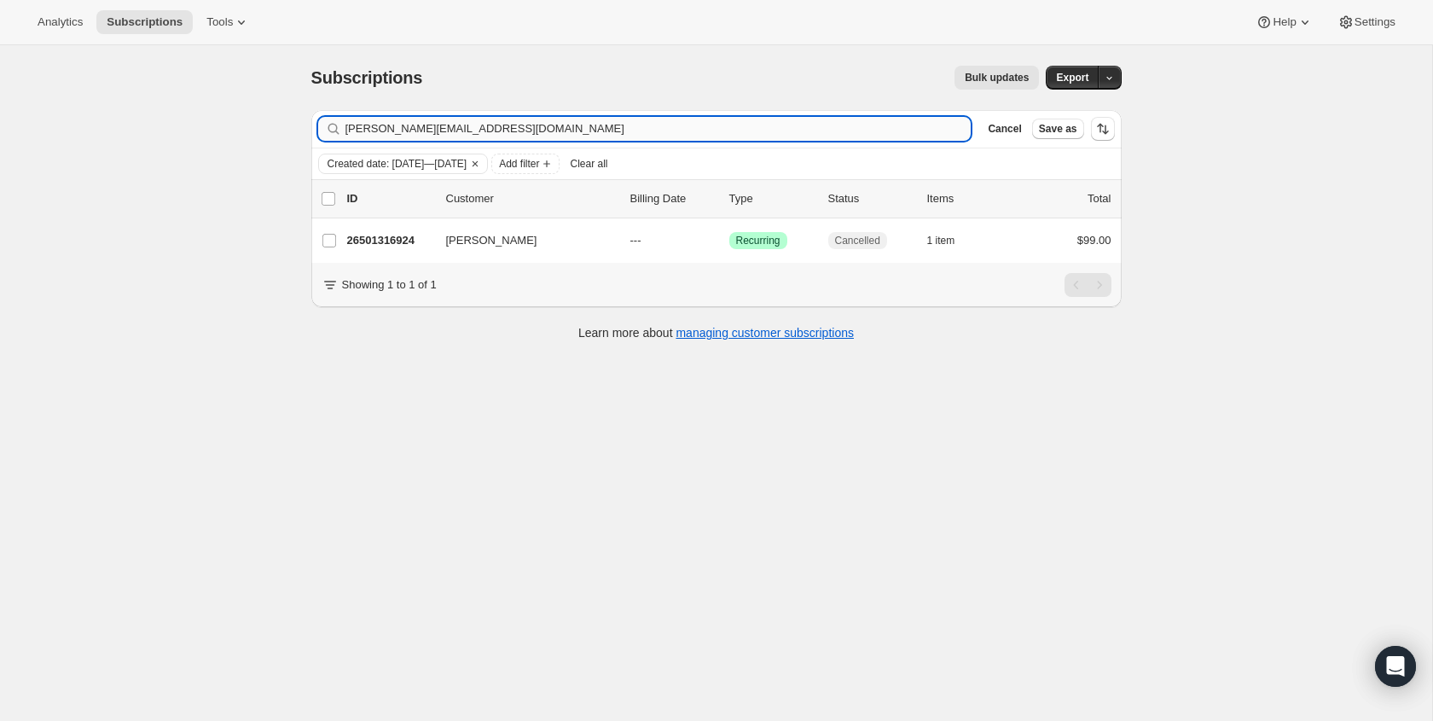
click at [547, 135] on input "ervin@championschurch.org" at bounding box center [658, 129] width 626 height 24
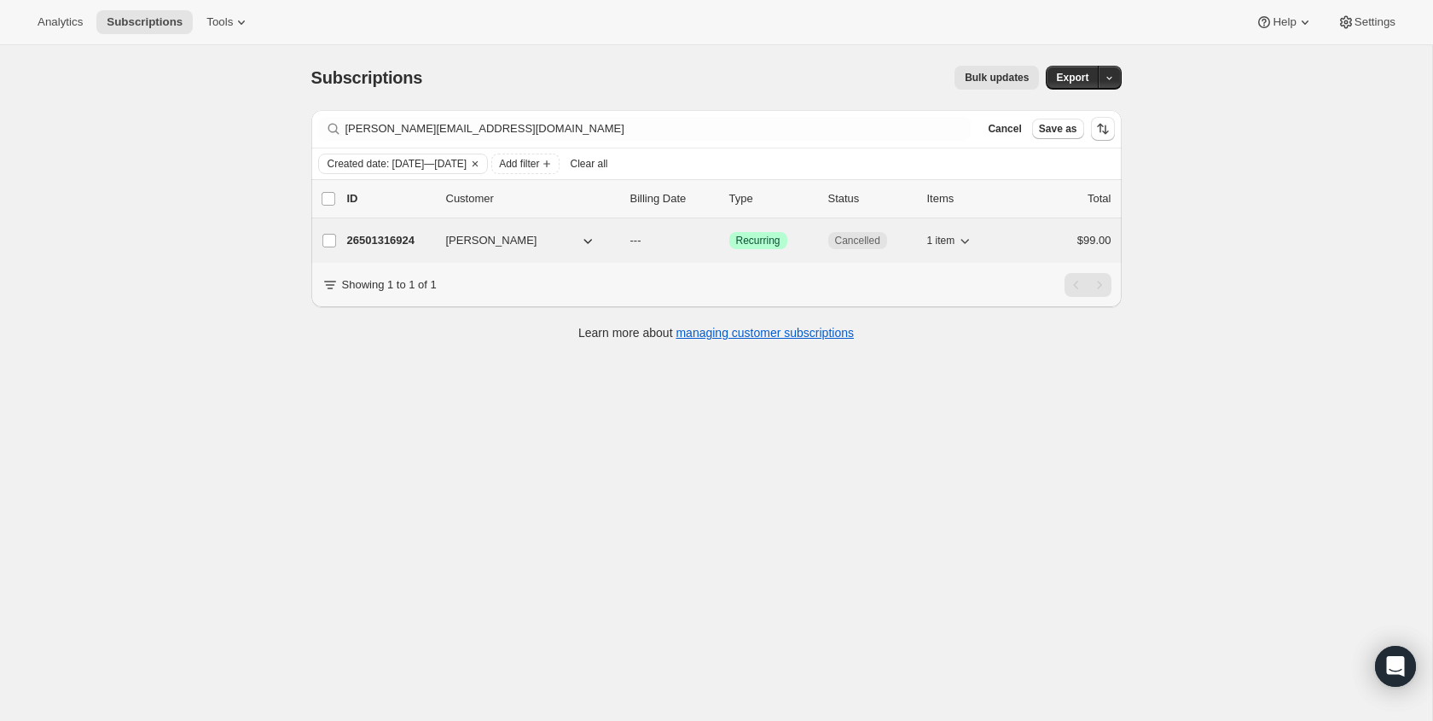
click at [854, 235] on span "Cancelled" at bounding box center [857, 241] width 45 height 14
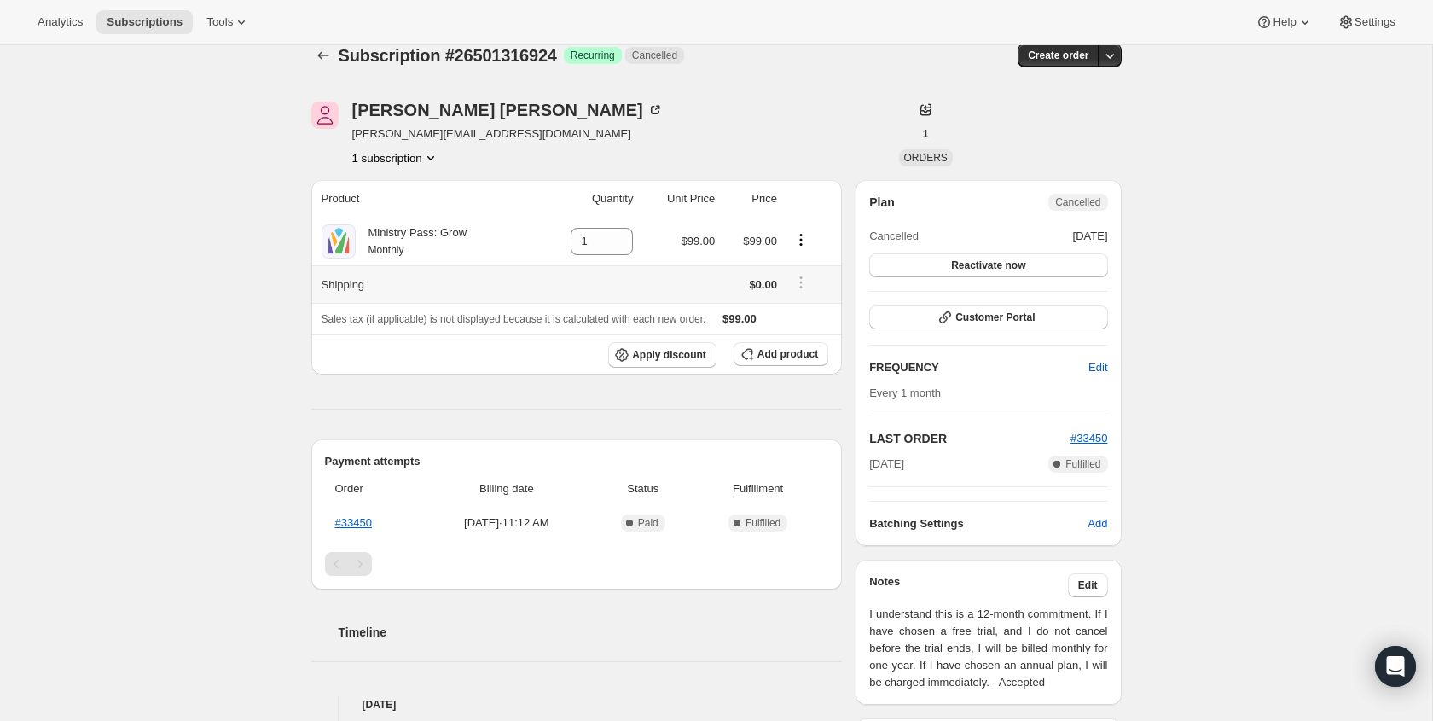
scroll to position [21, 0]
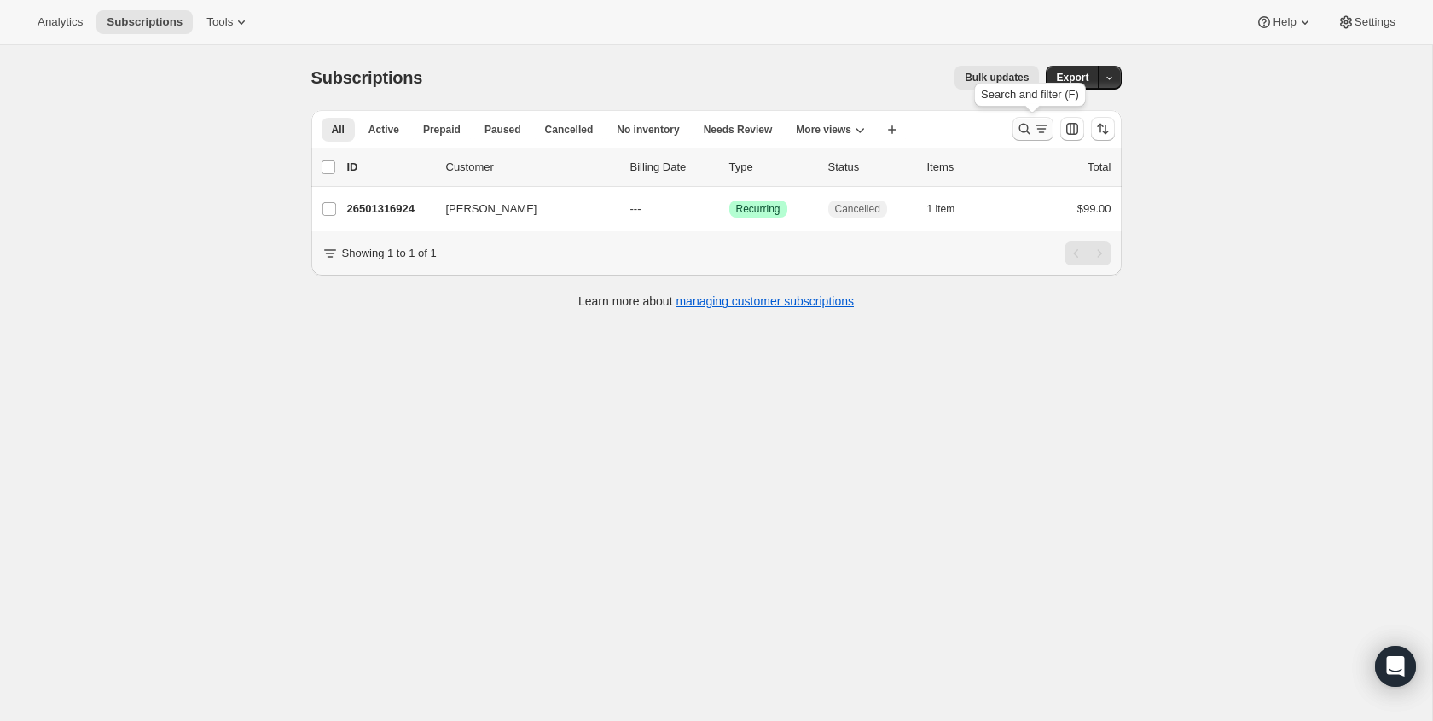
click at [1026, 138] on button "Search and filter results" at bounding box center [1032, 129] width 41 height 24
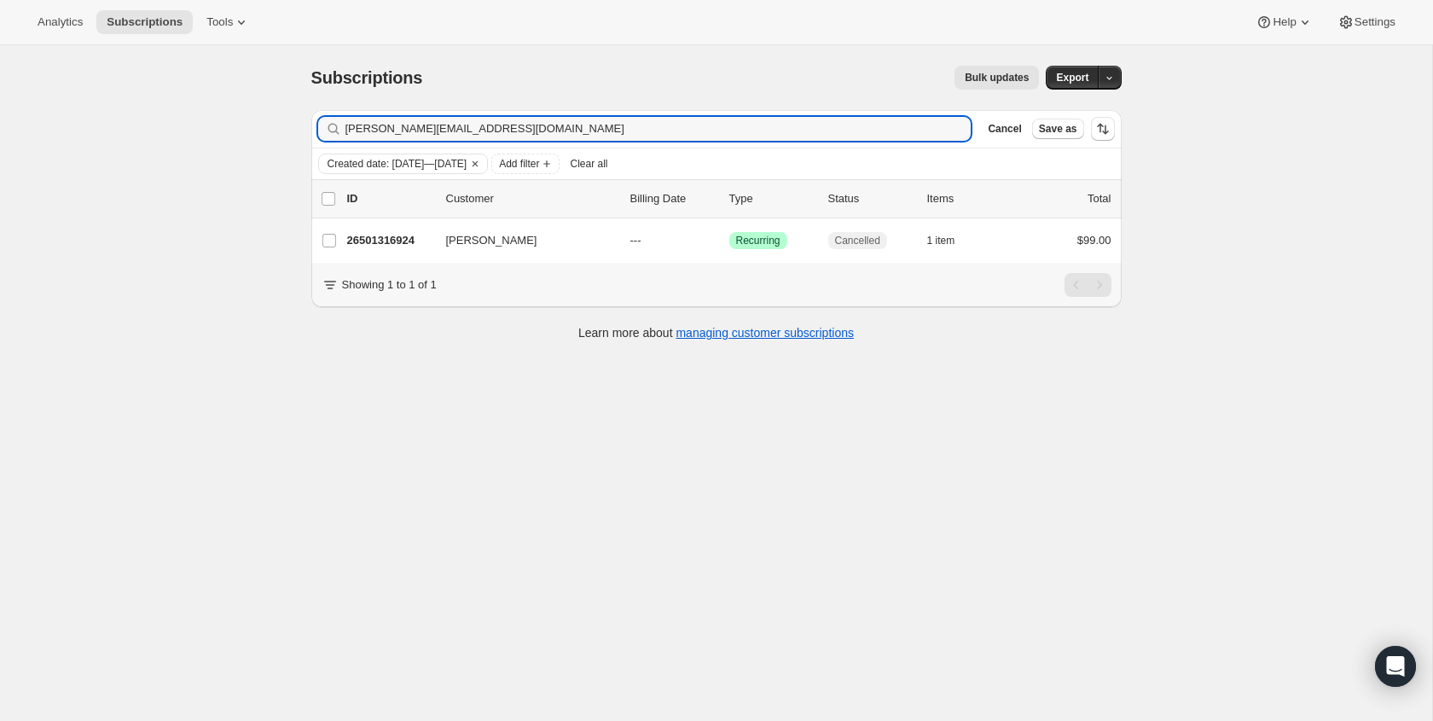
click at [727, 142] on div "Filter subscribers ervin@championschurch.org Clear Cancel Save as" at bounding box center [716, 129] width 810 height 38
click at [727, 136] on input "ervin@championschurch.org" at bounding box center [642, 129] width 595 height 24
paste input "gren@liberty.edu"
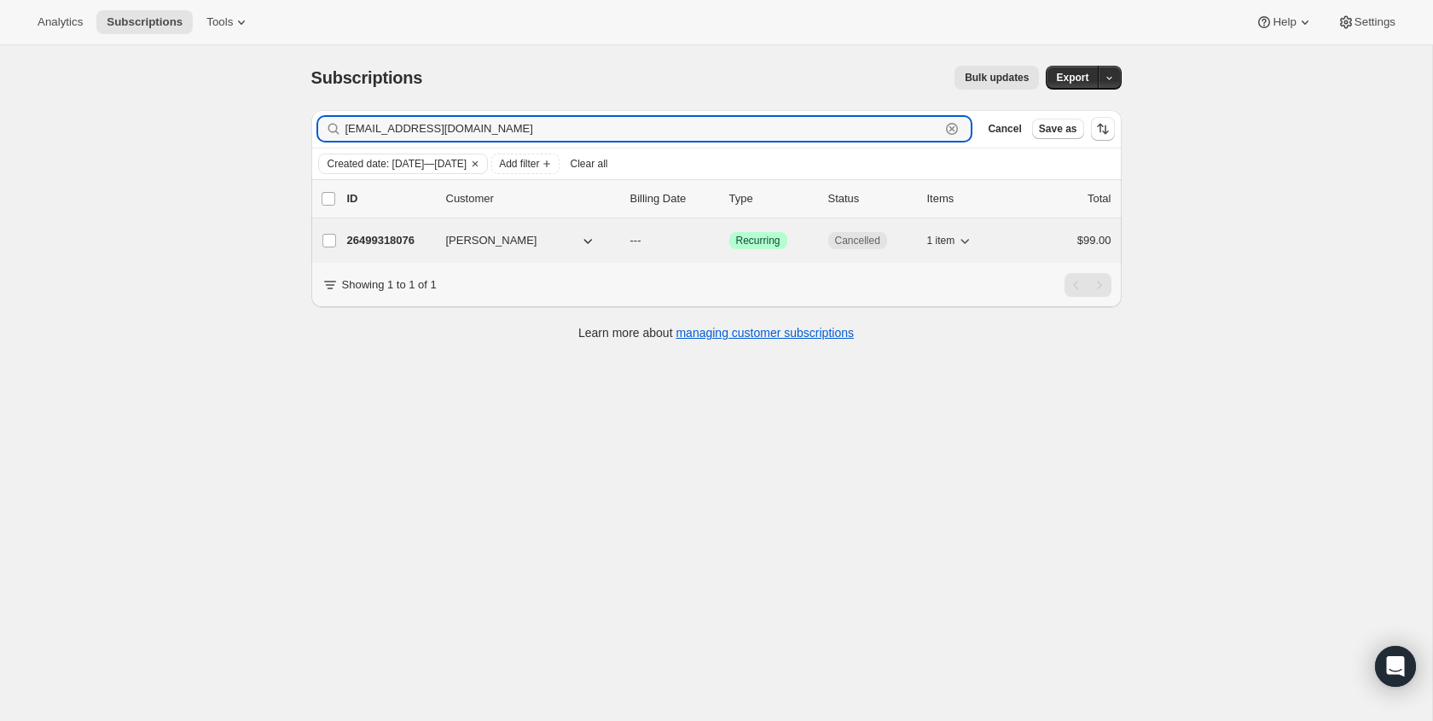
type input "egren@liberty.edu"
click at [870, 238] on span "Cancelled" at bounding box center [857, 241] width 45 height 14
